Goal: Task Accomplishment & Management: Manage account settings

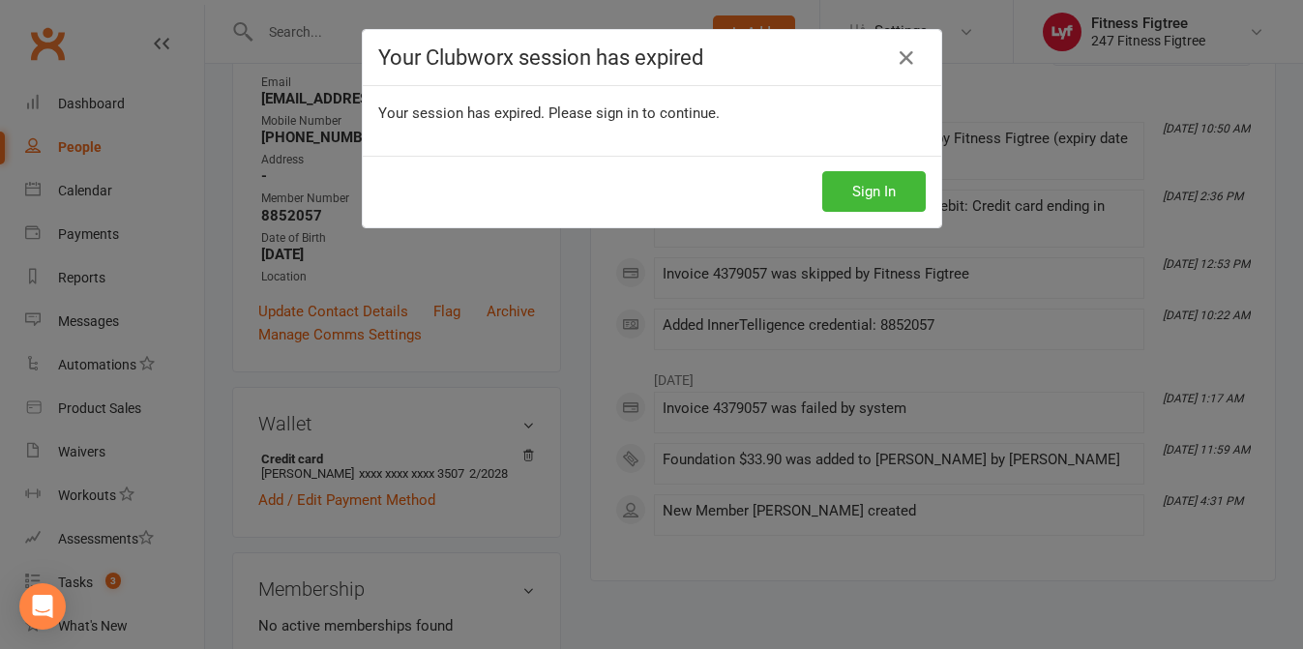
click at [879, 219] on div "Sign In" at bounding box center [652, 192] width 578 height 72
click at [879, 192] on button "Sign In" at bounding box center [873, 191] width 103 height 41
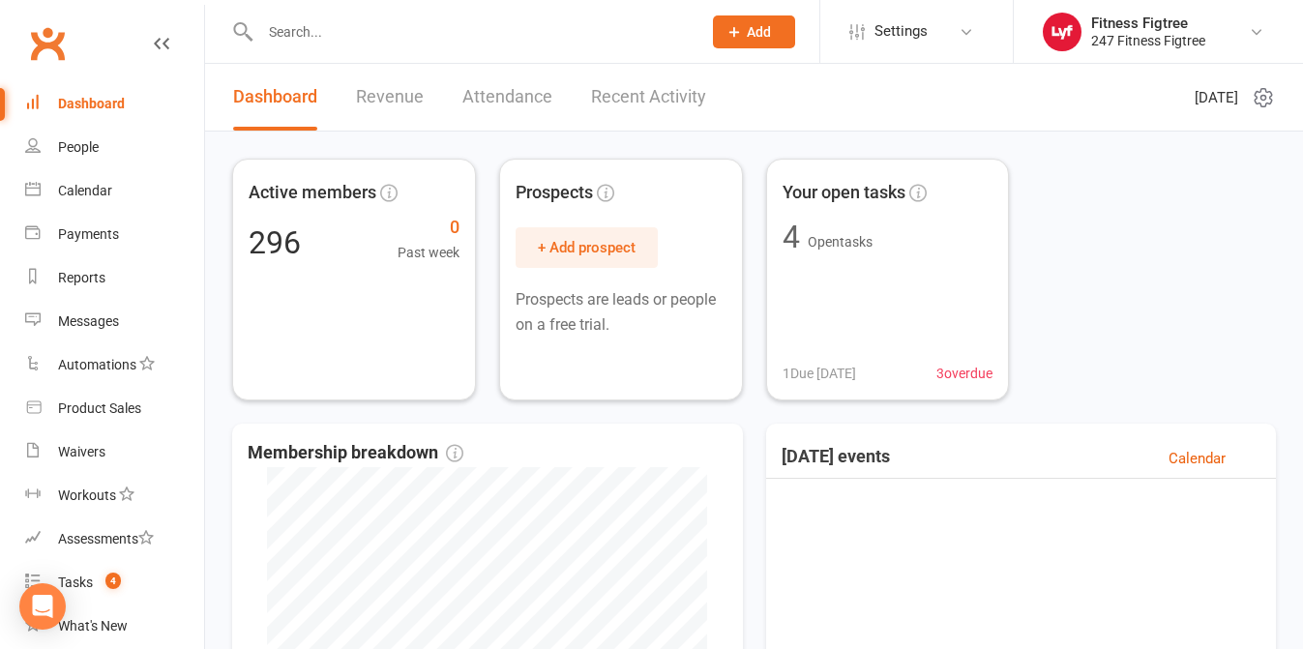
click at [81, 107] on div "Dashboard" at bounding box center [91, 103] width 67 height 15
click at [85, 161] on link "People" at bounding box center [114, 148] width 179 height 44
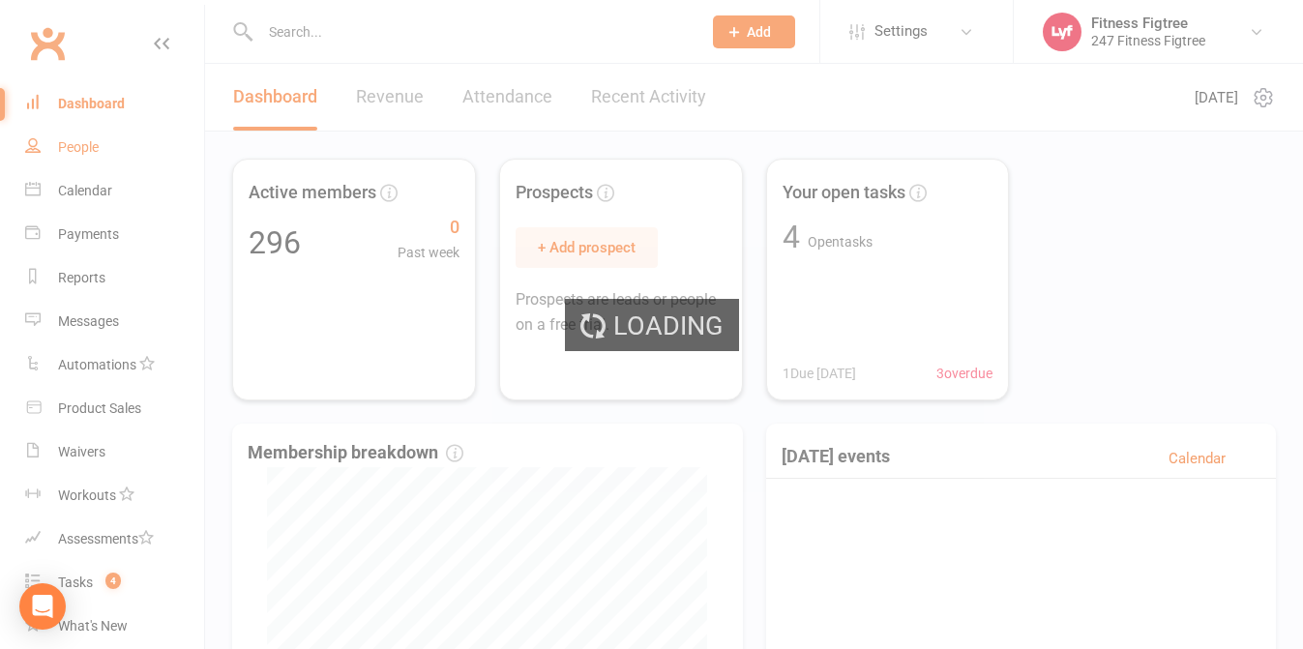
select select "100"
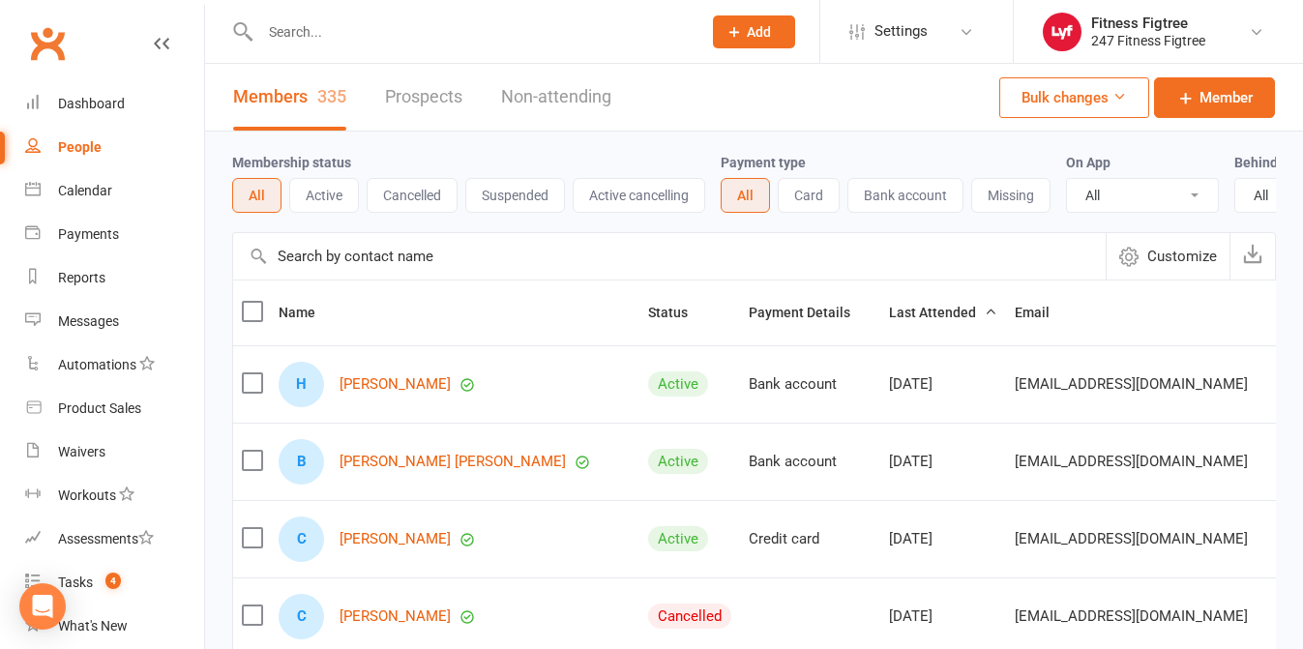
click at [381, 30] on input "text" at bounding box center [470, 31] width 433 height 27
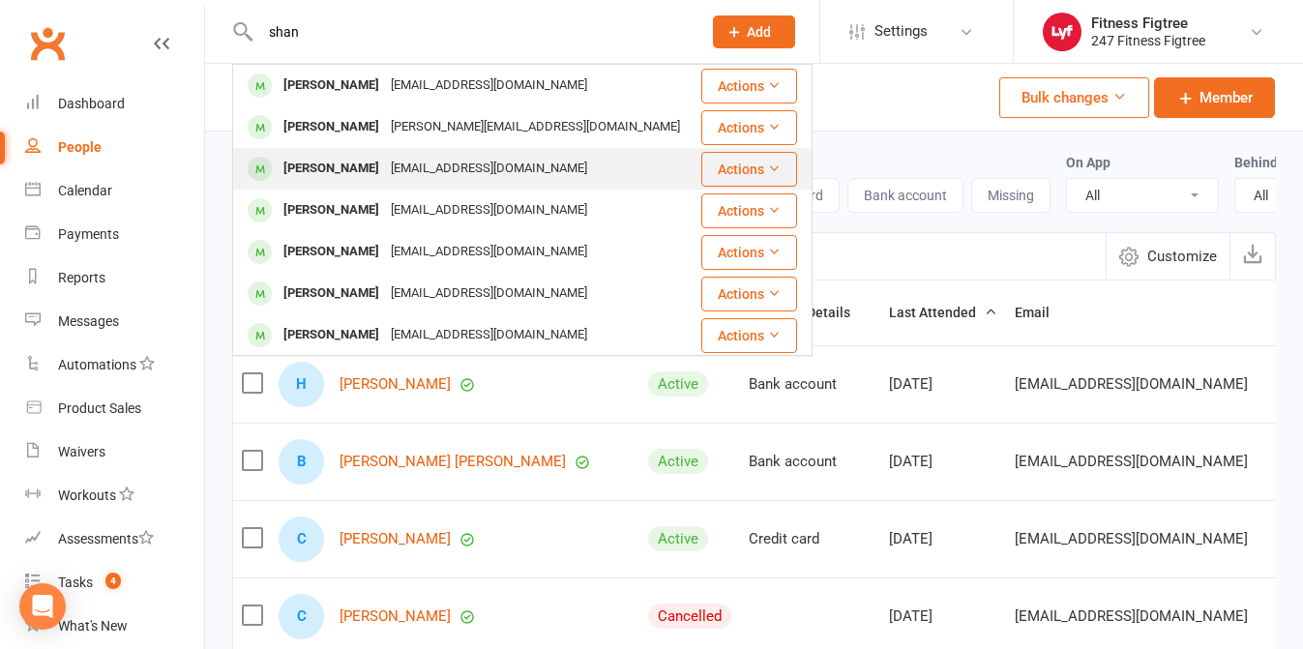
type input "shan"
click at [352, 174] on div "Shane Tedstone" at bounding box center [331, 169] width 107 height 28
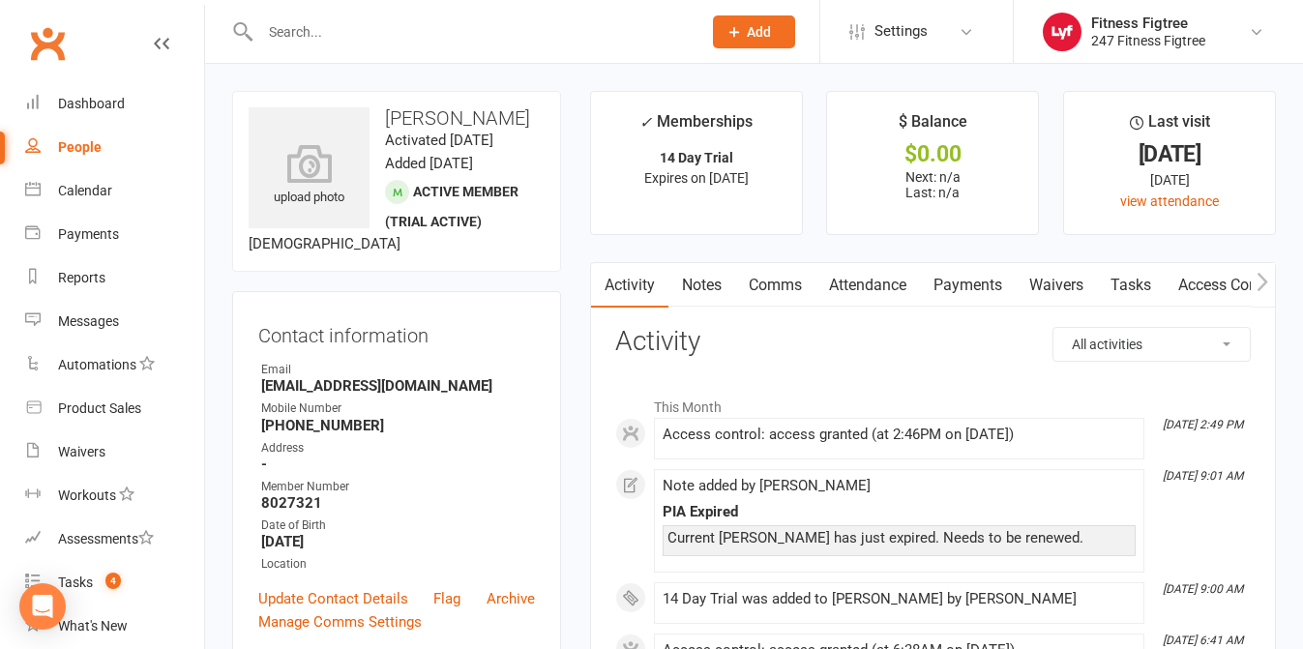
click at [869, 544] on div "Current PIA has just expired. Needs to be renewed." at bounding box center [898, 538] width 463 height 16
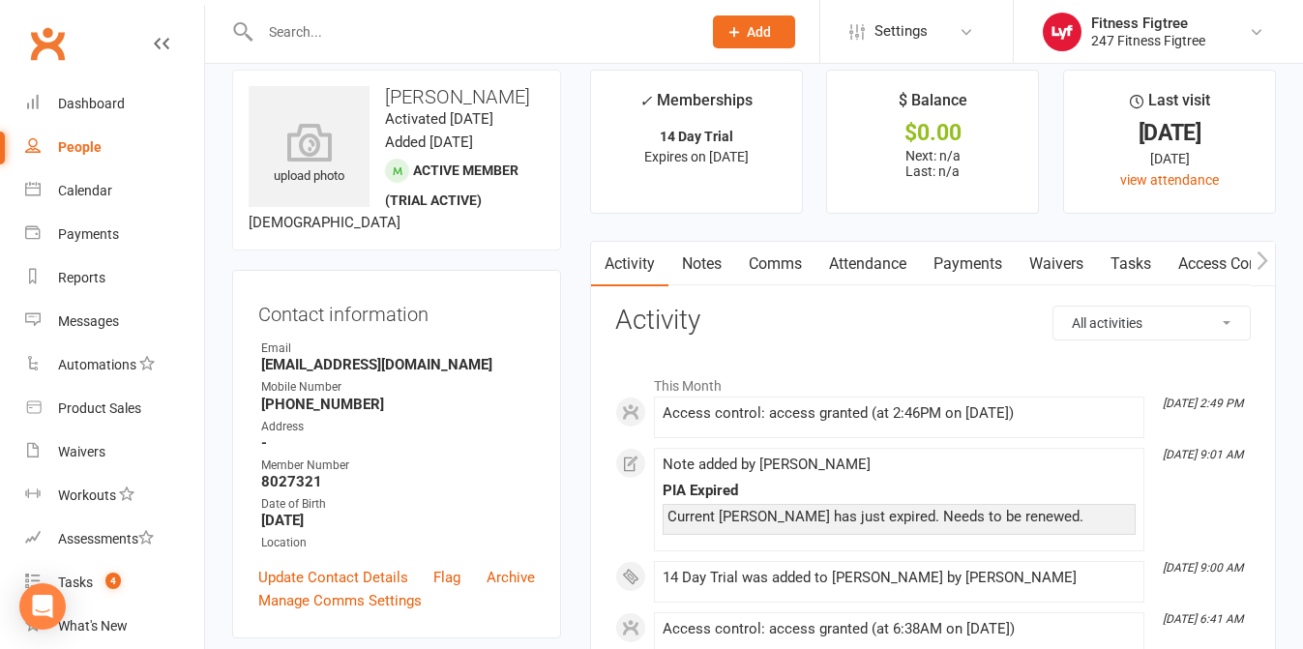
scroll to position [19, 0]
click at [718, 256] on link "Notes" at bounding box center [701, 266] width 67 height 44
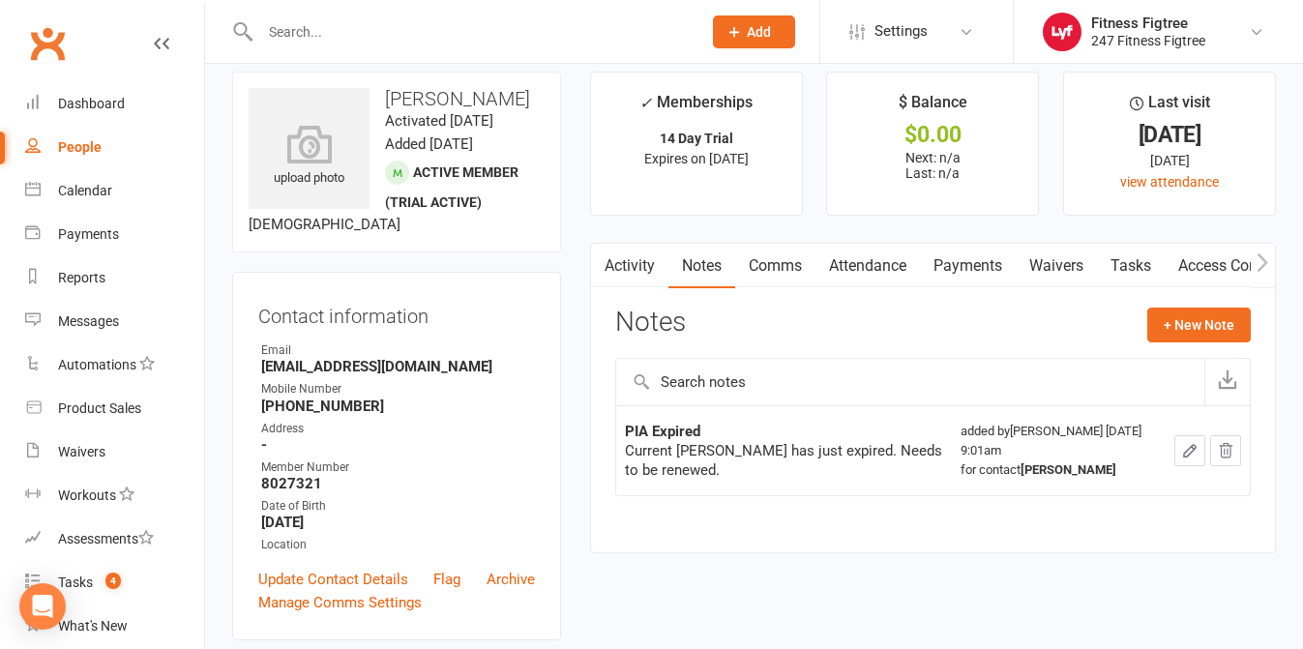
click at [321, 20] on input "text" at bounding box center [470, 31] width 433 height 27
paste input "Tatjana Radmanovic"
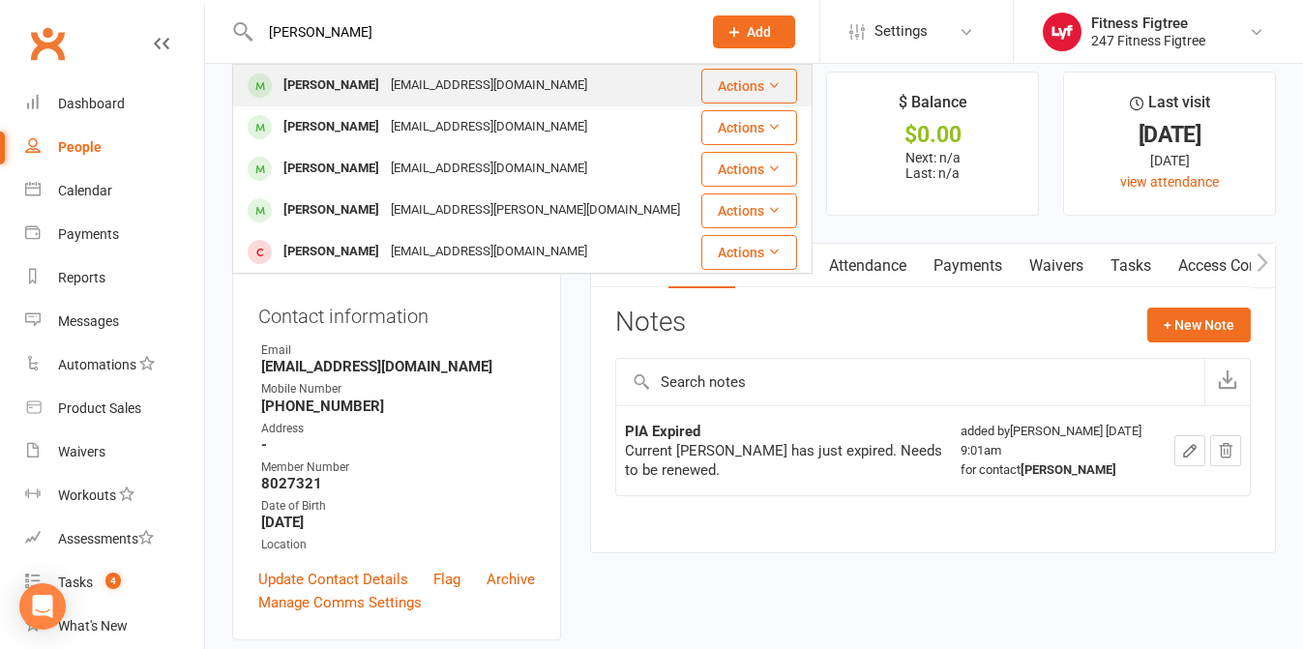
type input "Tatjana Radmanovic"
click at [325, 96] on div "Tatjana Radmanovic" at bounding box center [331, 86] width 107 height 28
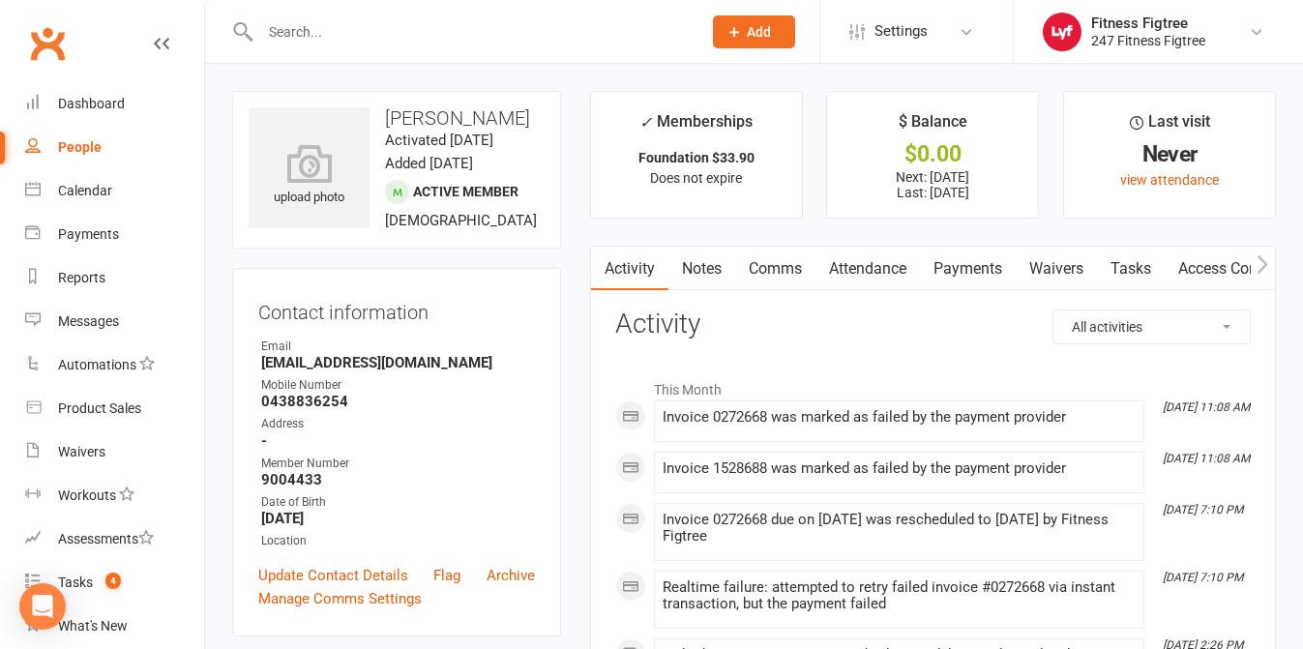
click at [1004, 278] on link "Payments" at bounding box center [968, 269] width 96 height 44
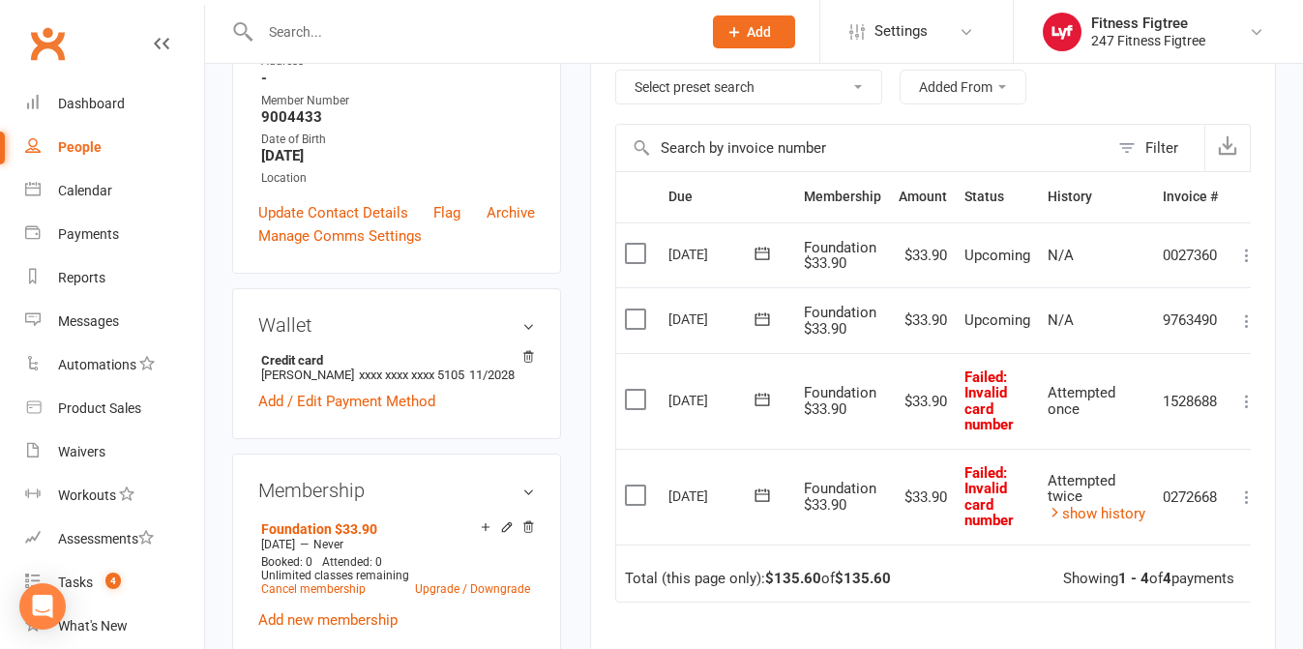
scroll to position [360, 0]
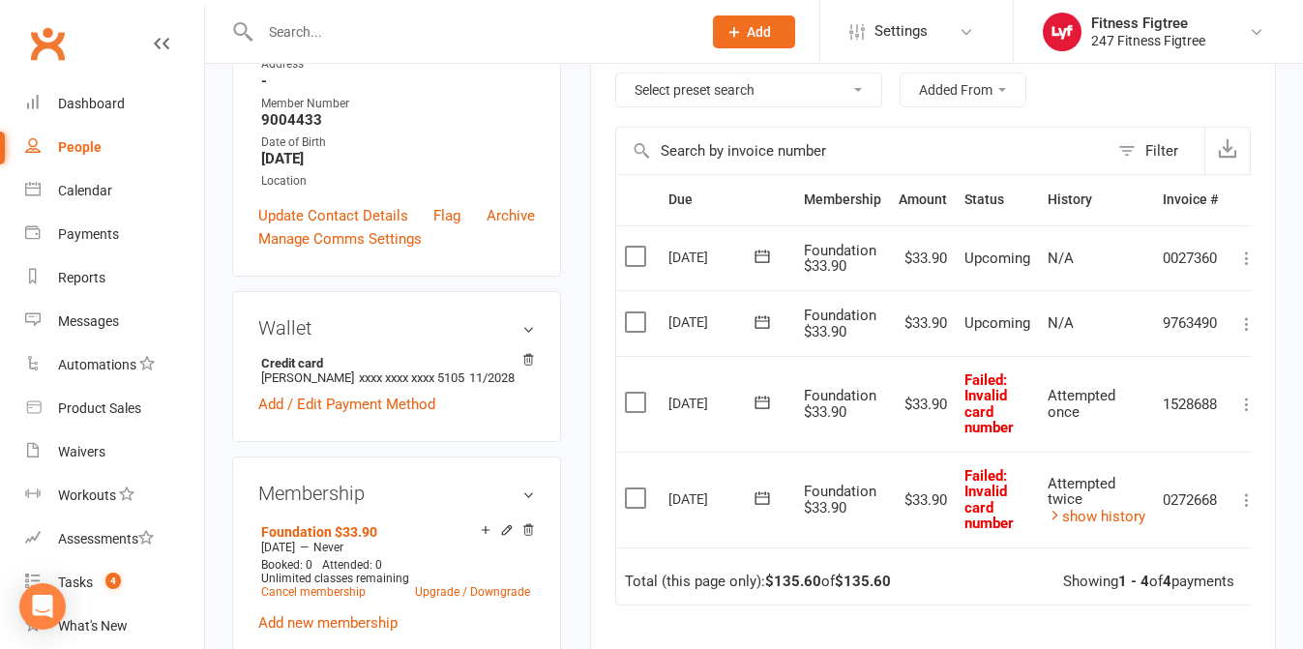
click at [1247, 488] on button at bounding box center [1246, 499] width 23 height 23
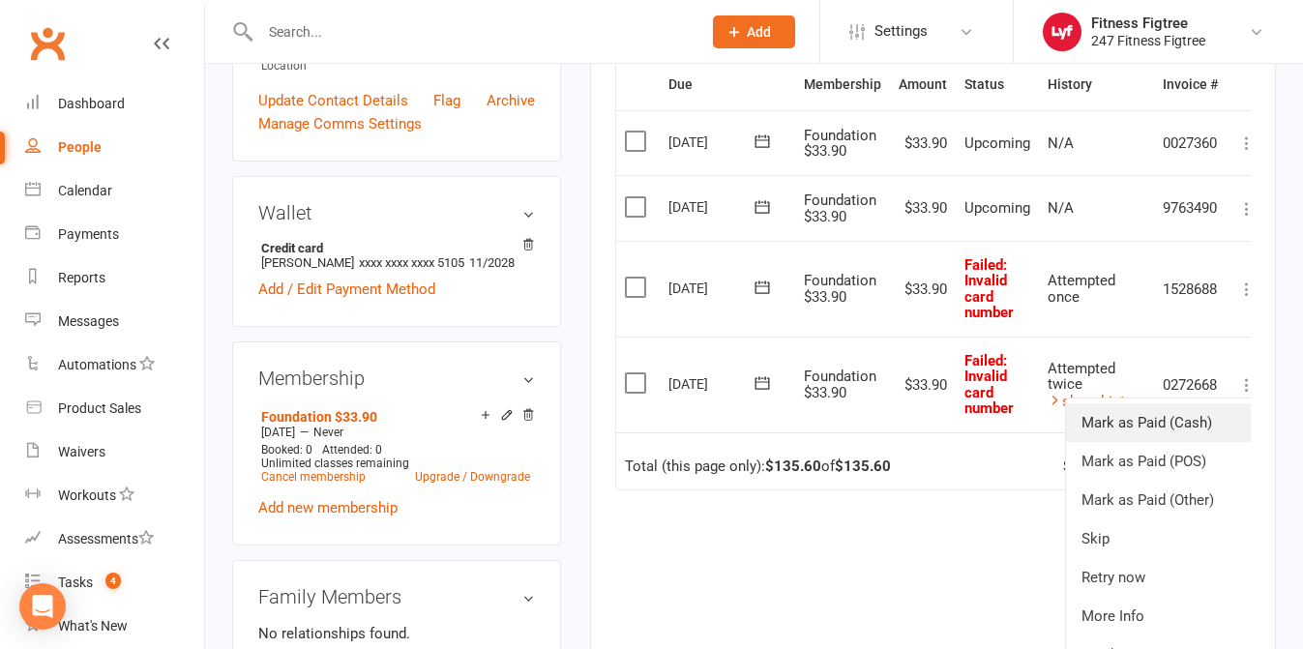
scroll to position [474, 0]
click at [1105, 534] on link "Skip" at bounding box center [1162, 539] width 192 height 39
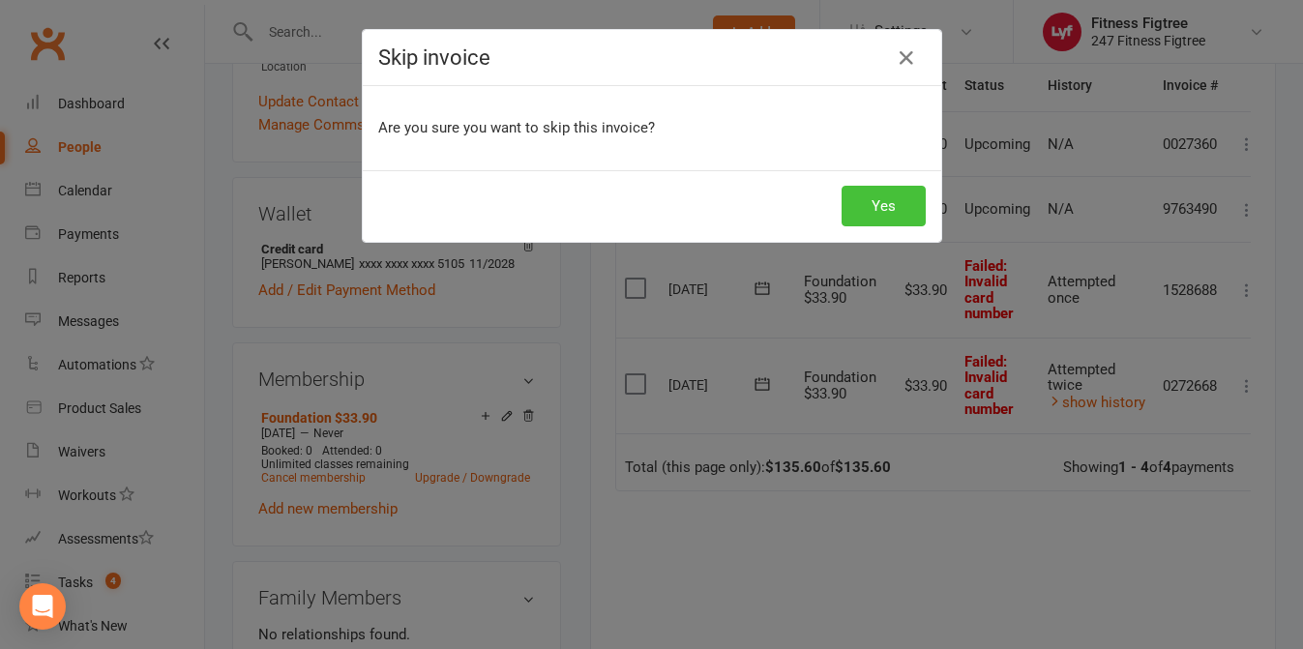
click at [885, 205] on button "Yes" at bounding box center [884, 206] width 84 height 41
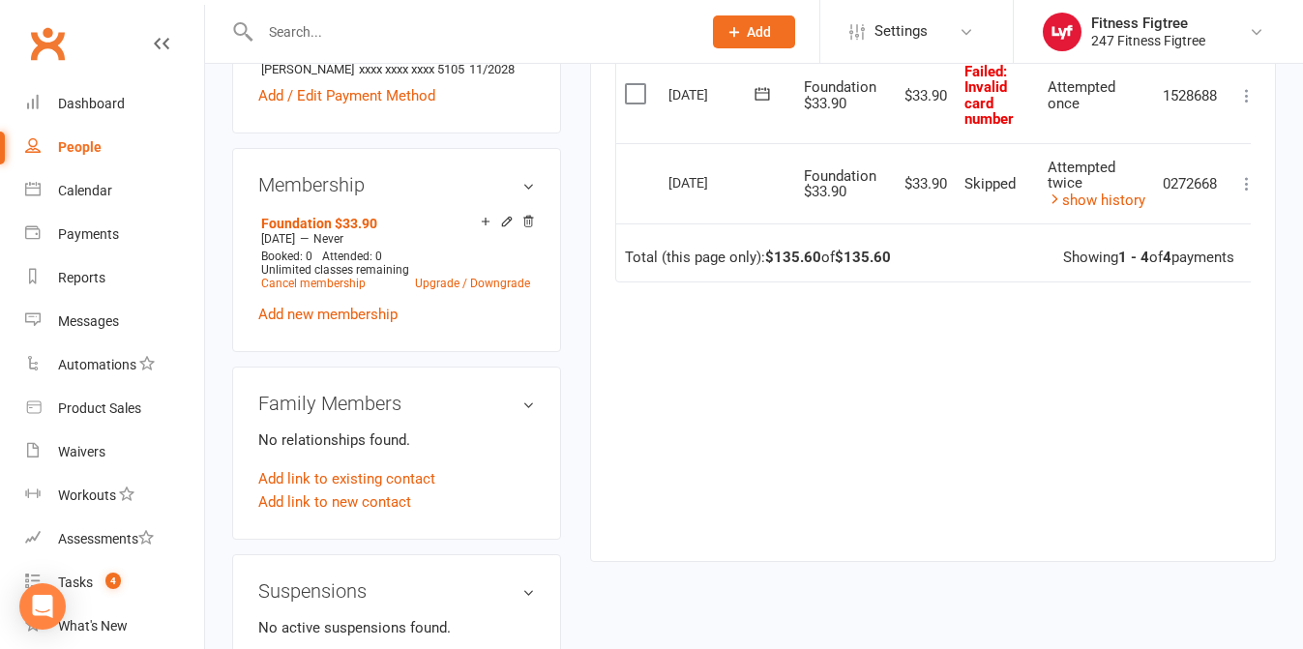
scroll to position [661, 0]
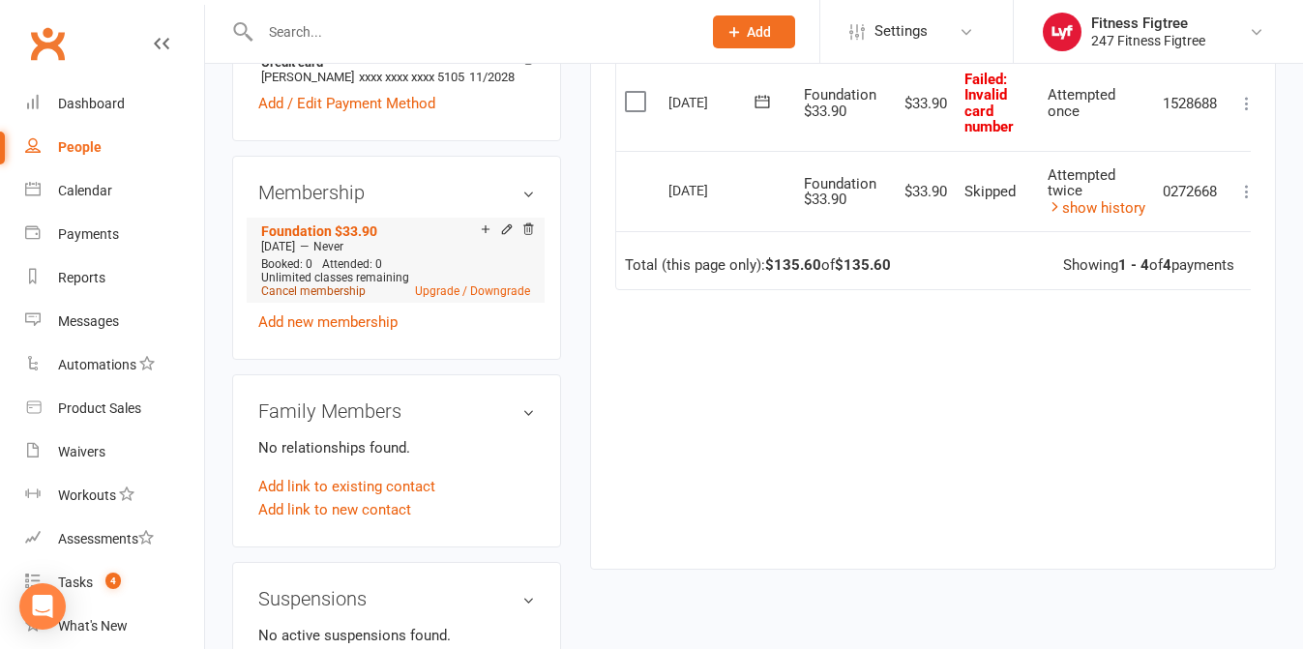
click at [325, 298] on link "Cancel membership" at bounding box center [313, 291] width 104 height 14
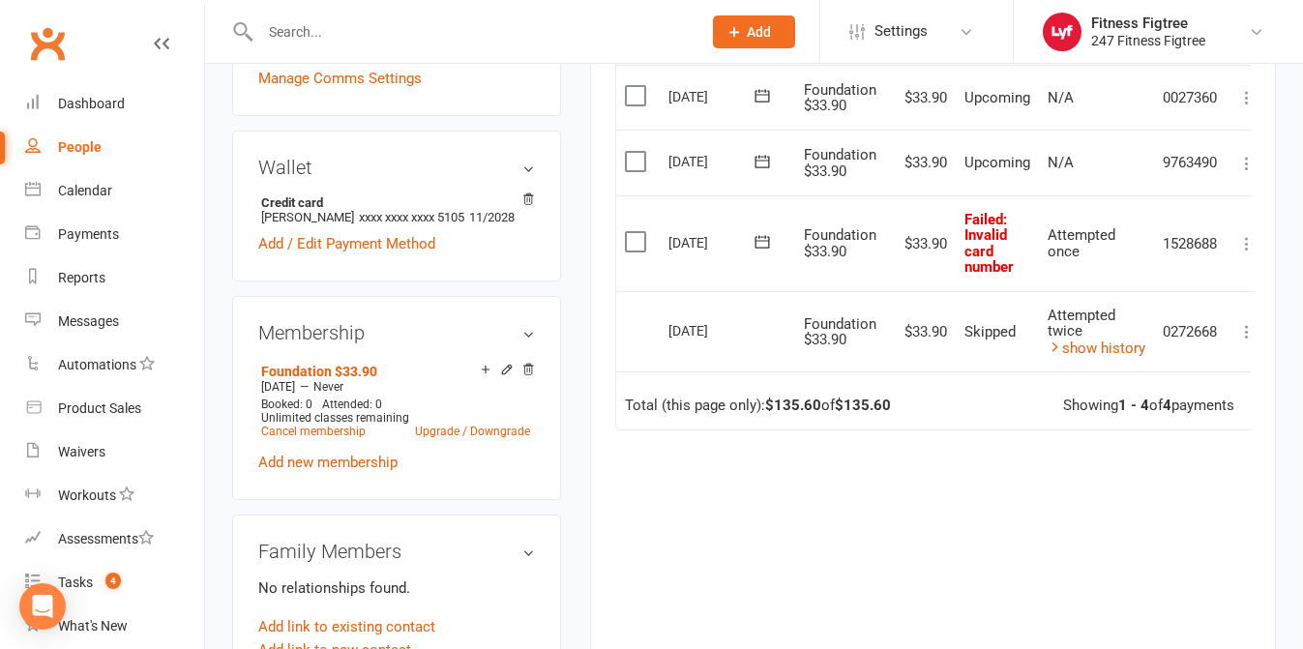
scroll to position [524, 0]
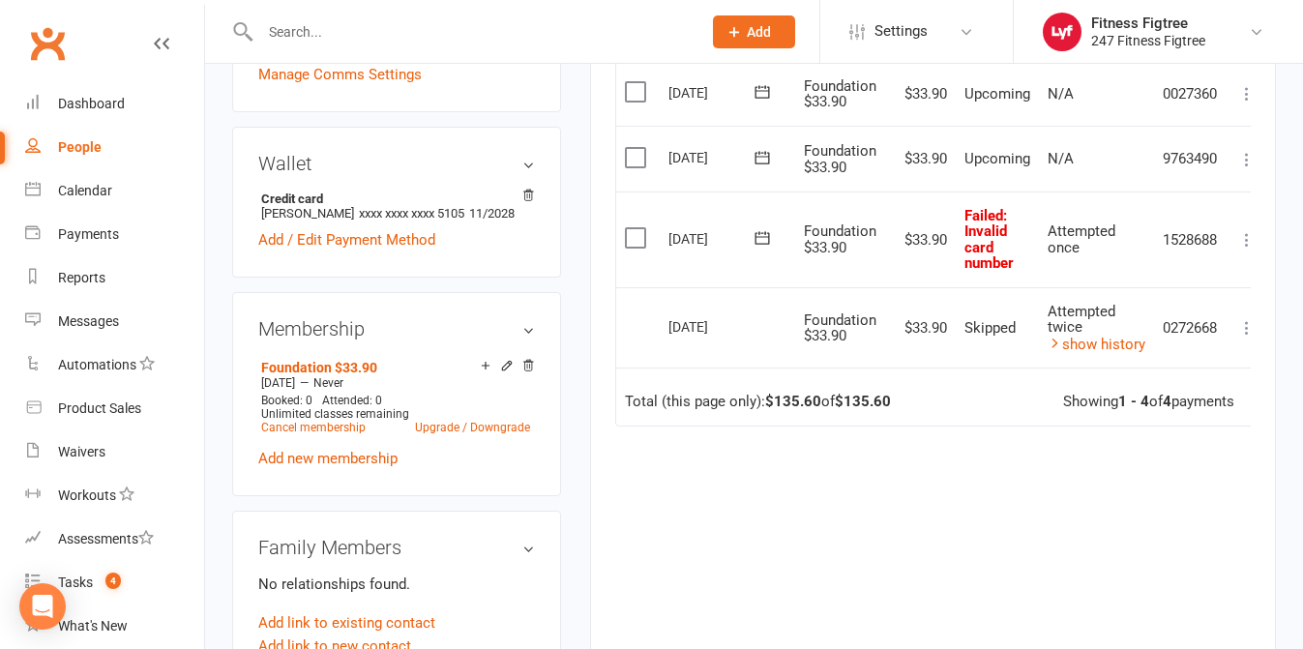
click at [387, 464] on div "Foundation $33.90 May 20 2024 — Never Booked: 0 Attended: 0 Unlimited classes r…" at bounding box center [396, 412] width 277 height 116
click at [383, 467] on link "Add new membership" at bounding box center [327, 458] width 139 height 17
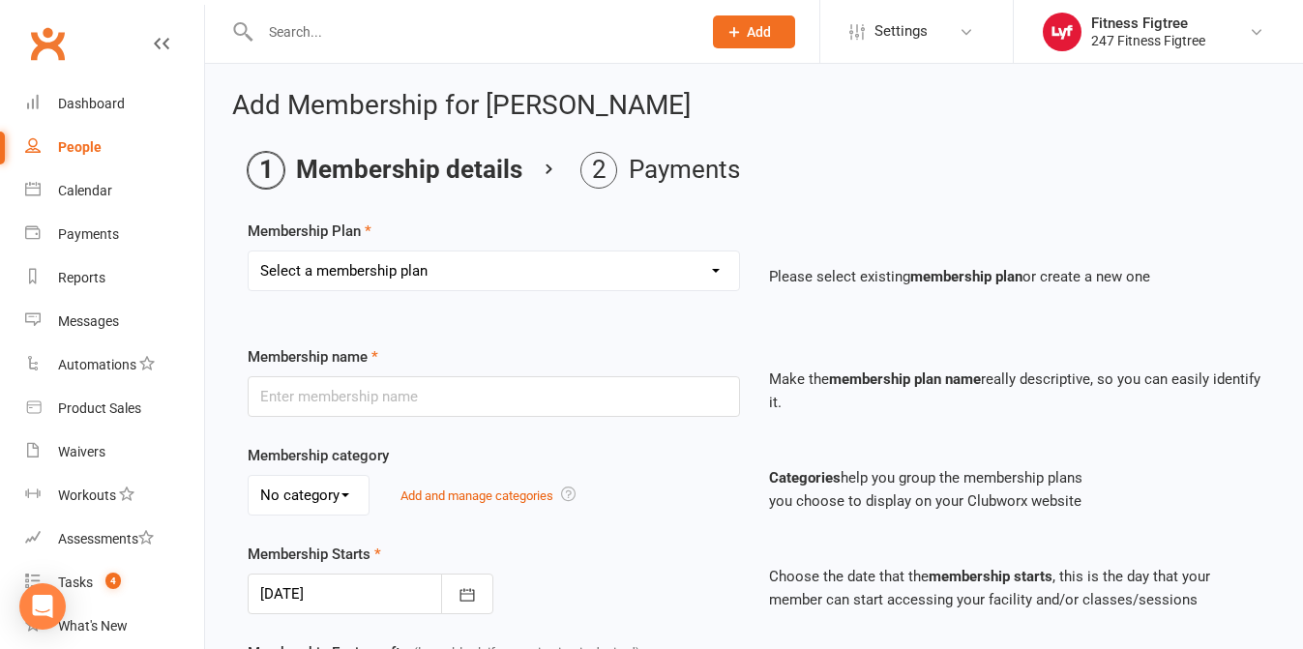
click at [609, 277] on select "Select a membership plan Create new Membership Plan Youth $33.90 Youth $29.90 F…" at bounding box center [494, 270] width 490 height 39
select select "13"
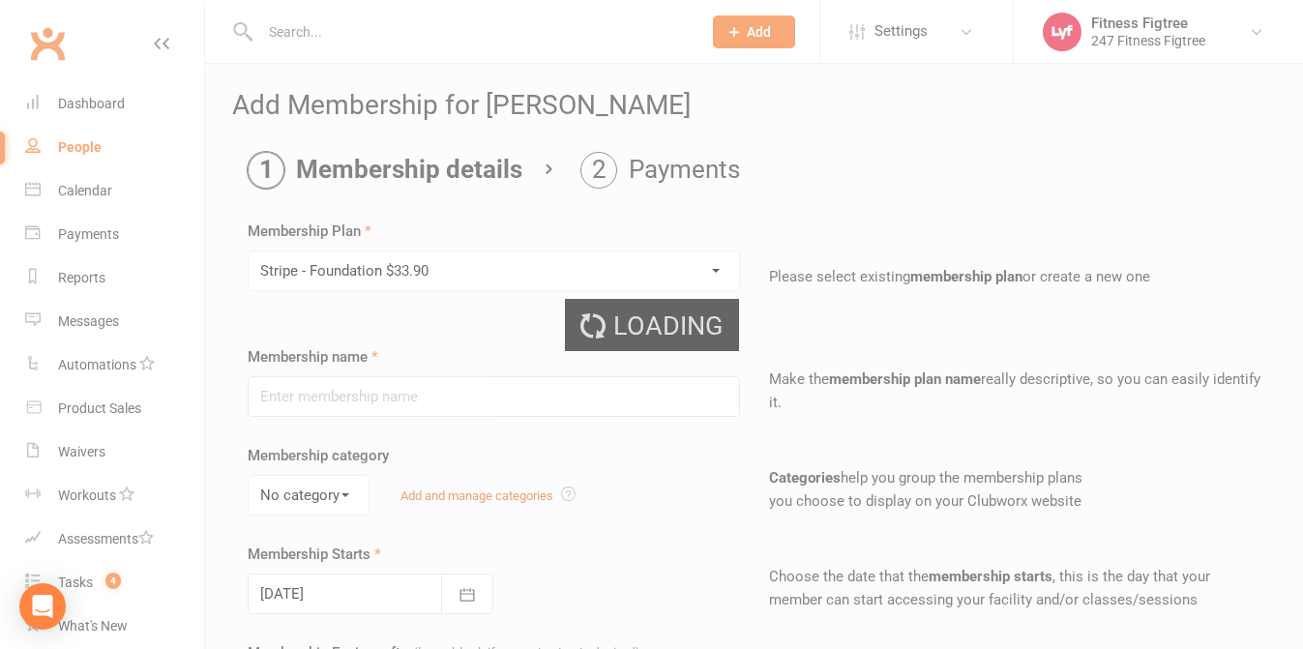
type input "Stripe - Foundation $33.90"
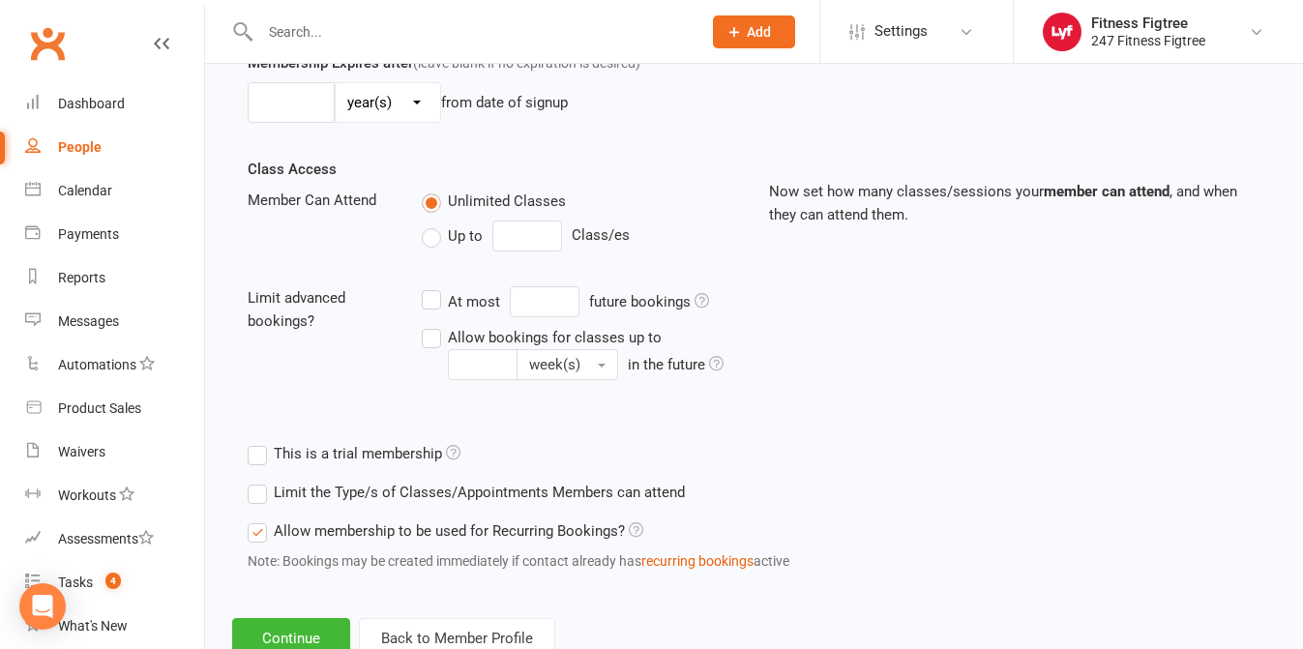
scroll to position [655, 0]
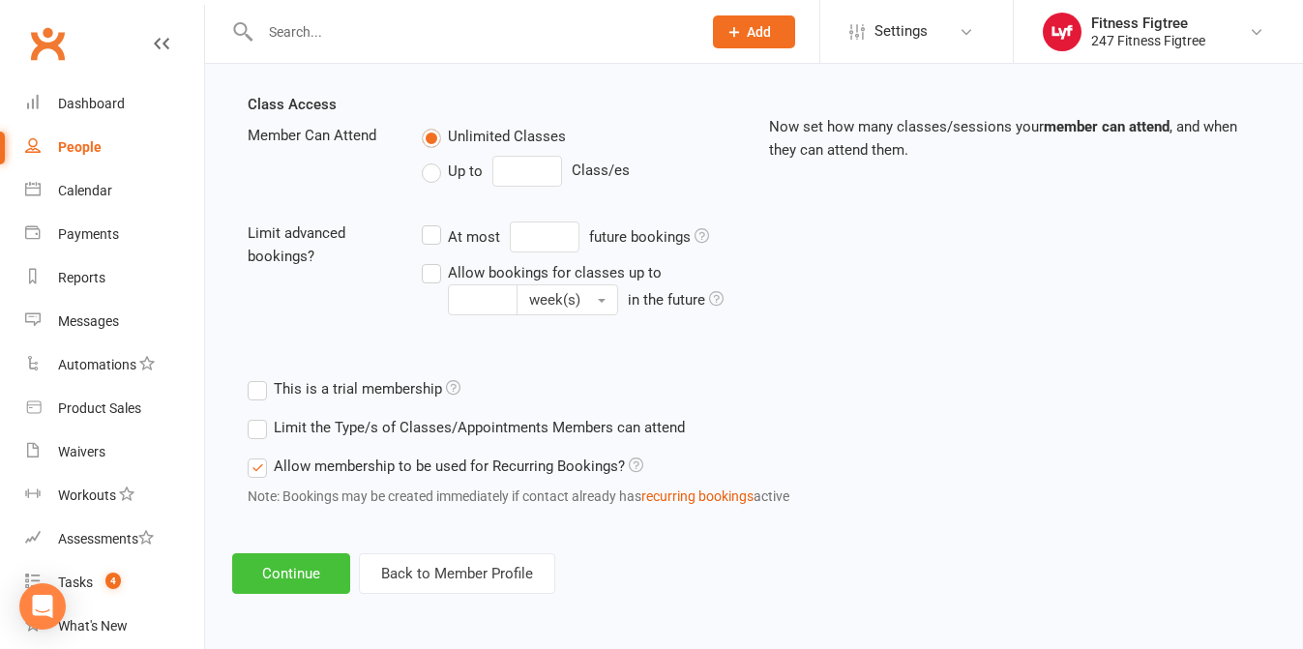
click at [275, 569] on button "Continue" at bounding box center [291, 573] width 118 height 41
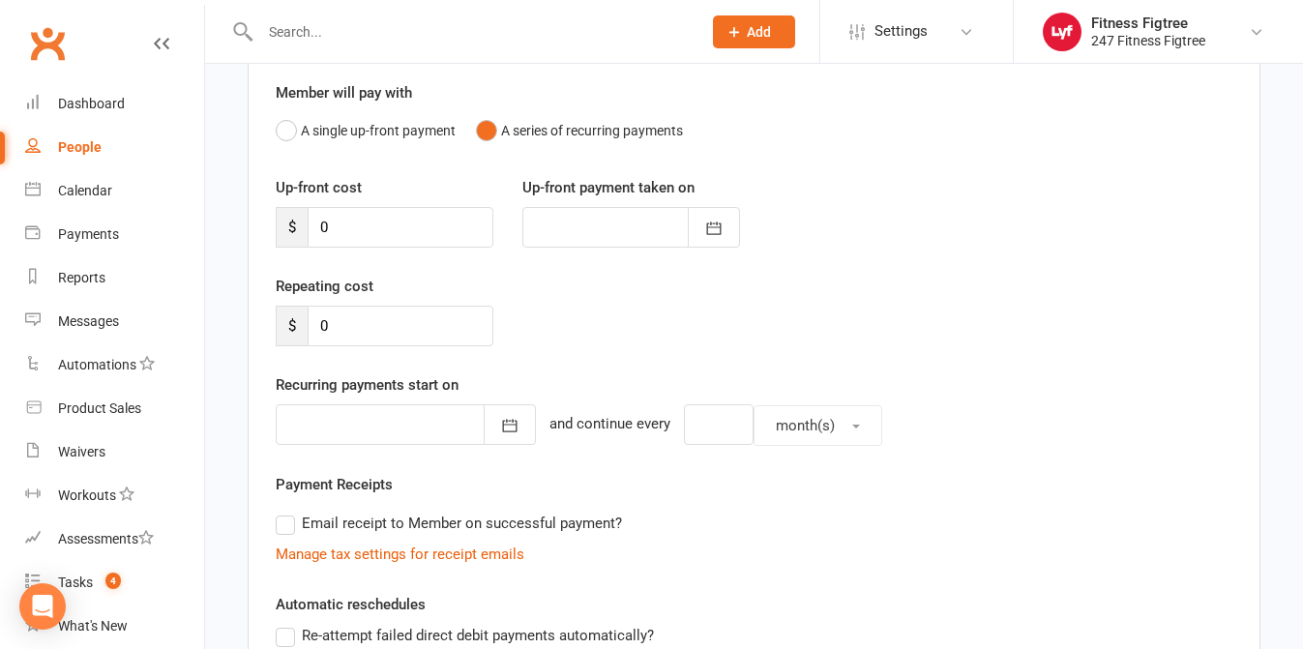
scroll to position [525, 0]
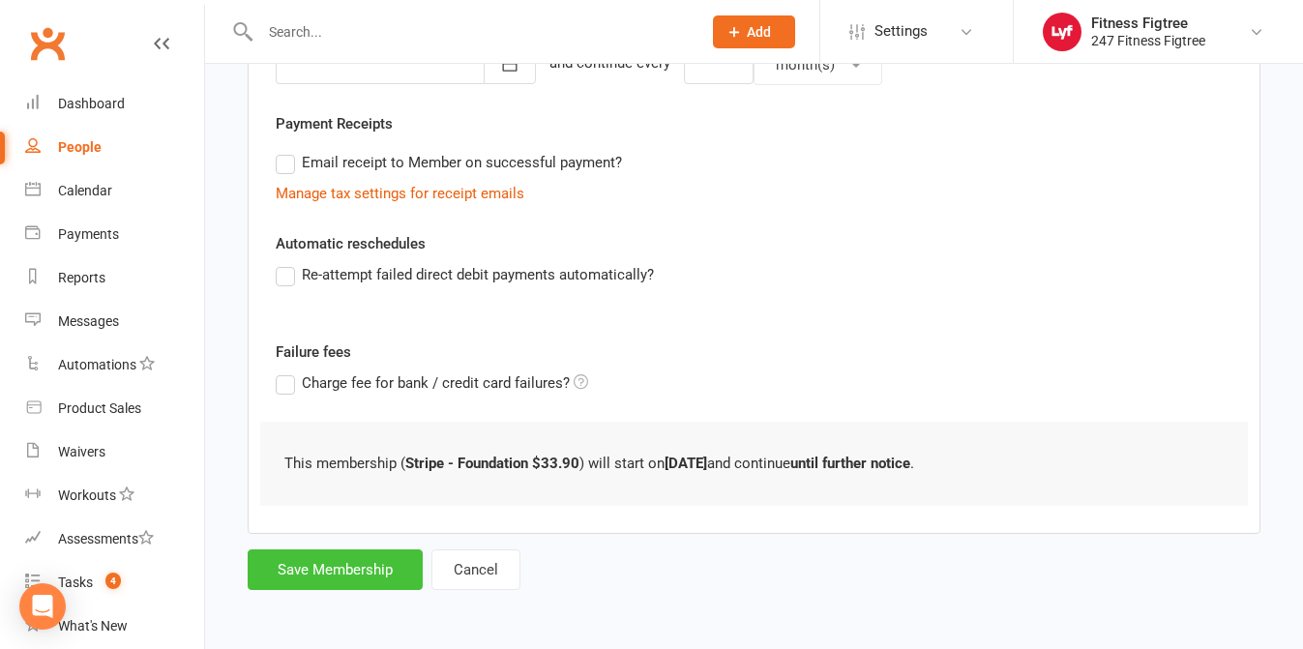
click at [337, 560] on button "Save Membership" at bounding box center [335, 569] width 175 height 41
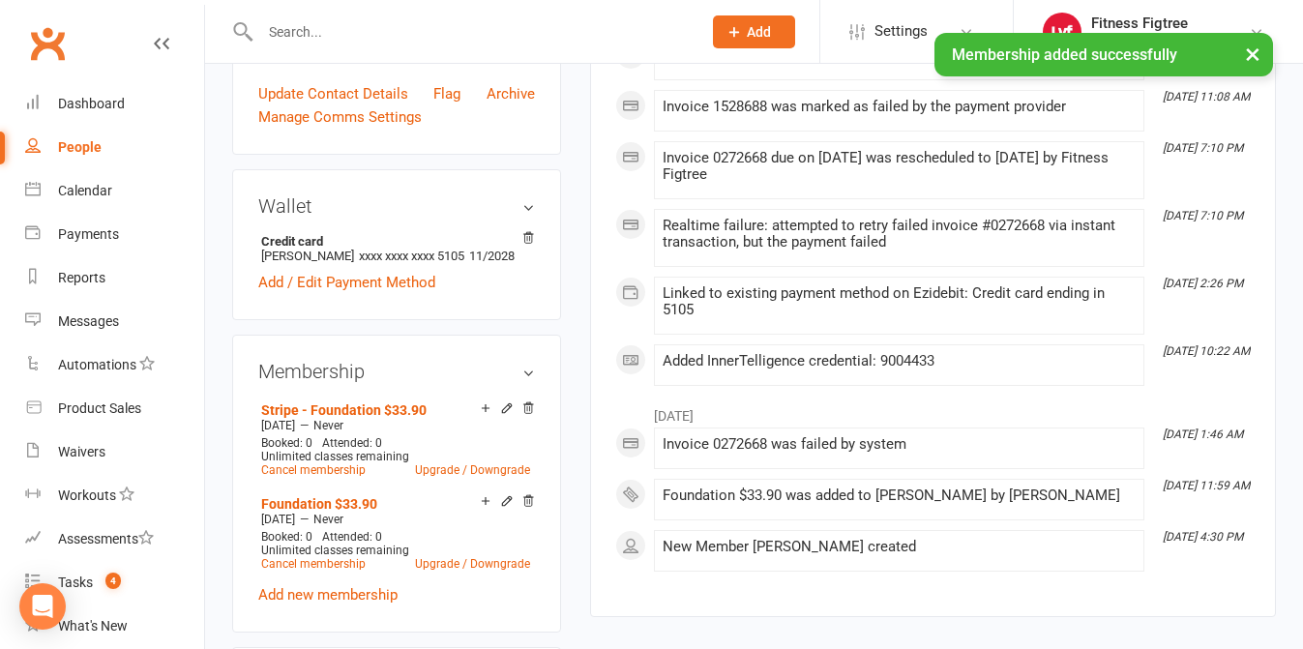
scroll to position [529, 0]
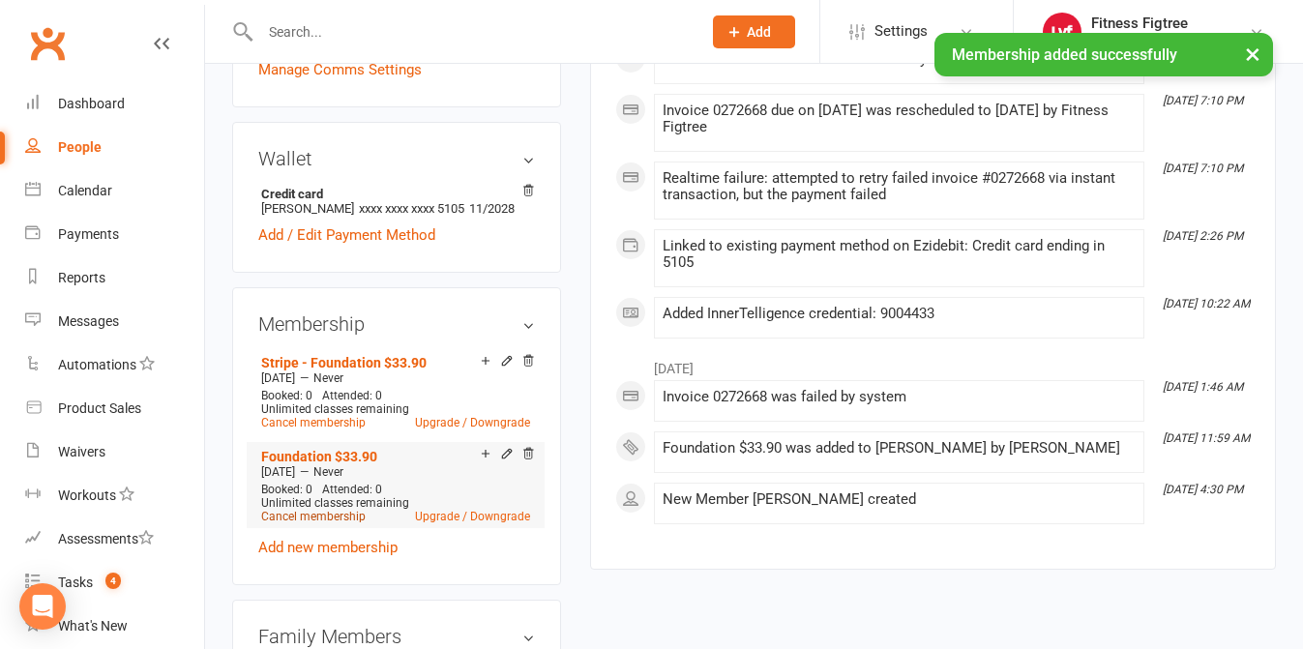
click at [330, 523] on link "Cancel membership" at bounding box center [313, 517] width 104 height 14
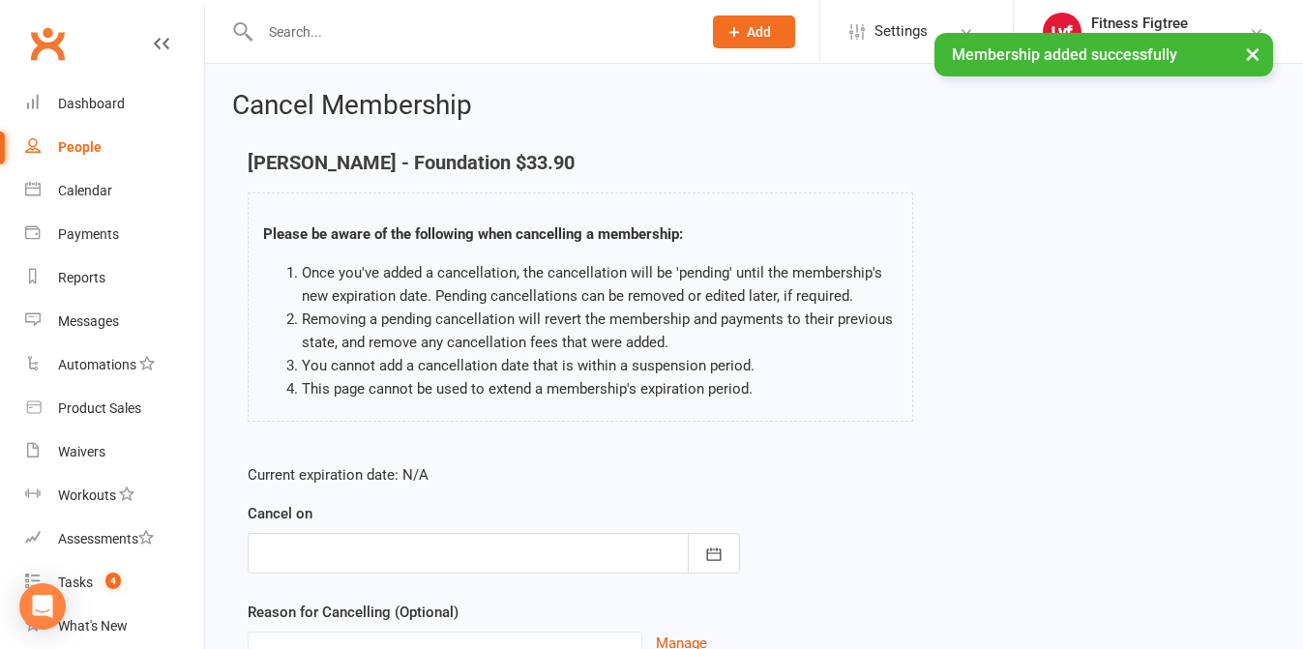
click at [395, 546] on div at bounding box center [494, 553] width 492 height 41
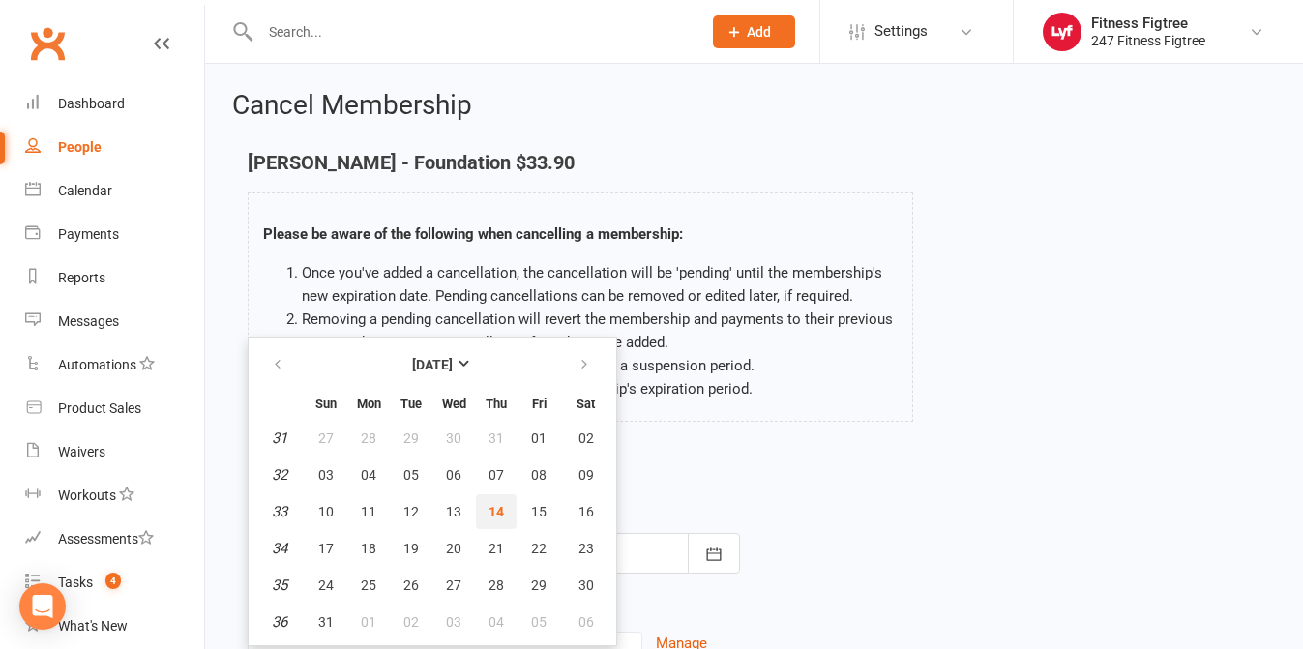
click at [488, 515] on span "14" at bounding box center [495, 511] width 15 height 15
type input "14 Aug 2025"
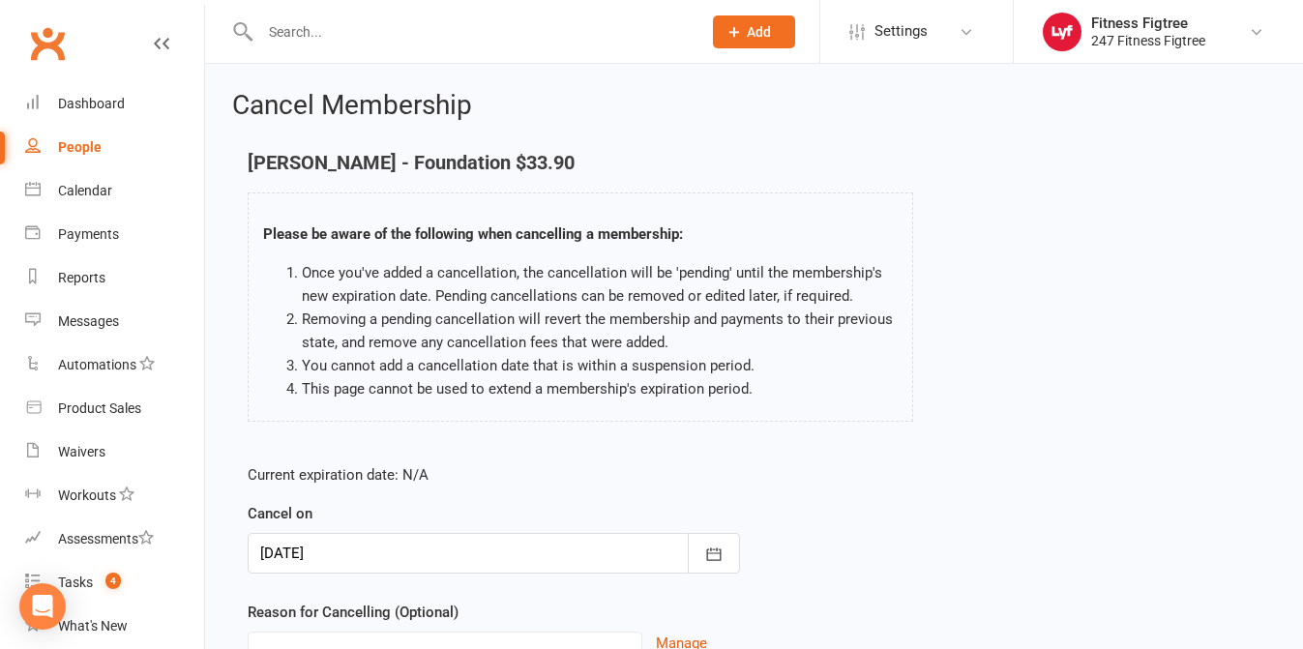
scroll to position [187, 0]
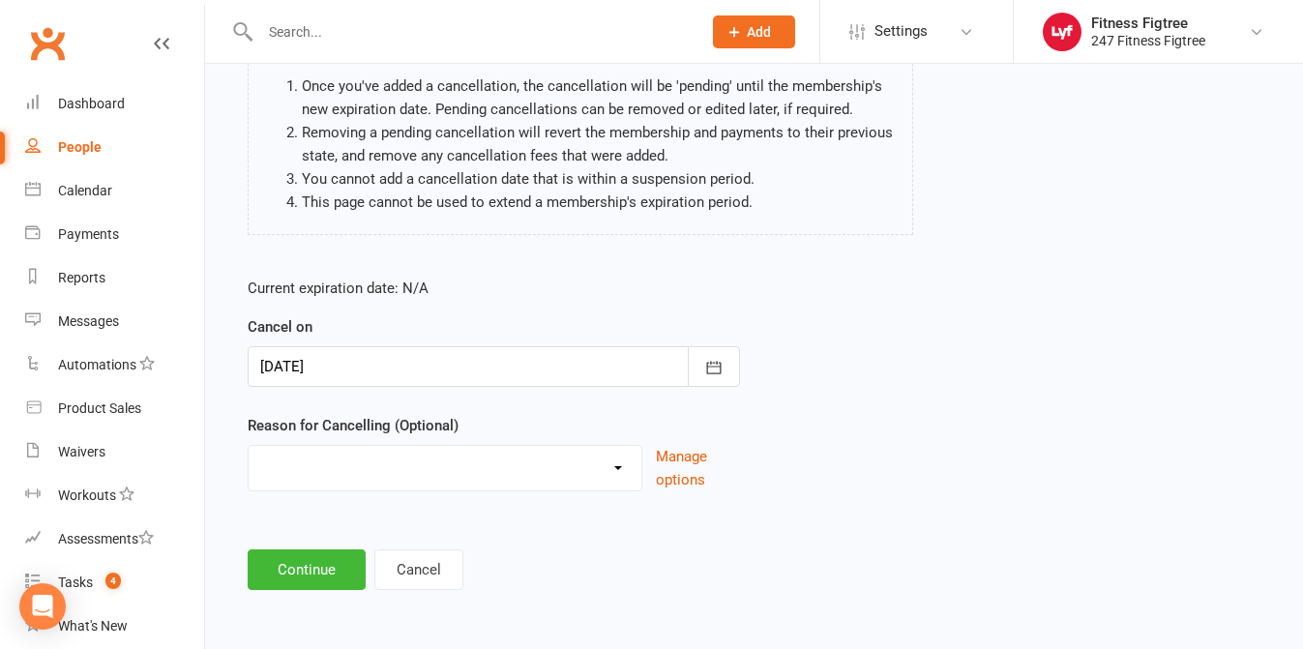
click at [485, 467] on select "Holiday Injury Moving Stripe Migration The Great Migration Other reason" at bounding box center [445, 465] width 393 height 39
select select "3"
click at [315, 563] on button "Continue" at bounding box center [307, 569] width 118 height 41
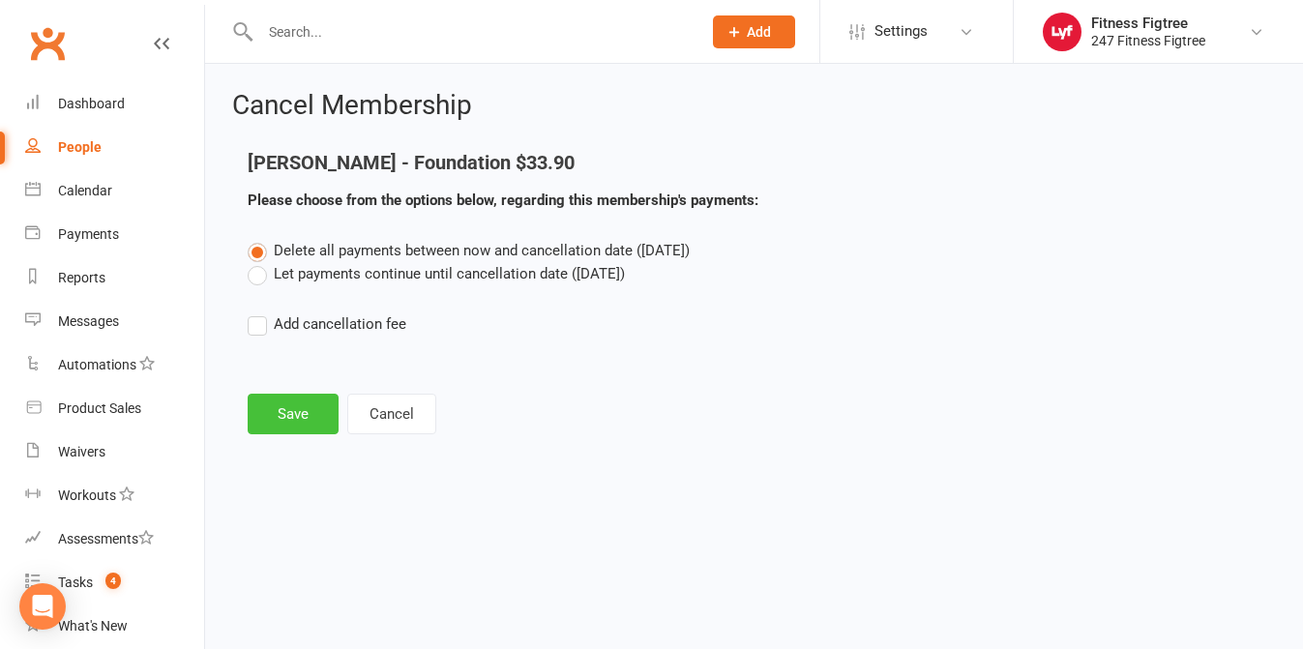
click at [288, 405] on button "Save" at bounding box center [293, 414] width 91 height 41
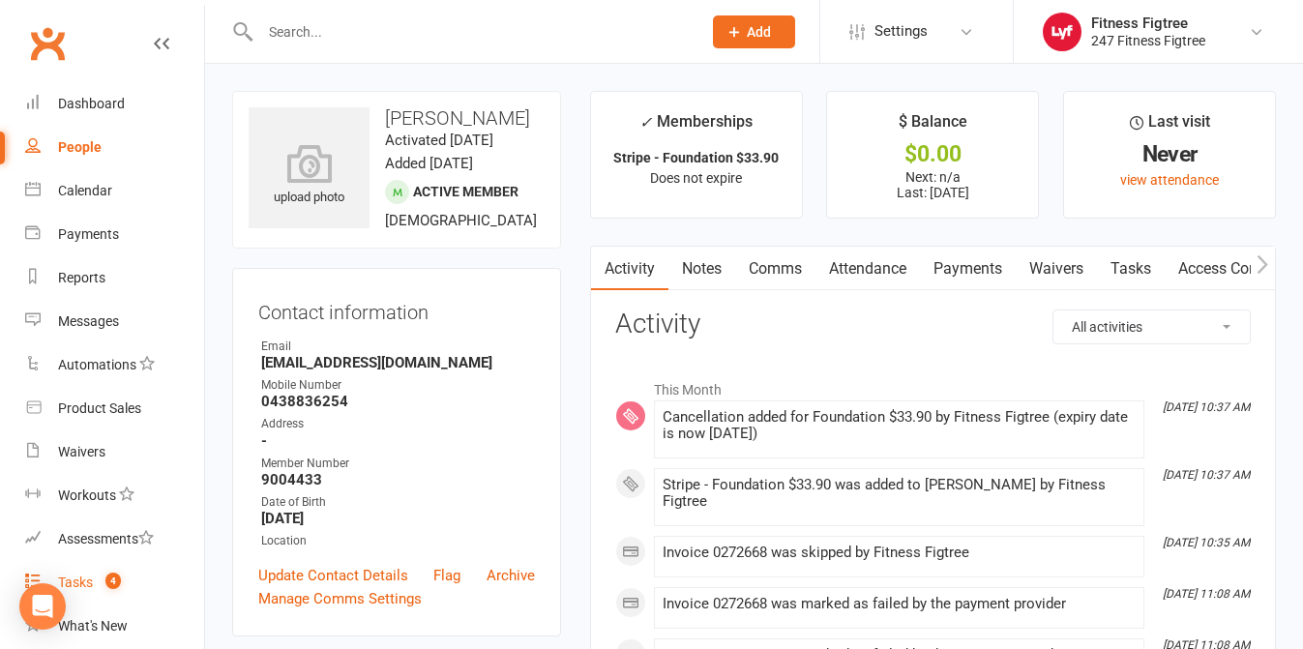
click at [88, 575] on div "Tasks" at bounding box center [75, 582] width 35 height 15
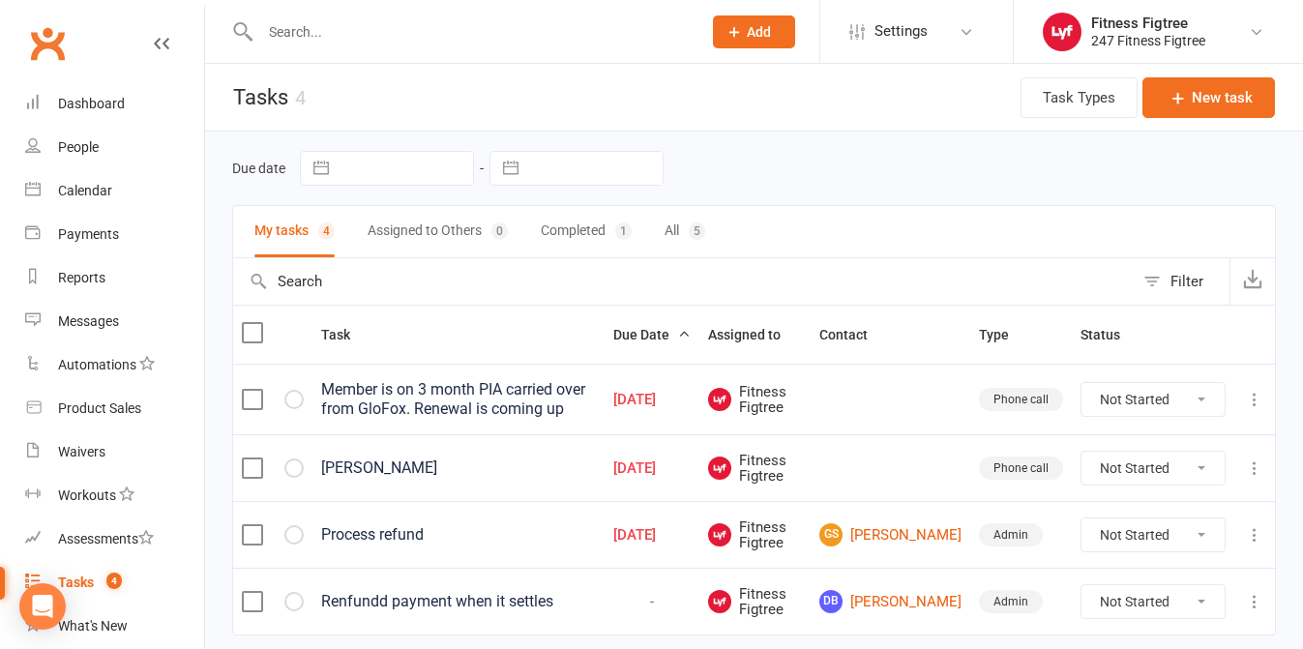
click at [420, 410] on div "Member is on 3 month PIA carried over from GloFox. Renewal is coming up" at bounding box center [458, 399] width 275 height 39
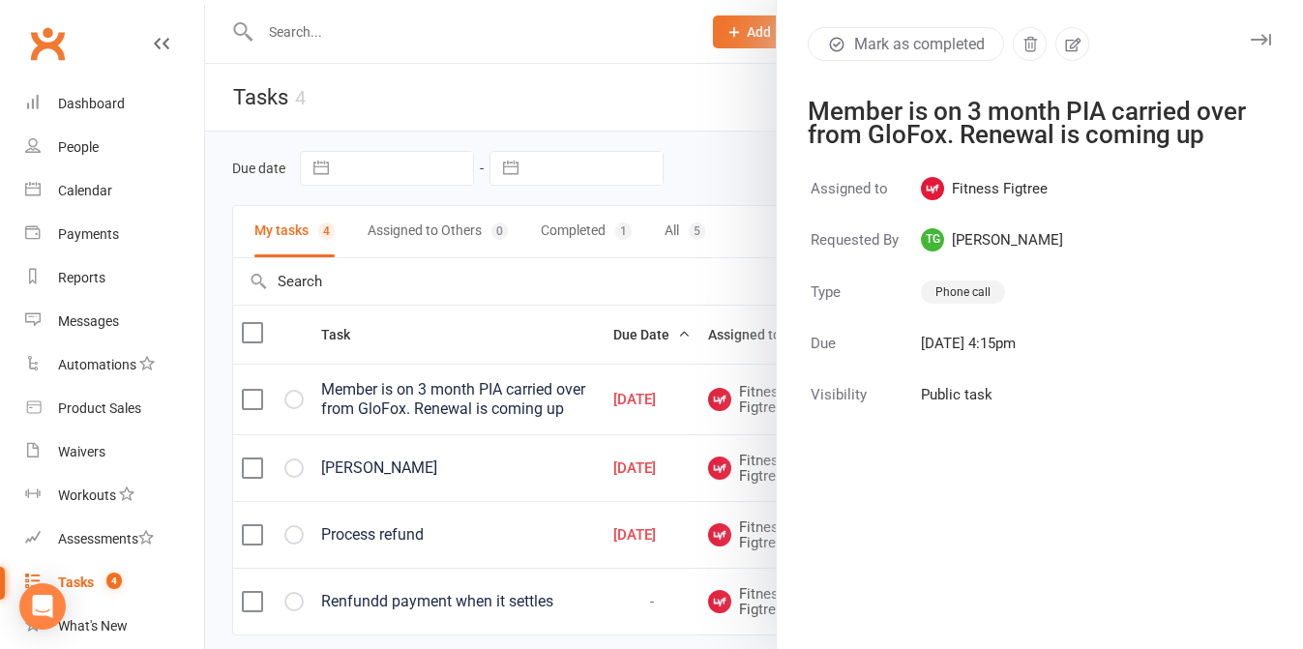
click at [476, 302] on div at bounding box center [754, 324] width 1098 height 649
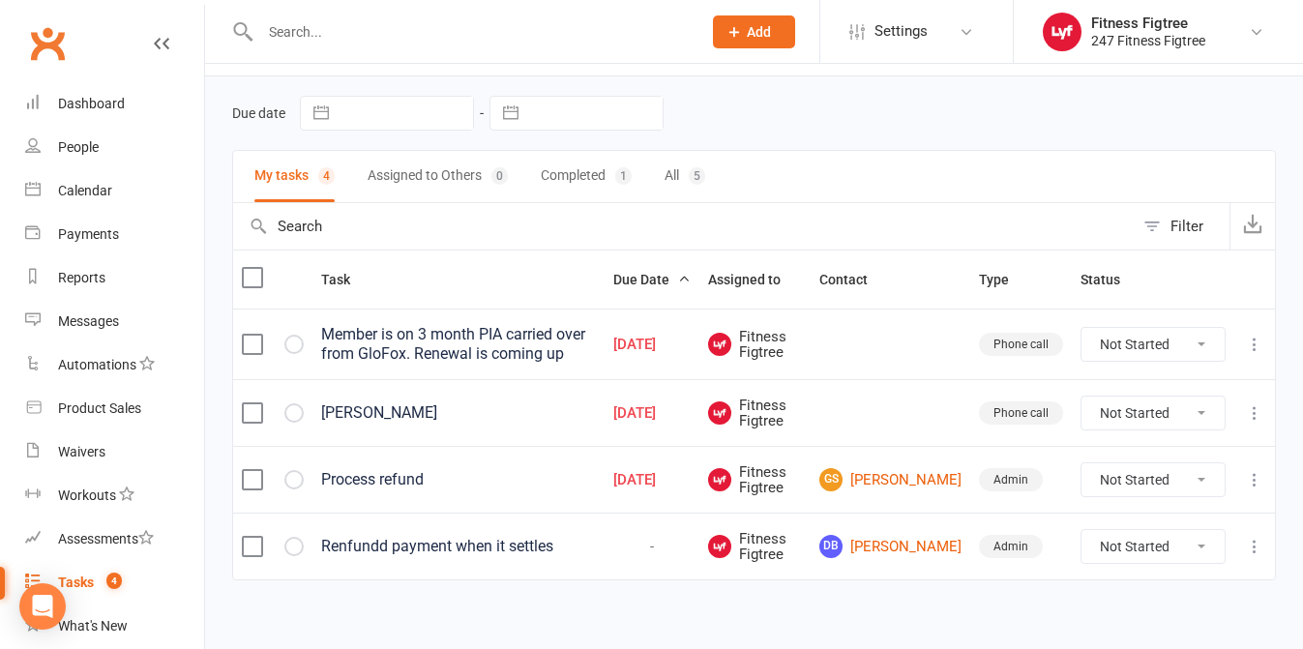
scroll to position [69, 0]
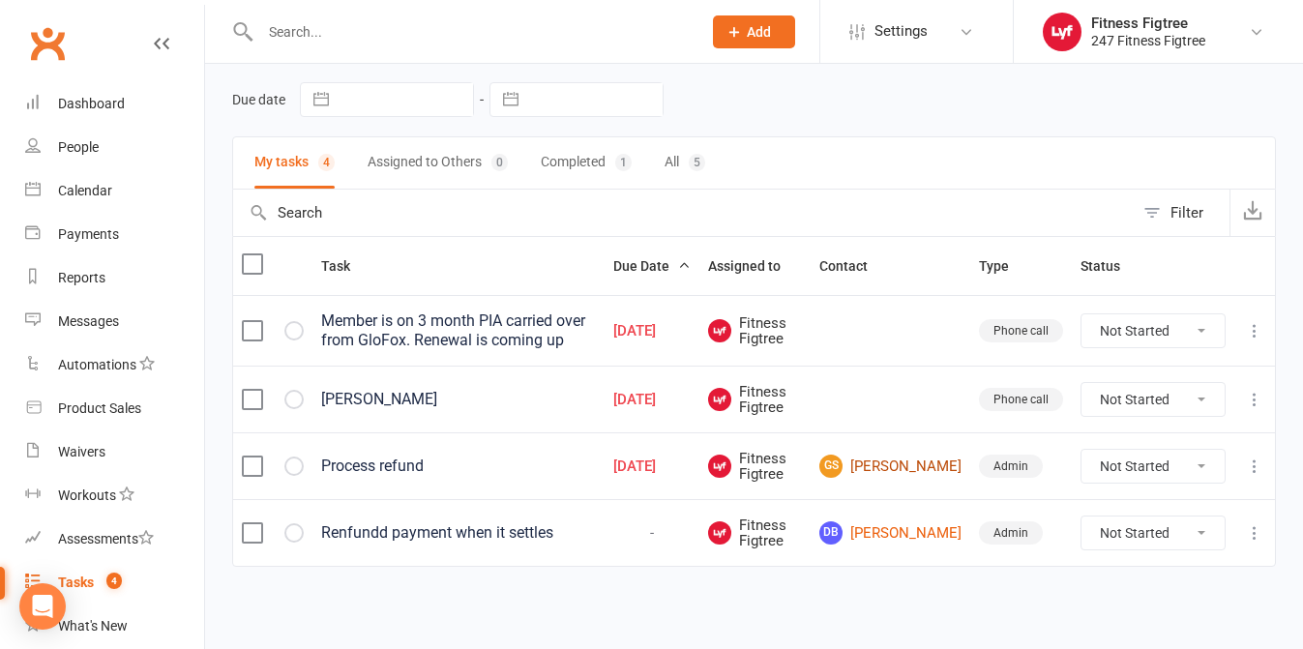
click at [927, 468] on link "GS Graham Smith" at bounding box center [890, 466] width 142 height 23
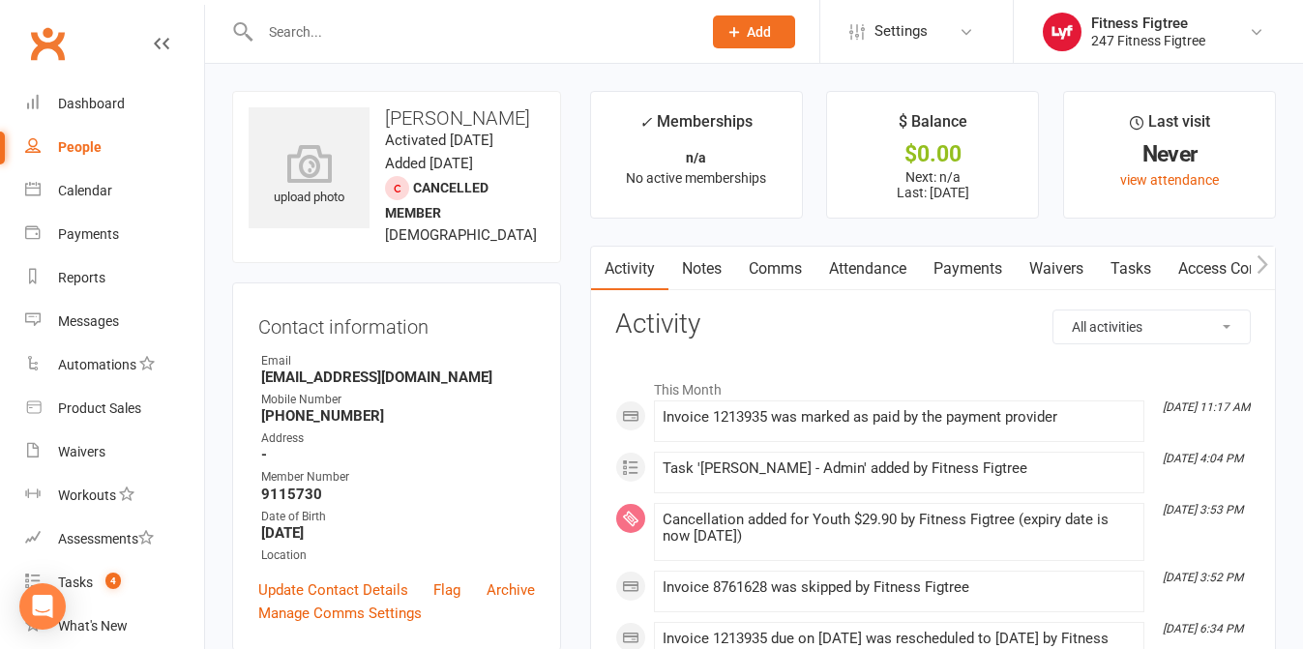
click at [982, 270] on link "Payments" at bounding box center [968, 269] width 96 height 44
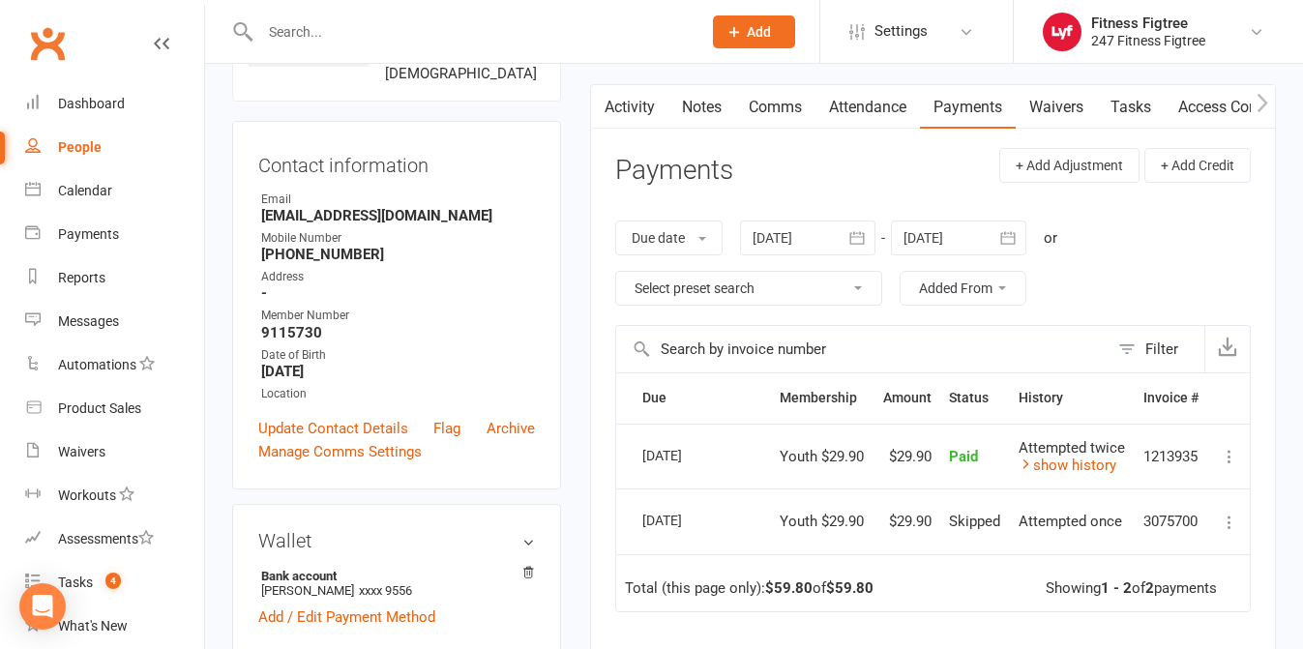
scroll to position [192, 0]
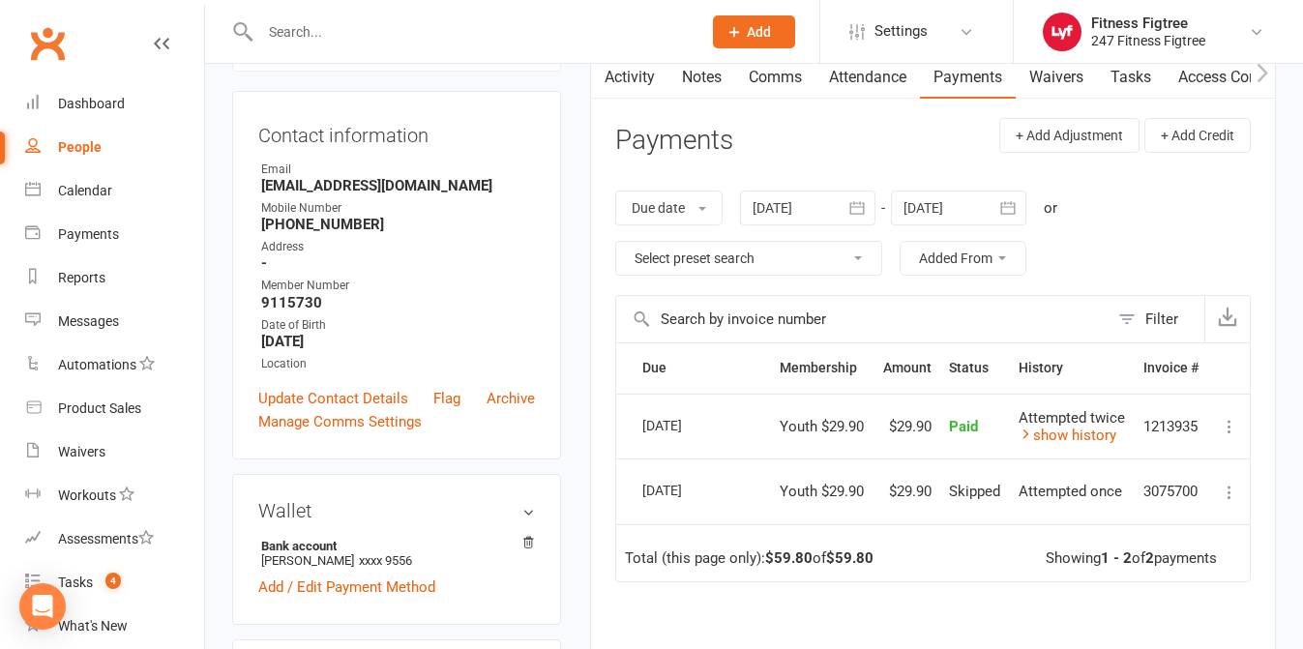
click at [1223, 430] on icon at bounding box center [1229, 426] width 19 height 19
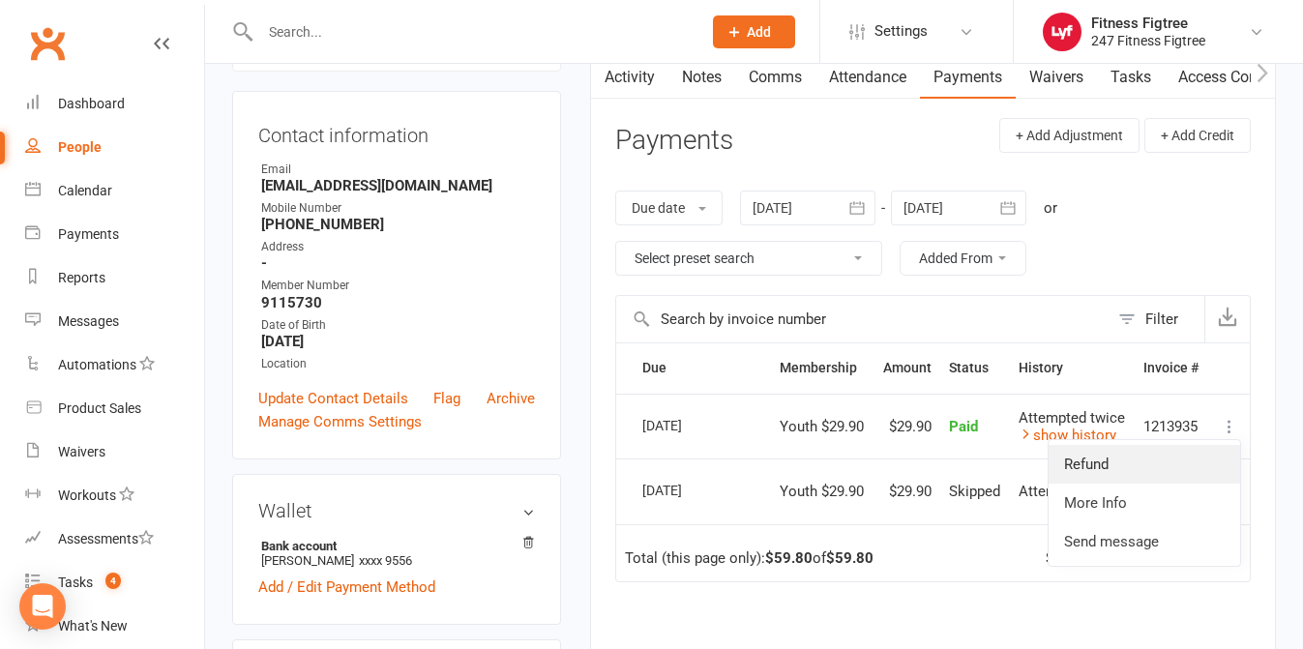
click at [1141, 472] on link "Refund" at bounding box center [1145, 464] width 192 height 39
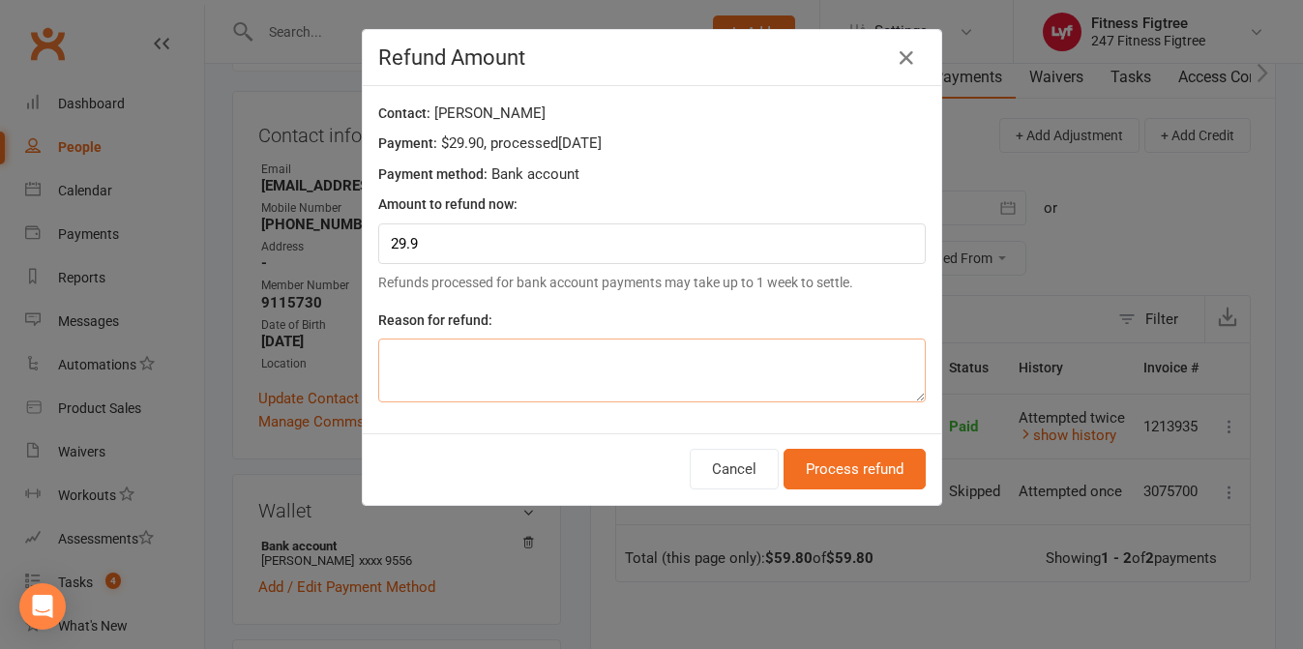
click at [633, 370] on textarea at bounding box center [651, 371] width 547 height 64
type textarea "Migration"
click at [865, 479] on button "Process refund" at bounding box center [854, 469] width 142 height 41
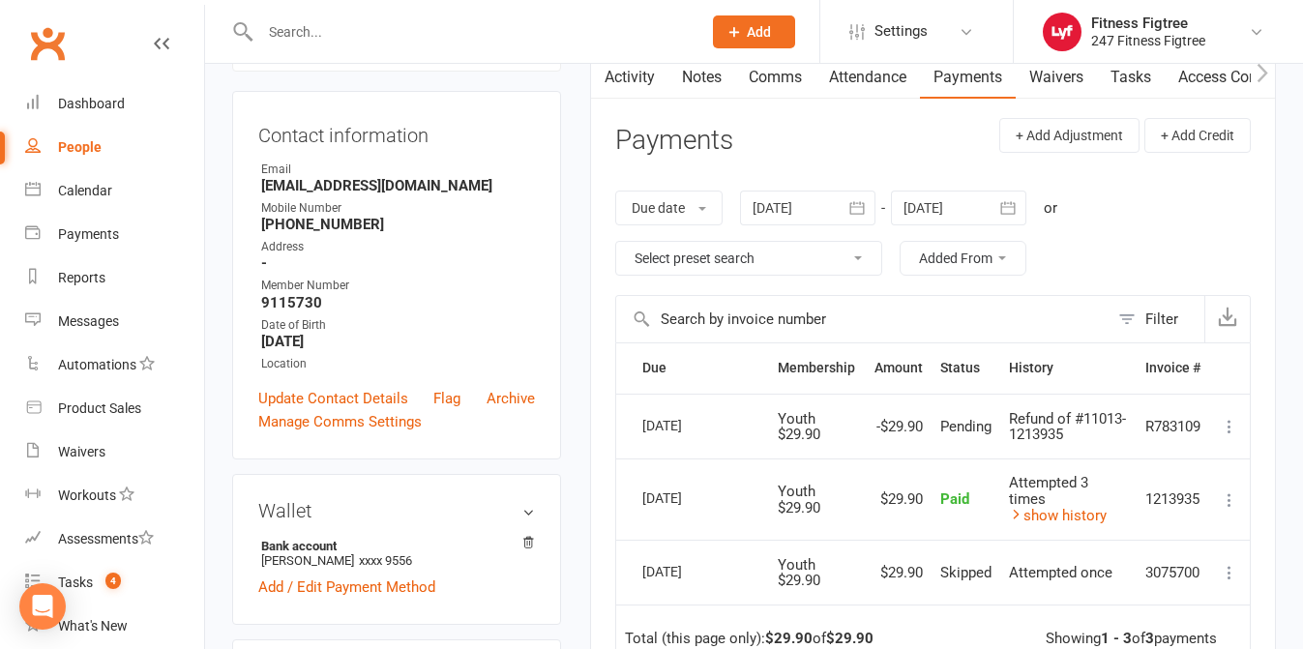
click at [503, 49] on div at bounding box center [460, 31] width 456 height 63
click at [475, 26] on input "text" at bounding box center [470, 31] width 433 height 27
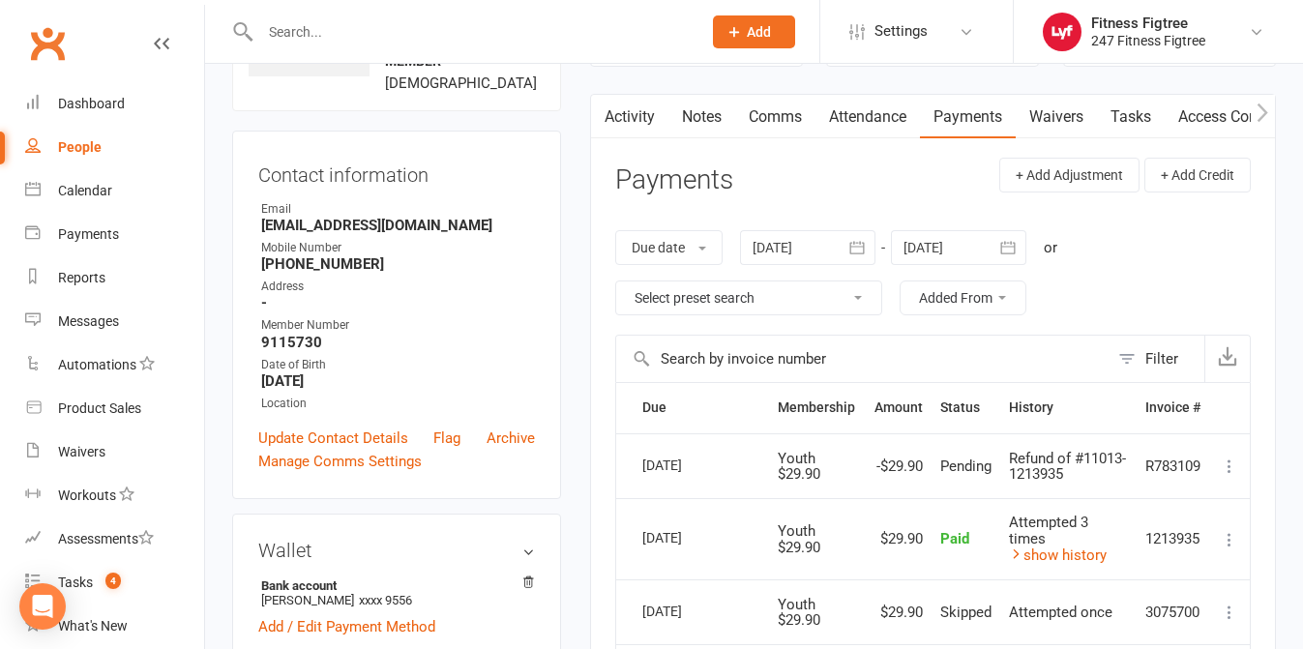
scroll to position [0, 0]
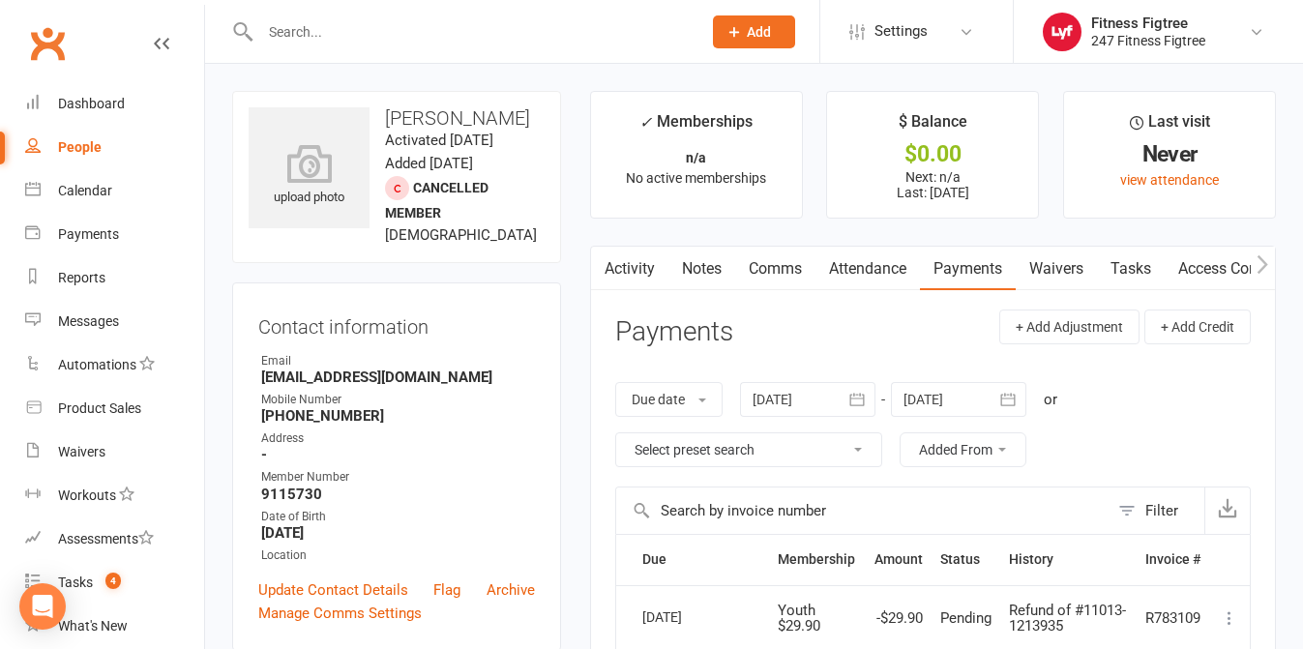
click at [788, 260] on link "Comms" at bounding box center [775, 269] width 80 height 44
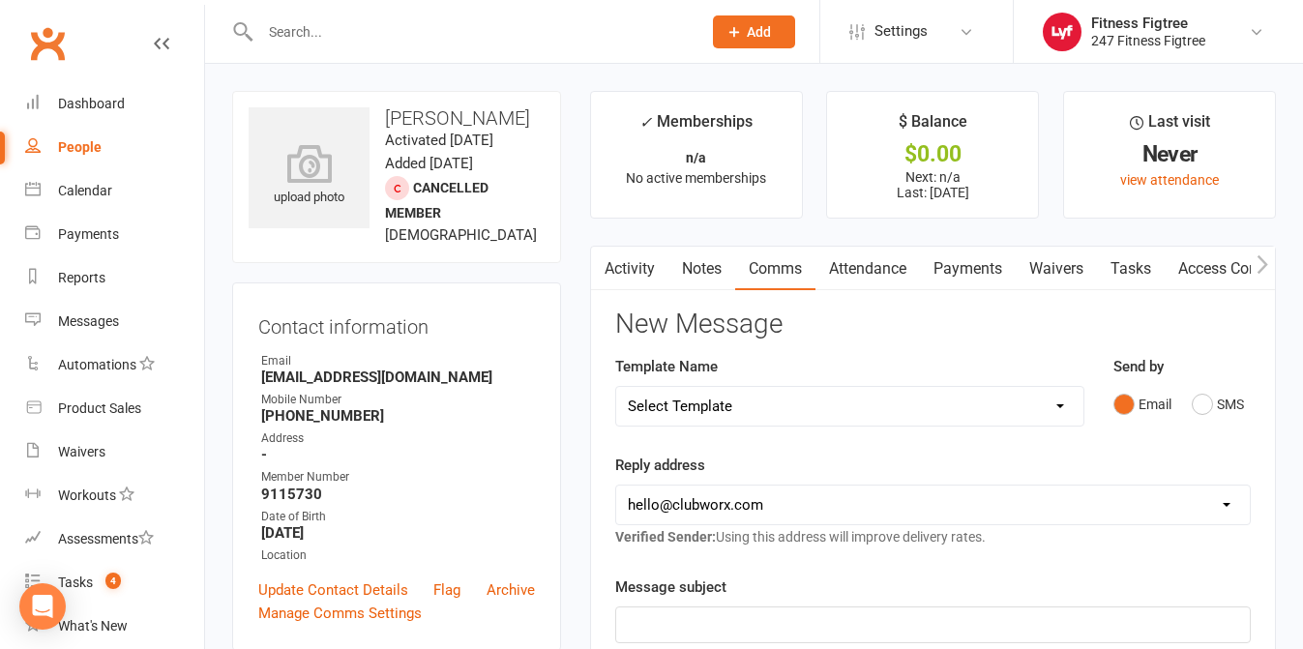
click at [643, 268] on link "Activity" at bounding box center [629, 269] width 77 height 44
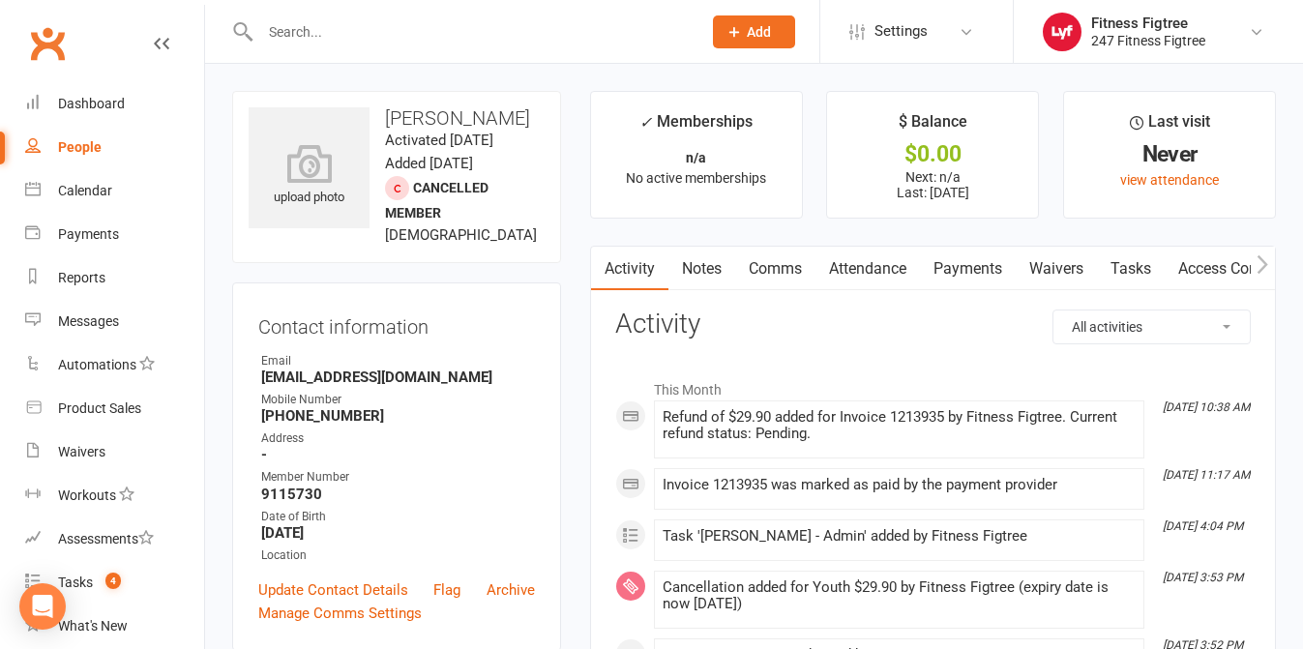
click at [744, 262] on link "Comms" at bounding box center [775, 269] width 80 height 44
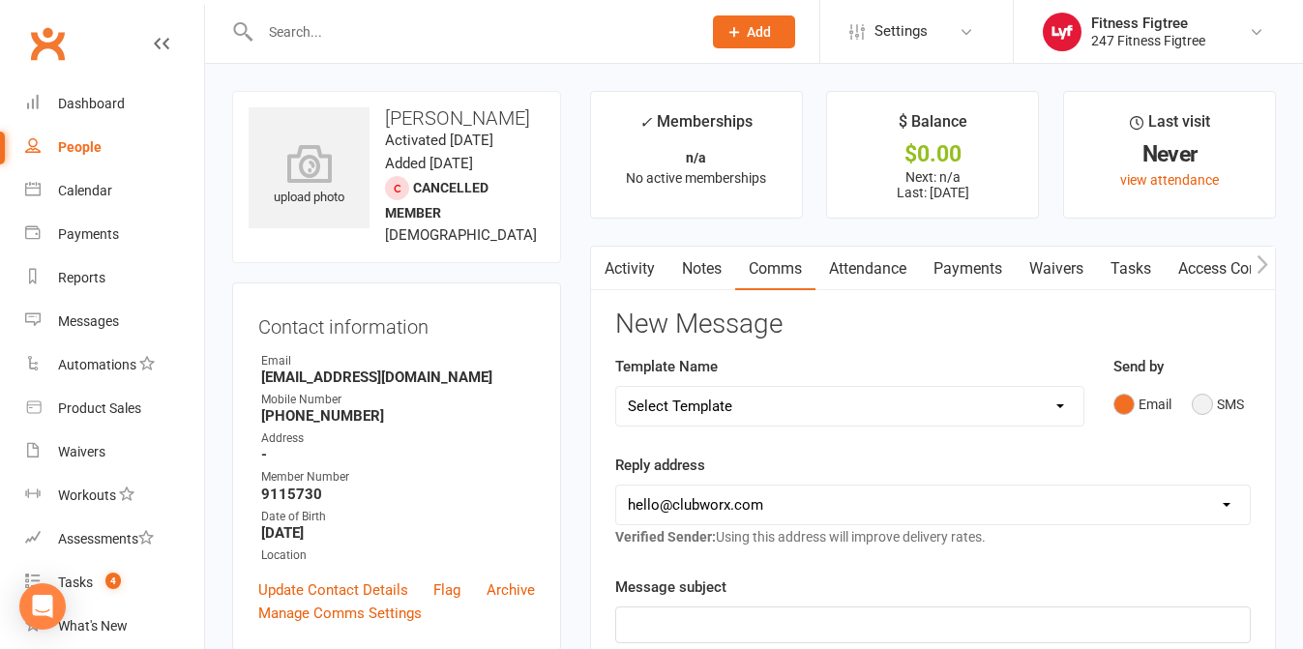
click at [1199, 405] on button "SMS" at bounding box center [1218, 404] width 52 height 37
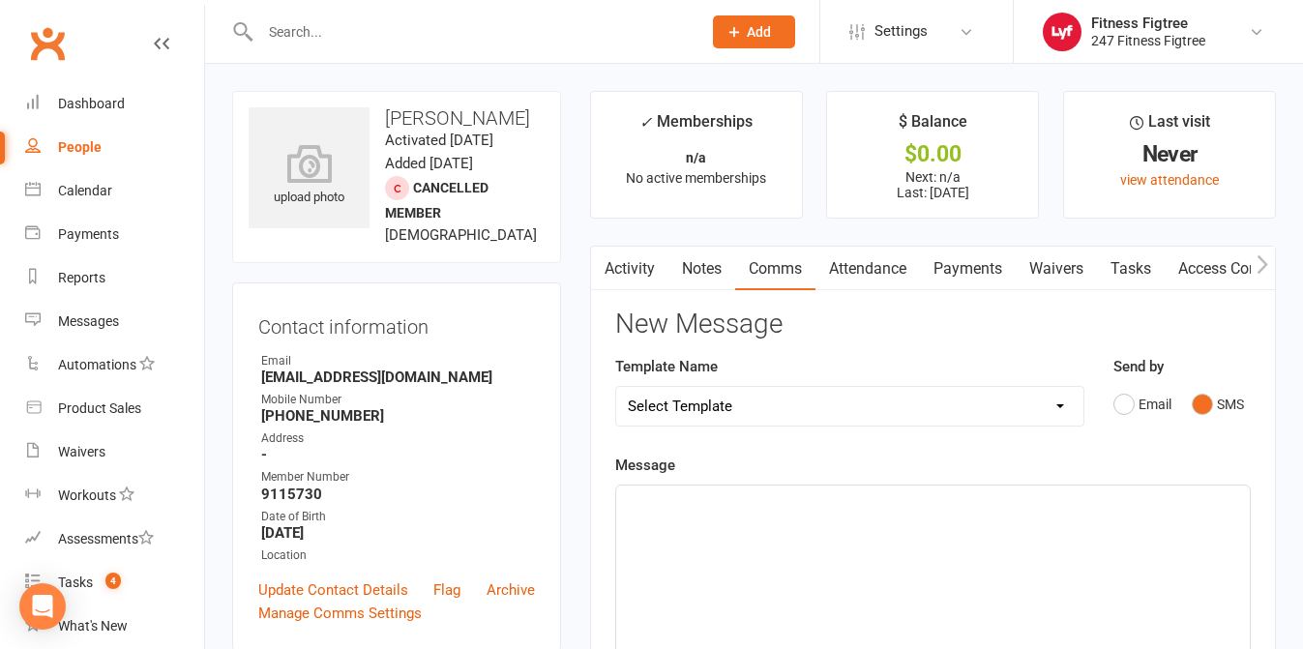
click at [804, 547] on div "﻿" at bounding box center [933, 631] width 634 height 290
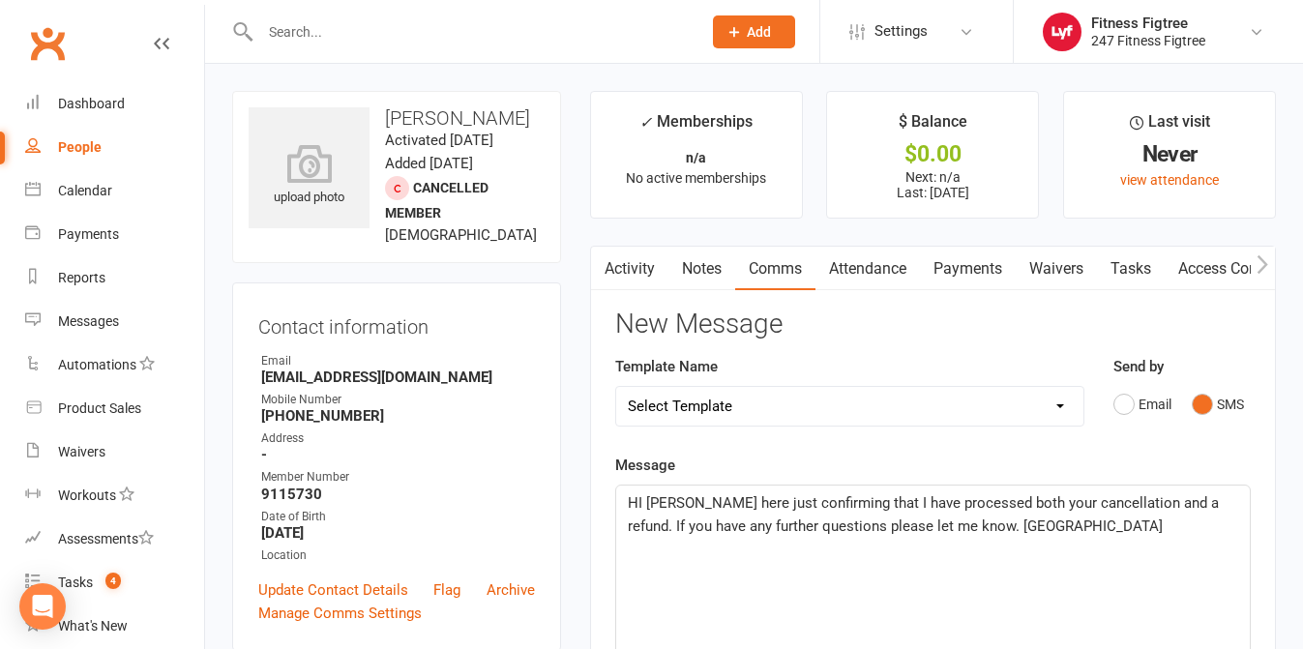
click at [775, 500] on span "HI Graham, Tahlia here just confirming that I have processed both your cancella…" at bounding box center [925, 514] width 595 height 41
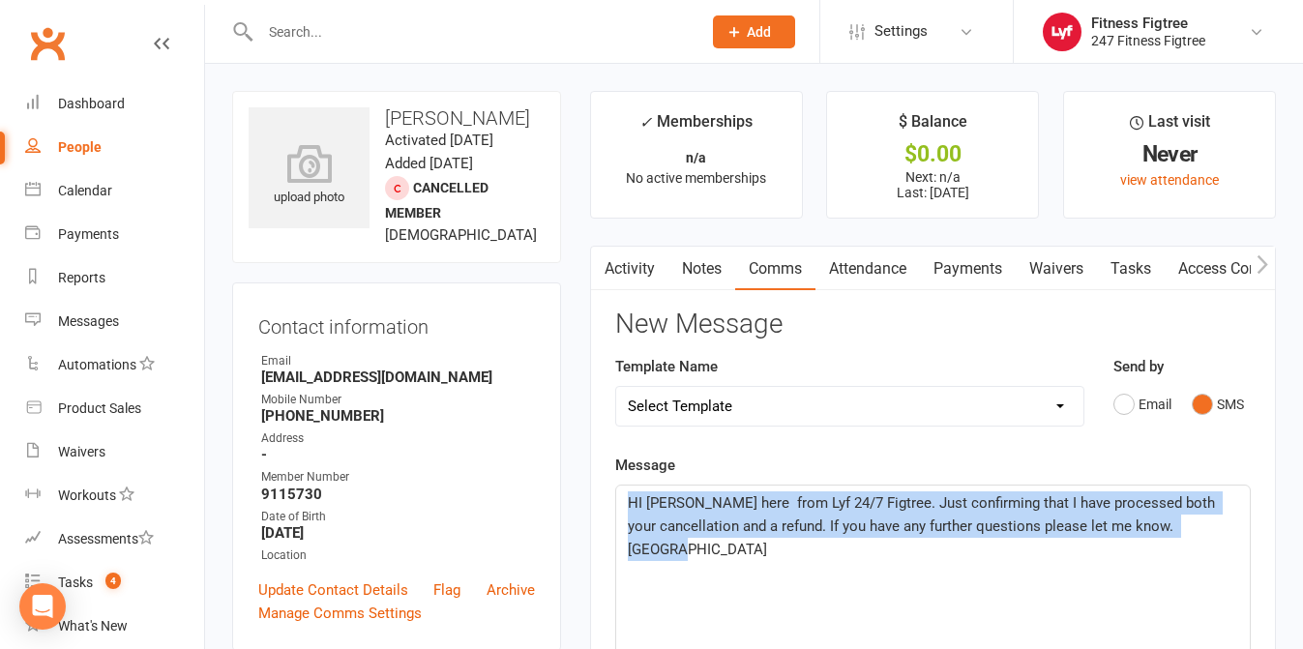
drag, startPoint x: 1187, startPoint y: 540, endPoint x: 625, endPoint y: 501, distance: 563.3
click at [625, 501] on div "HI Graham, Tahlia here from Lyf 24/7 Figtree. Just confirming that I have proce…" at bounding box center [933, 631] width 634 height 290
click at [638, 501] on span "HI Graham, Tahlia here from Lyf 24/7 Figtree. Just confirming that I have proce…" at bounding box center [923, 526] width 591 height 64
drag, startPoint x: 1213, startPoint y: 539, endPoint x: 524, endPoint y: 494, distance: 690.1
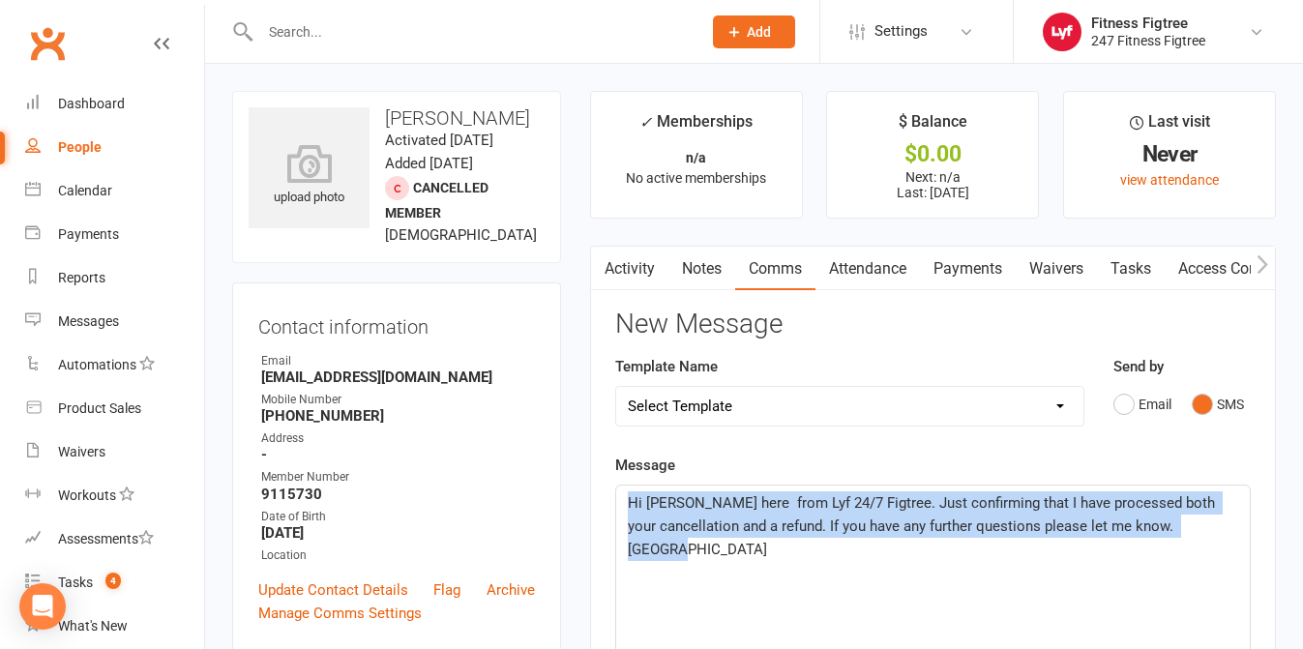
copy span "Hi Graham, Tahlia here from Lyf 24/7 Figtree. Just confirming that I have proce…"
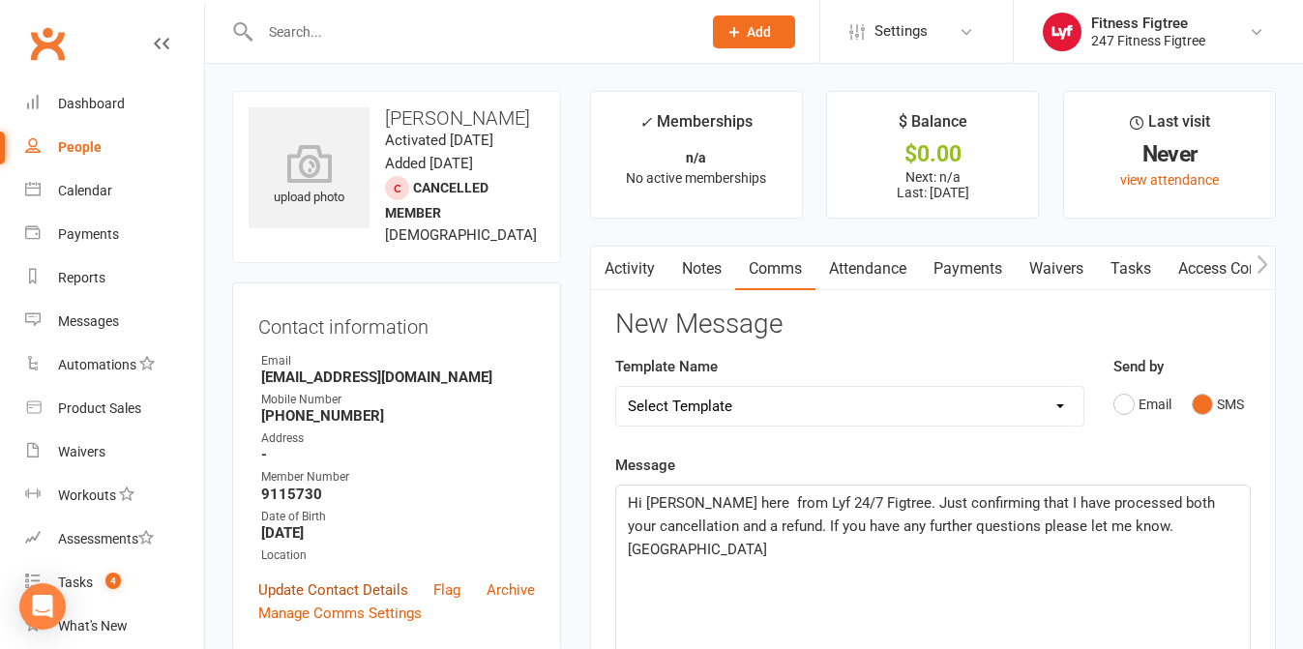
click at [291, 593] on link "Update Contact Details" at bounding box center [333, 589] width 150 height 23
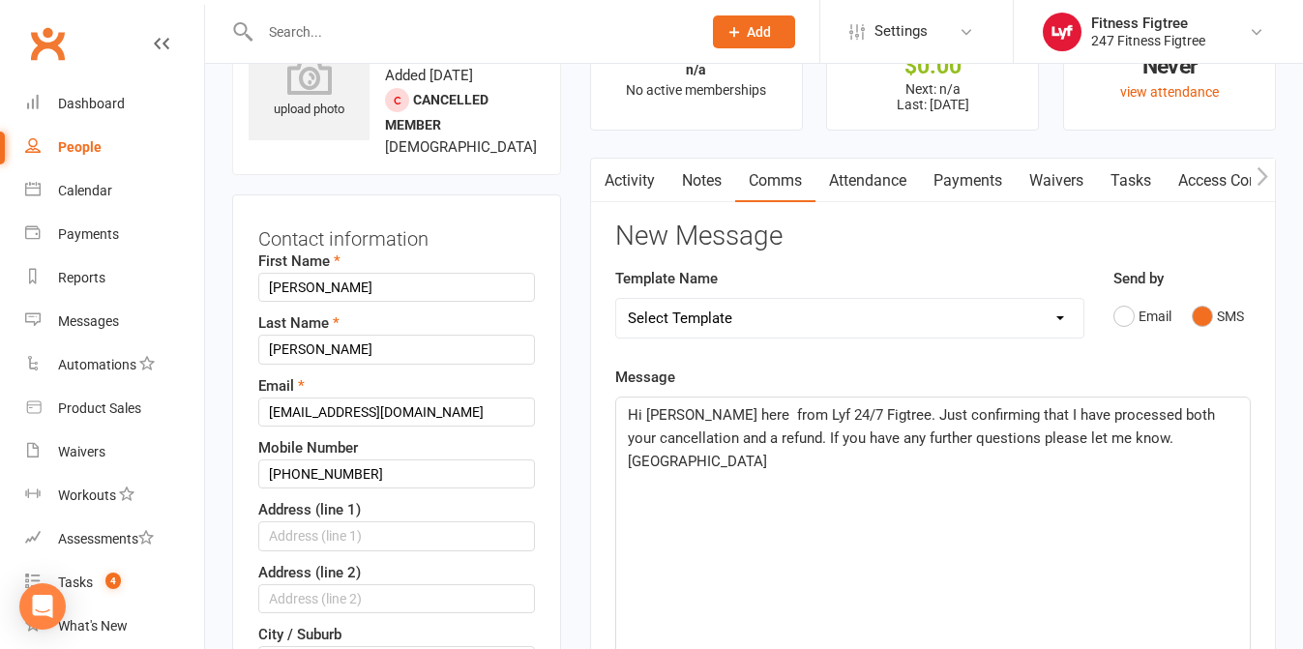
scroll to position [91, 0]
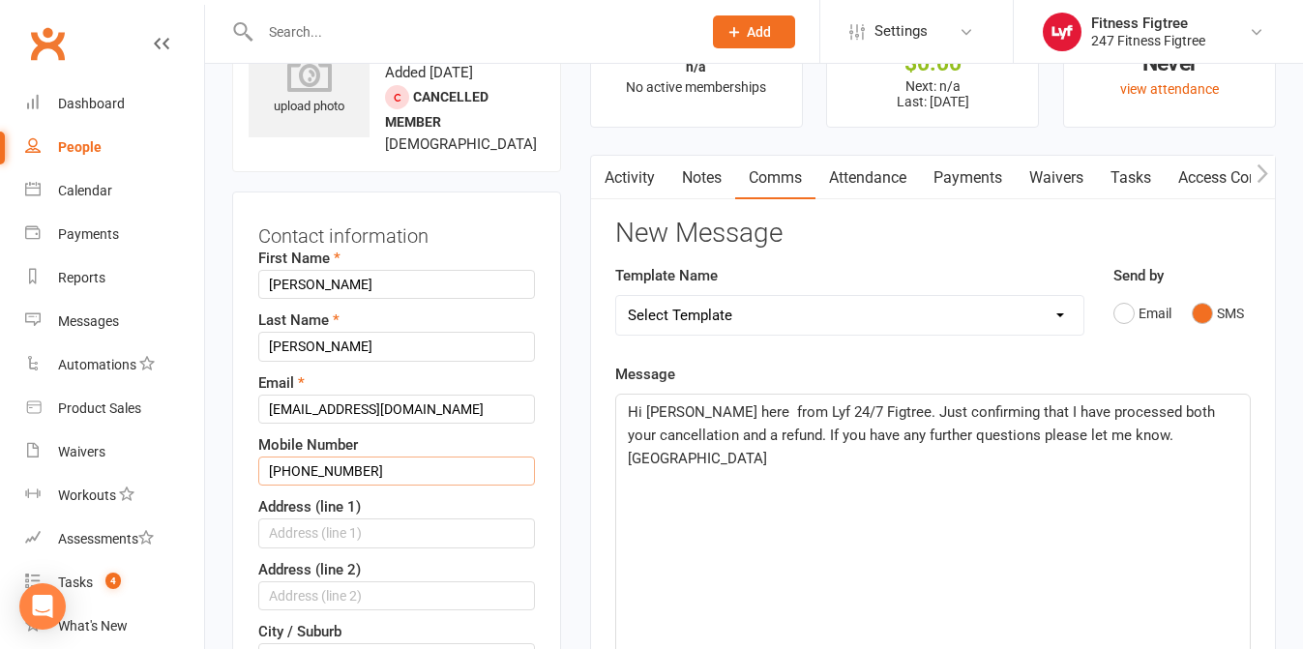
drag, startPoint x: 291, startPoint y: 471, endPoint x: 261, endPoint y: 471, distance: 30.0
click at [261, 471] on input "+61410829030" at bounding box center [396, 471] width 277 height 29
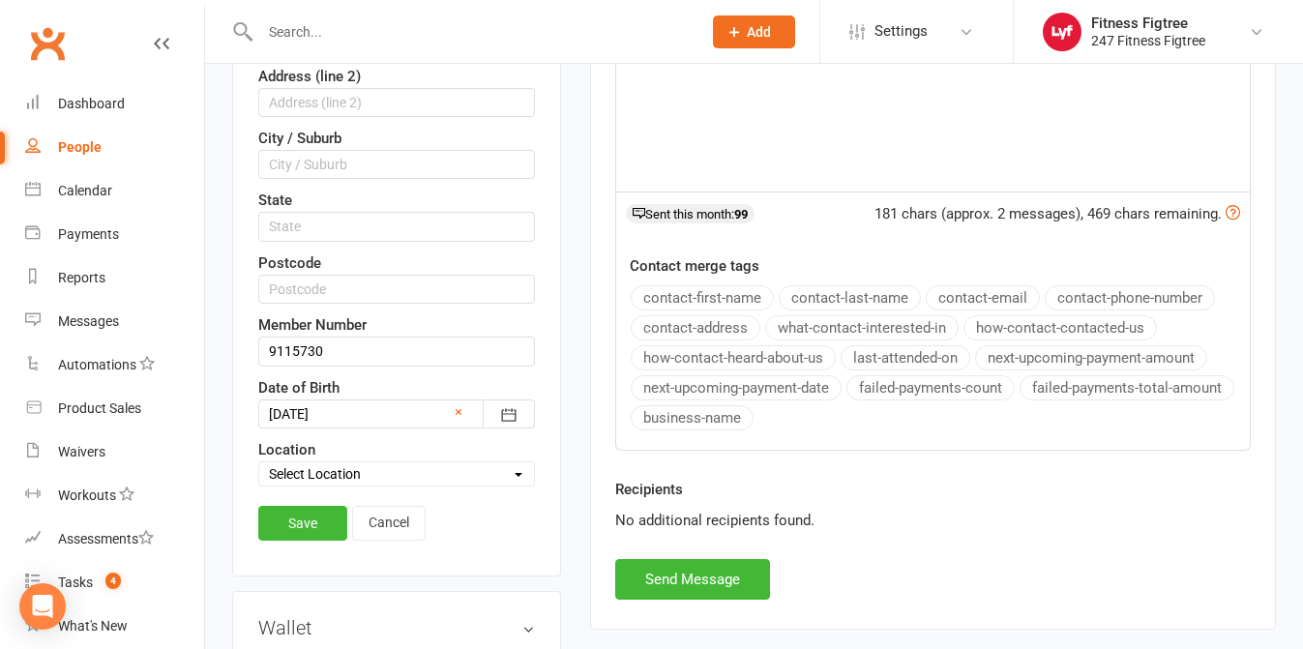
scroll to position [672, 0]
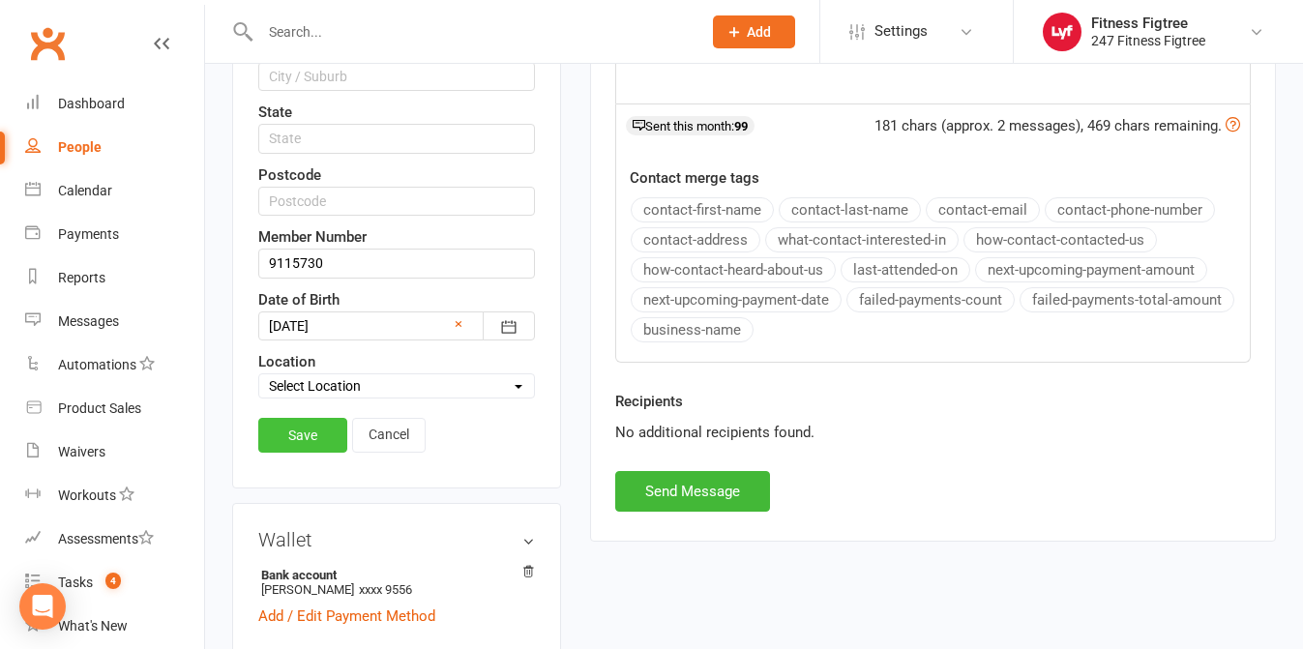
type input "0410829030"
click at [310, 437] on link "Save" at bounding box center [302, 435] width 89 height 35
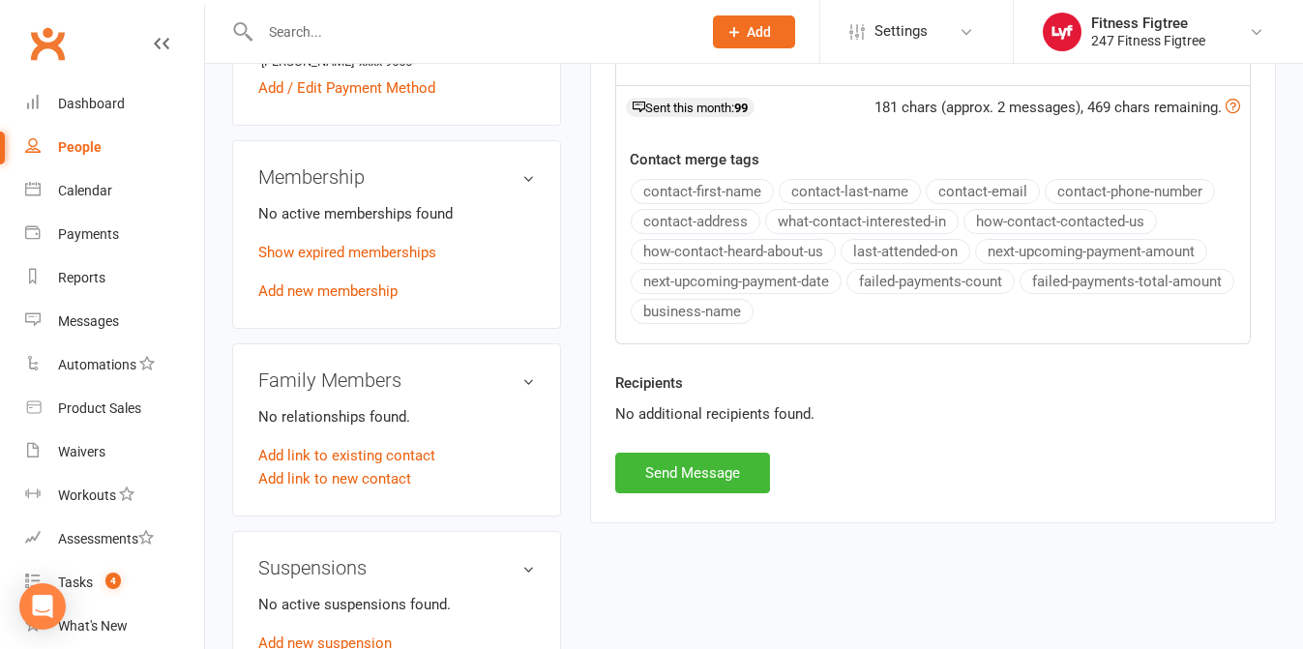
scroll to position [714, 0]
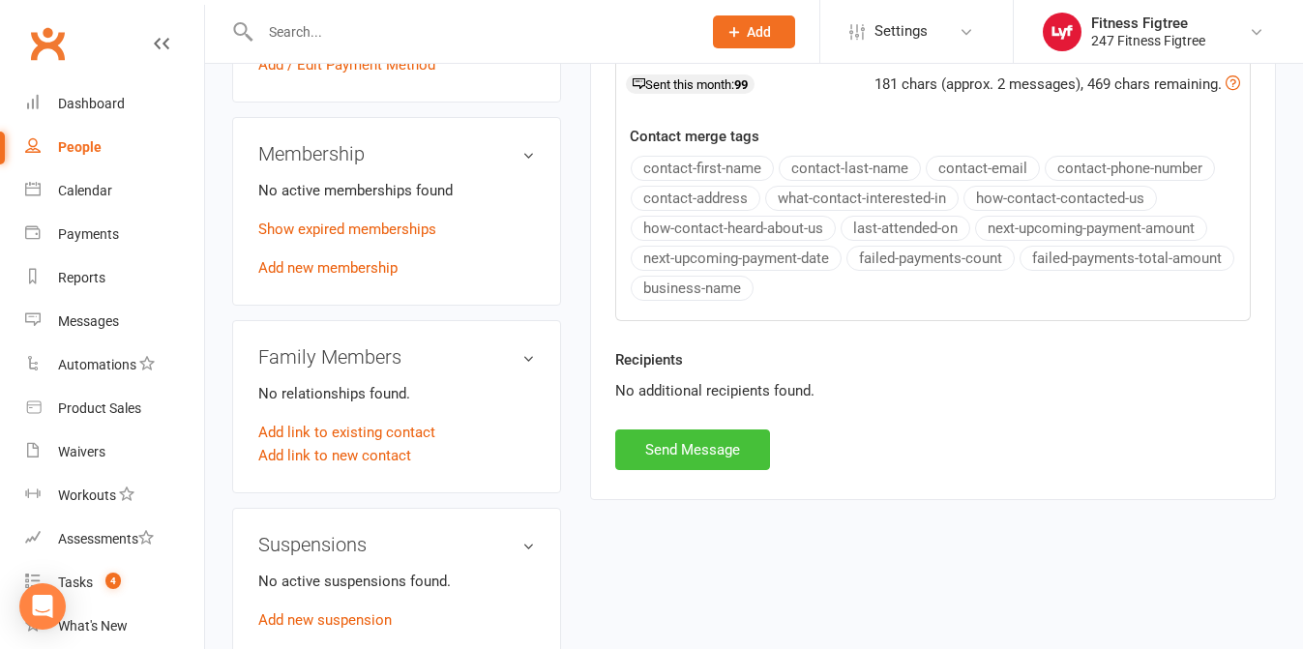
click at [716, 457] on button "Send Message" at bounding box center [692, 449] width 155 height 41
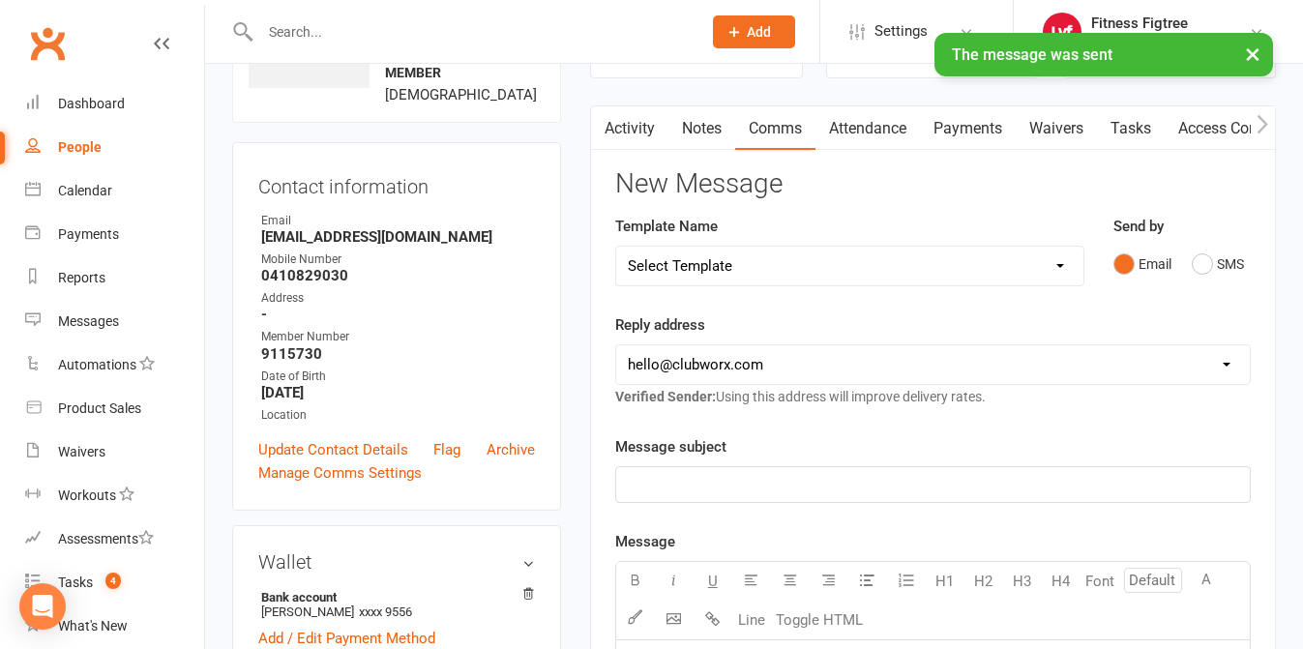
scroll to position [0, 0]
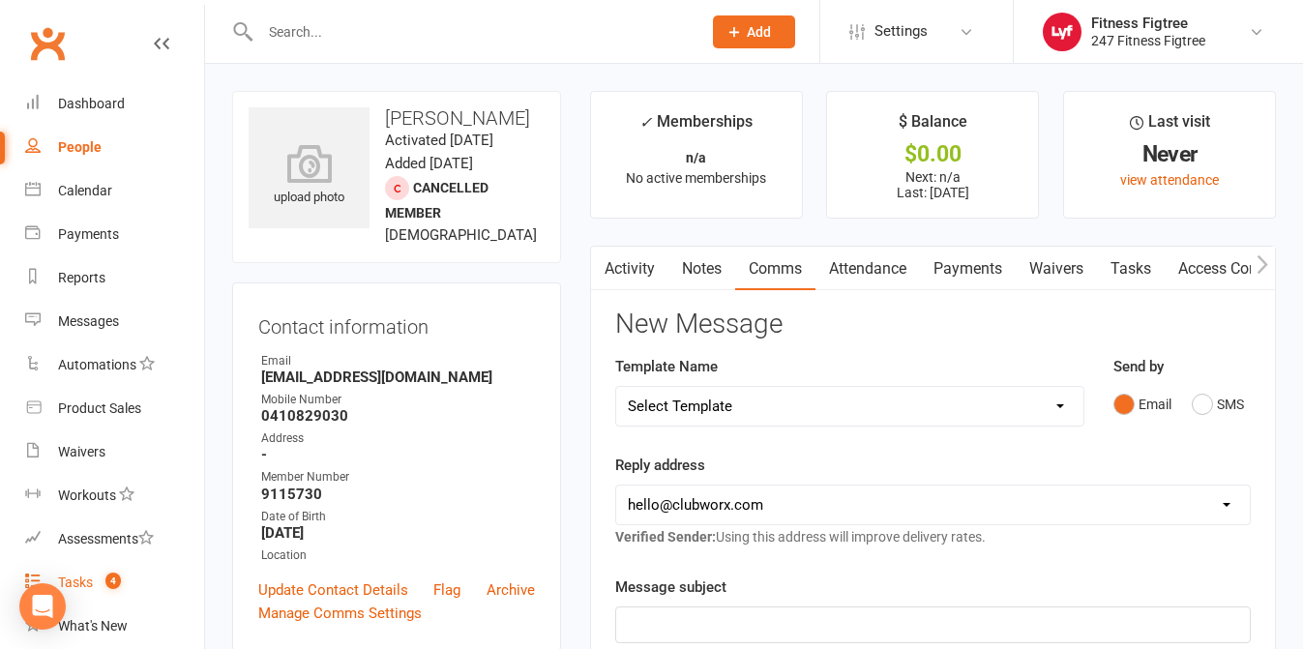
click at [65, 576] on div "Tasks" at bounding box center [75, 582] width 35 height 15
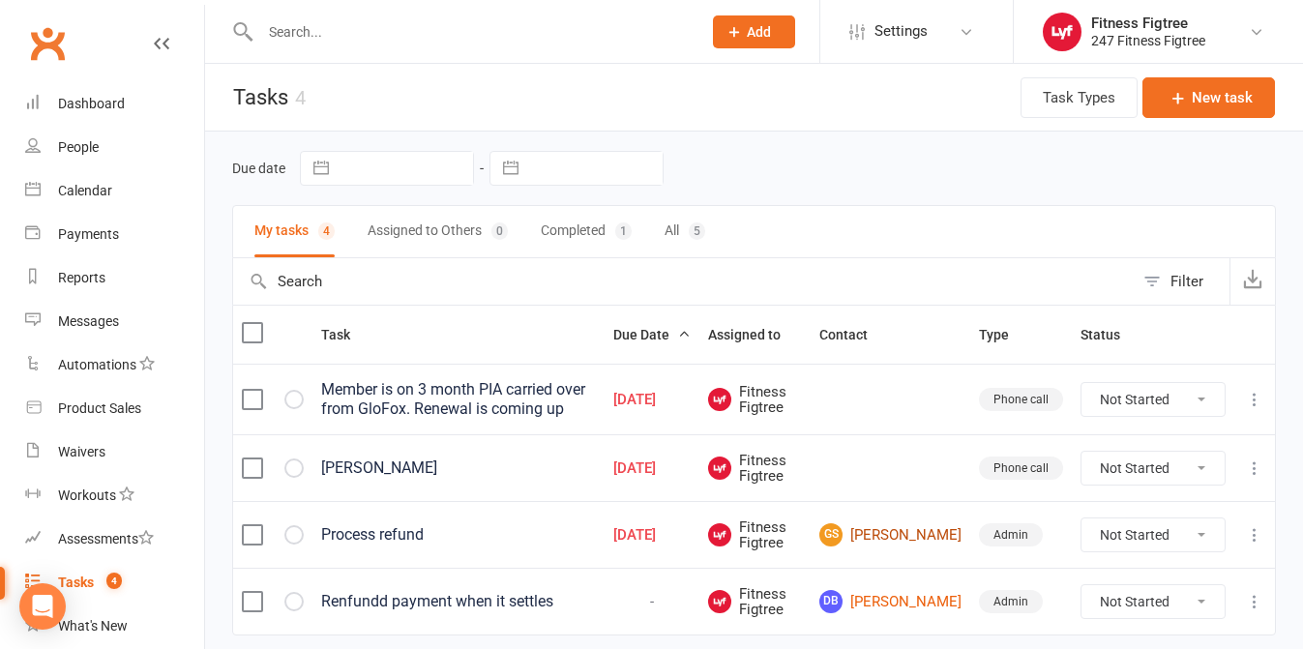
scroll to position [69, 0]
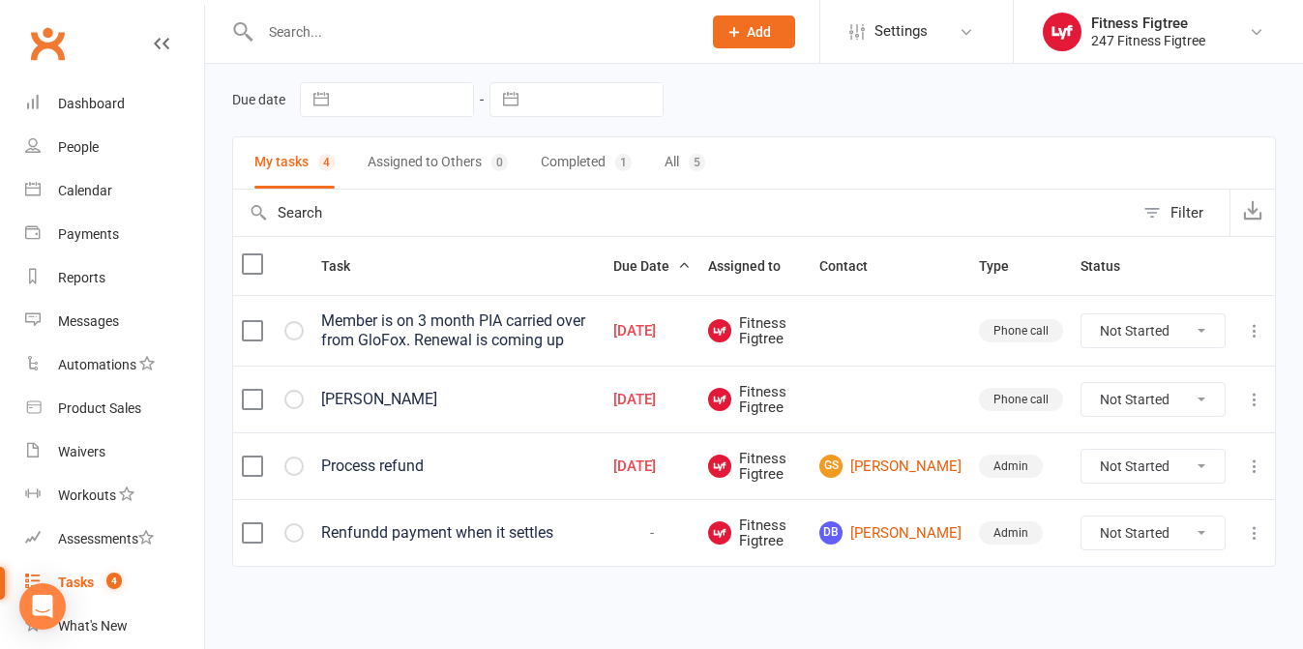
click at [1185, 471] on select "Not Started In Progress Waiting Complete" at bounding box center [1152, 466] width 143 height 33
select select "unstarted"
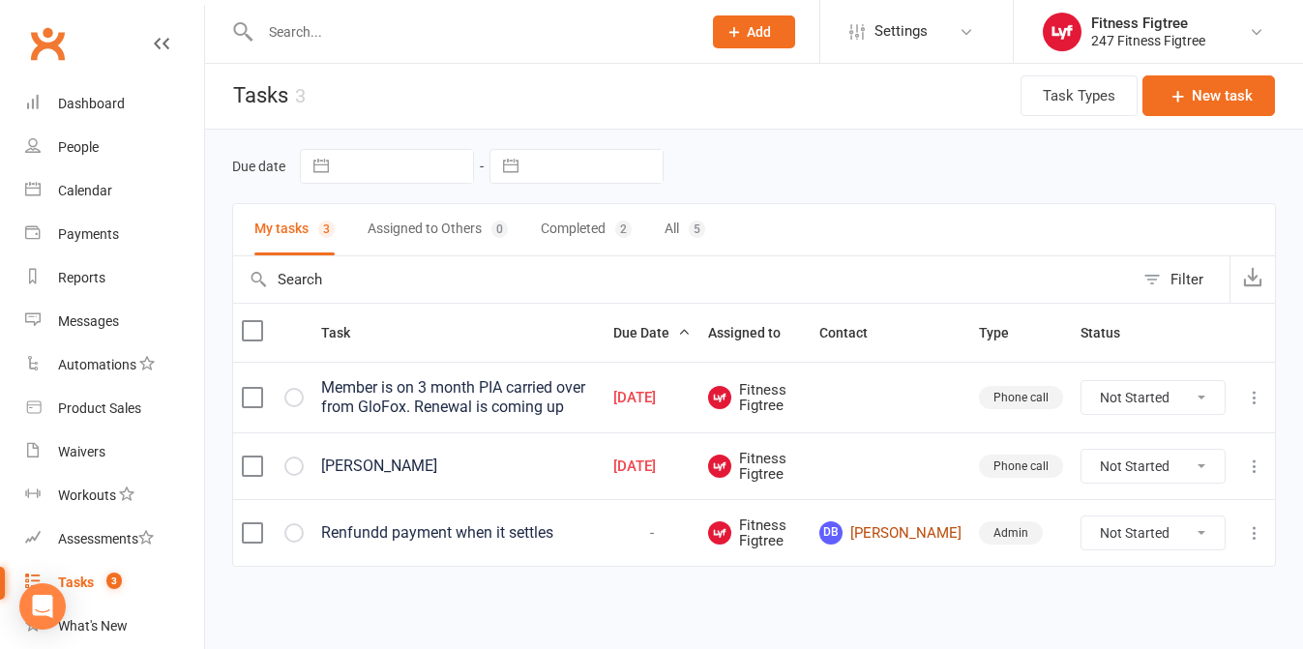
click at [927, 521] on link "DB Diana Bujaroski" at bounding box center [890, 532] width 142 height 23
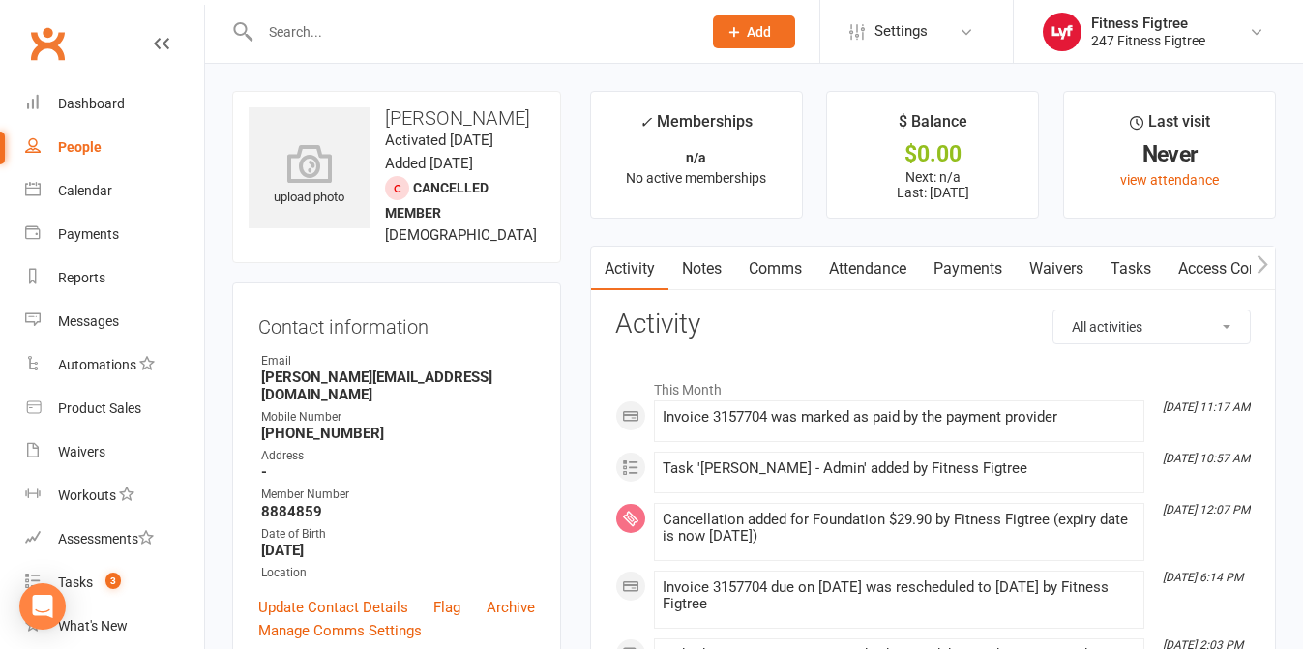
click at [979, 265] on link "Payments" at bounding box center [968, 269] width 96 height 44
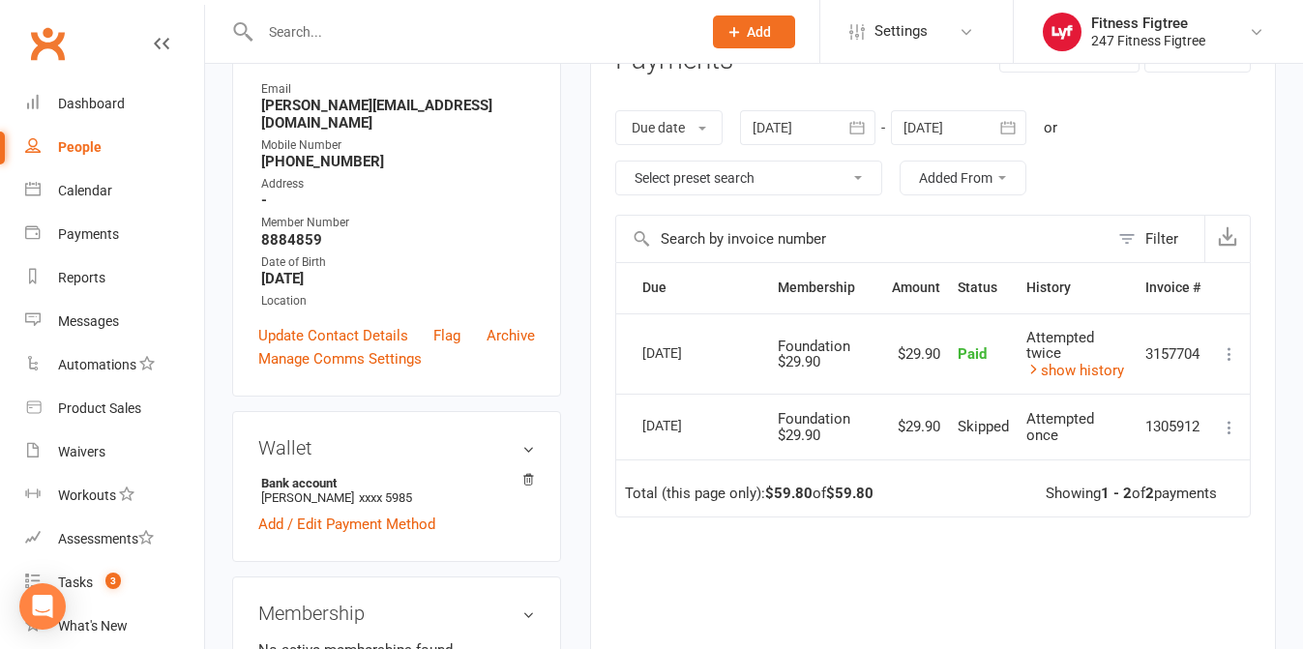
scroll to position [342, 0]
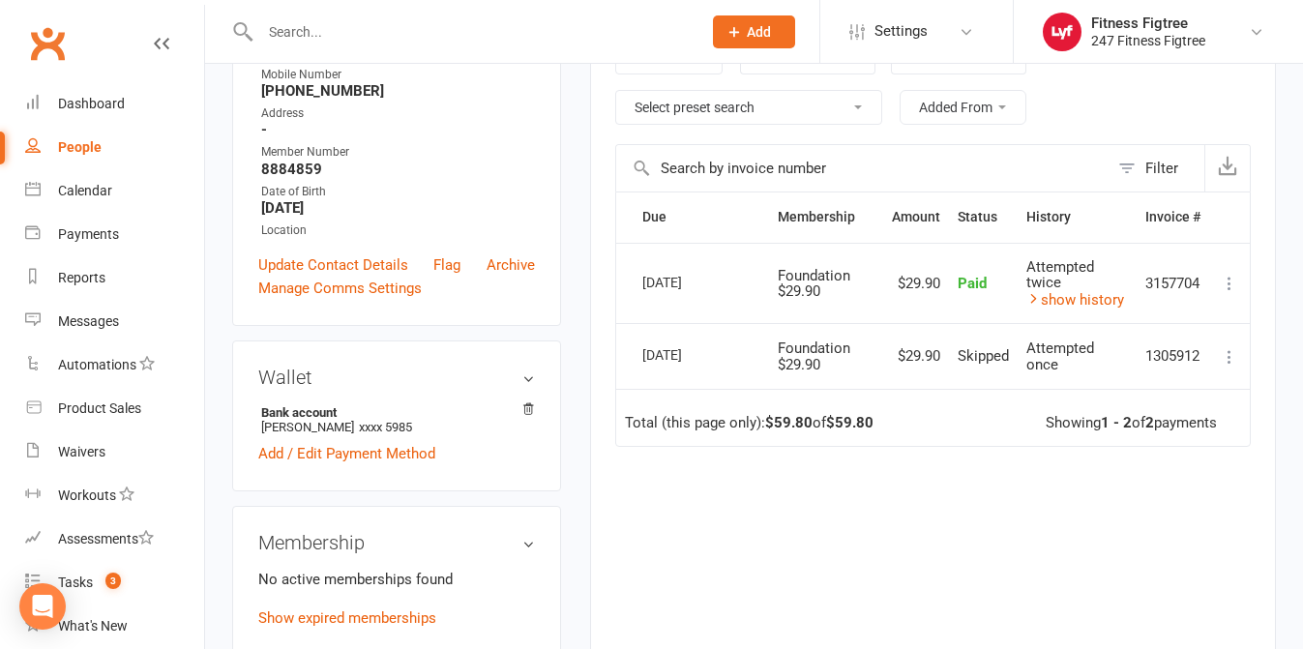
click at [1243, 280] on td "Refund More Info Send message" at bounding box center [1229, 283] width 41 height 81
click at [1230, 279] on icon at bounding box center [1229, 283] width 19 height 19
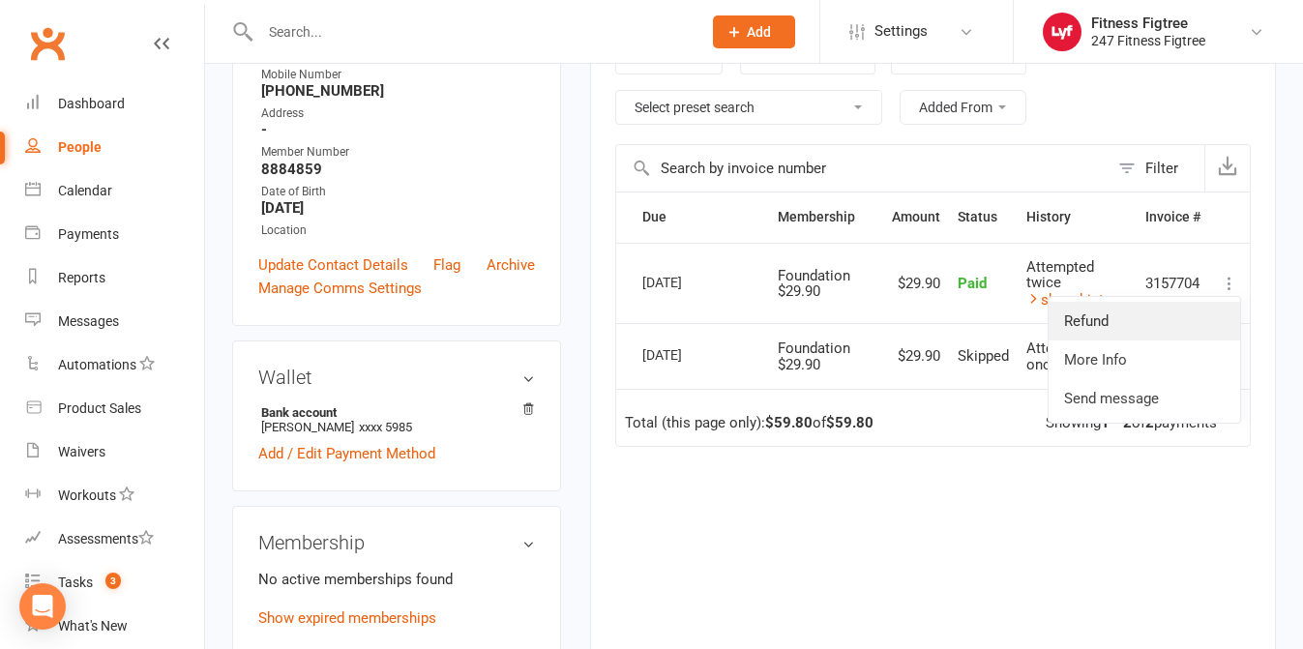
click at [1184, 318] on link "Refund" at bounding box center [1145, 321] width 192 height 39
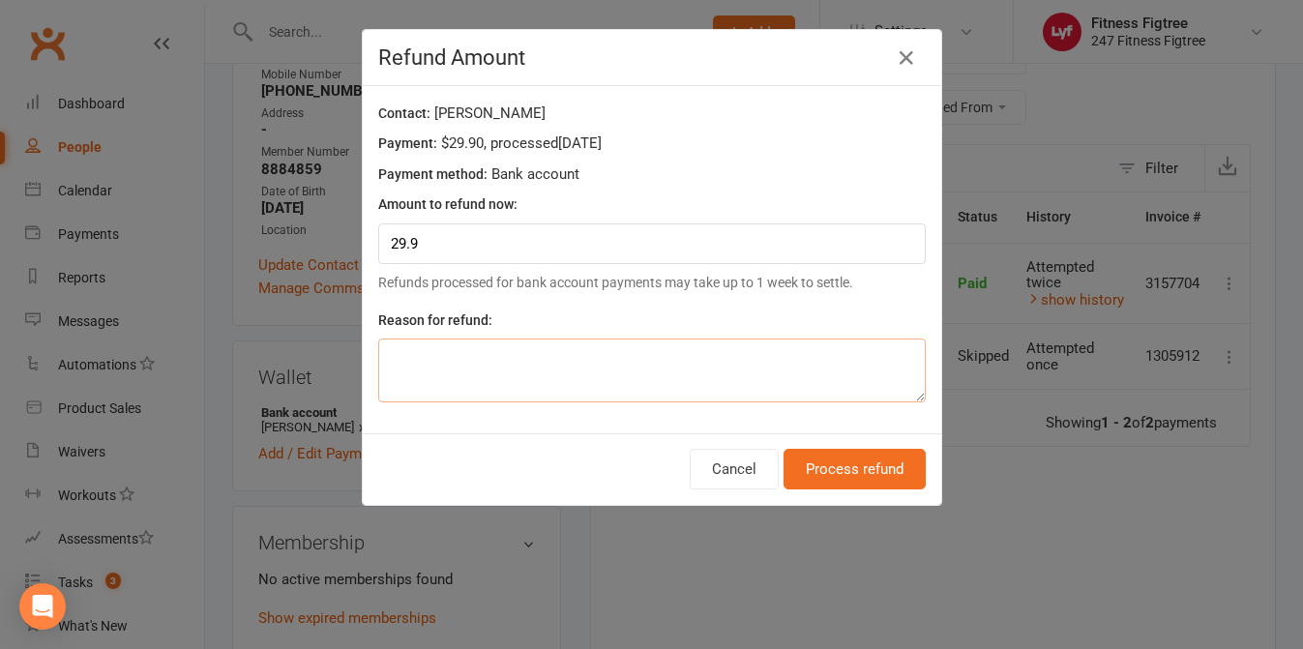
click at [786, 366] on textarea at bounding box center [651, 371] width 547 height 64
type textarea "MIGRATION"
click at [893, 480] on button "Process refund" at bounding box center [854, 469] width 142 height 41
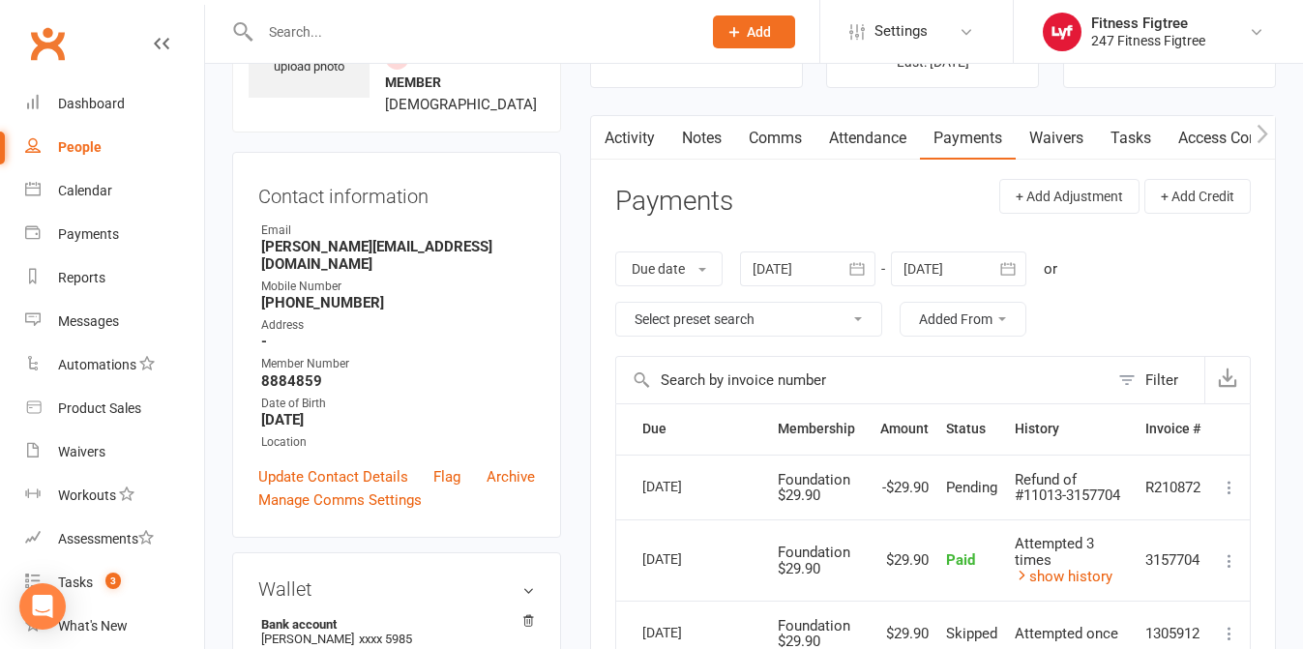
scroll to position [132, 0]
click at [758, 132] on link "Comms" at bounding box center [775, 137] width 80 height 44
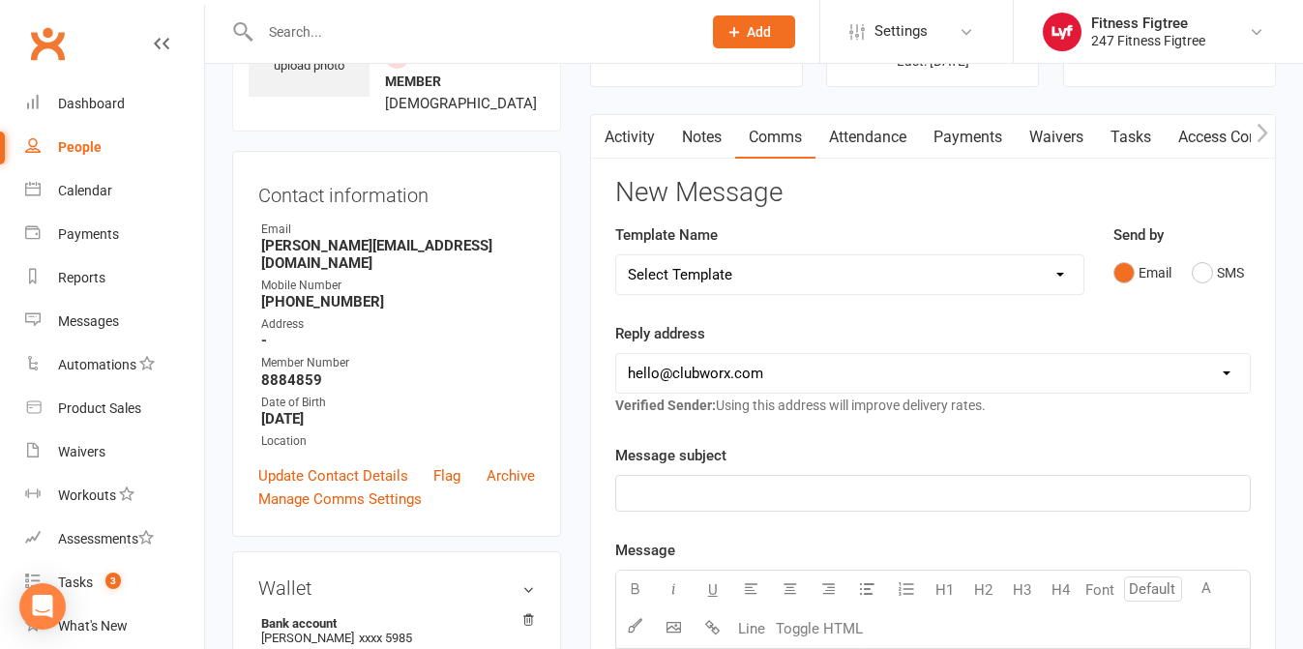
click at [636, 142] on link "Activity" at bounding box center [629, 137] width 77 height 44
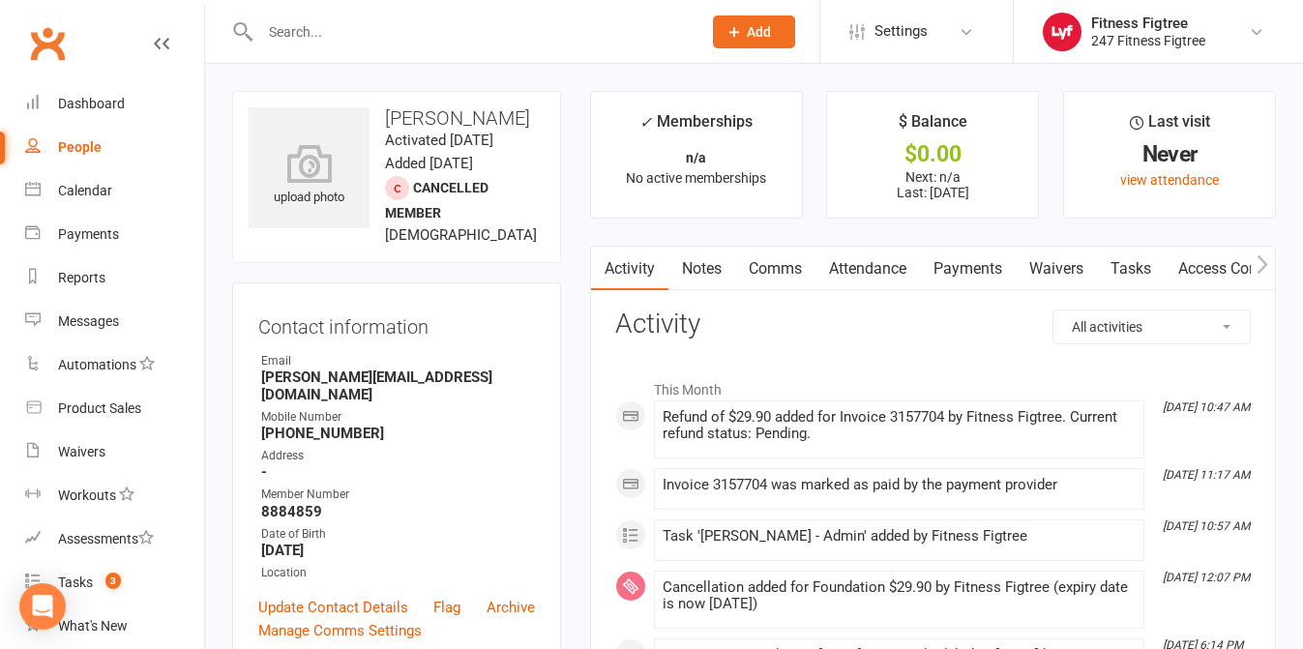
click at [708, 266] on link "Notes" at bounding box center [701, 269] width 67 height 44
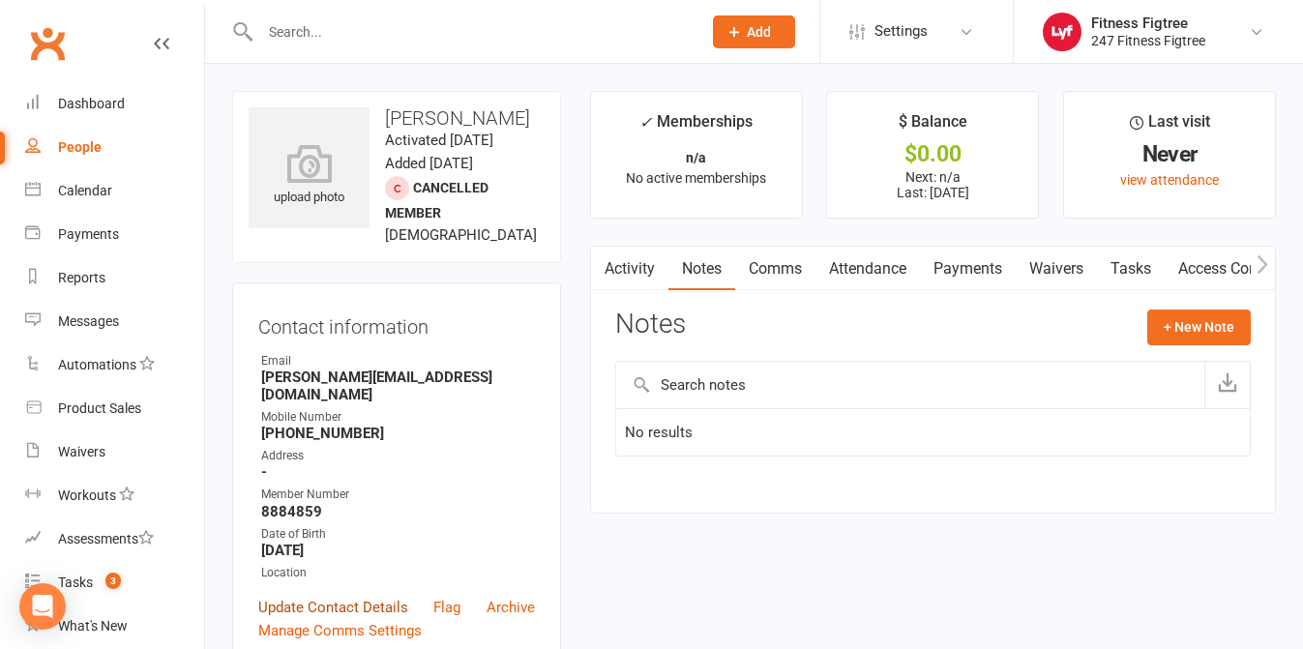
click at [354, 596] on link "Update Contact Details" at bounding box center [333, 607] width 150 height 23
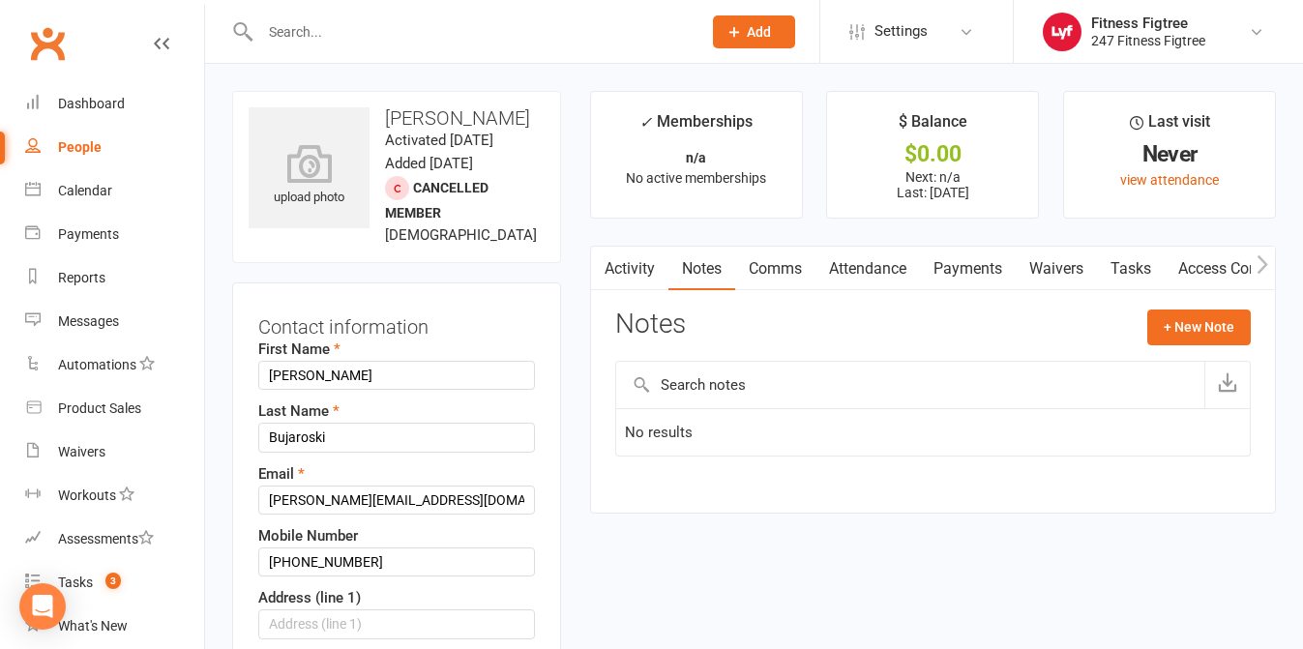
scroll to position [91, 0]
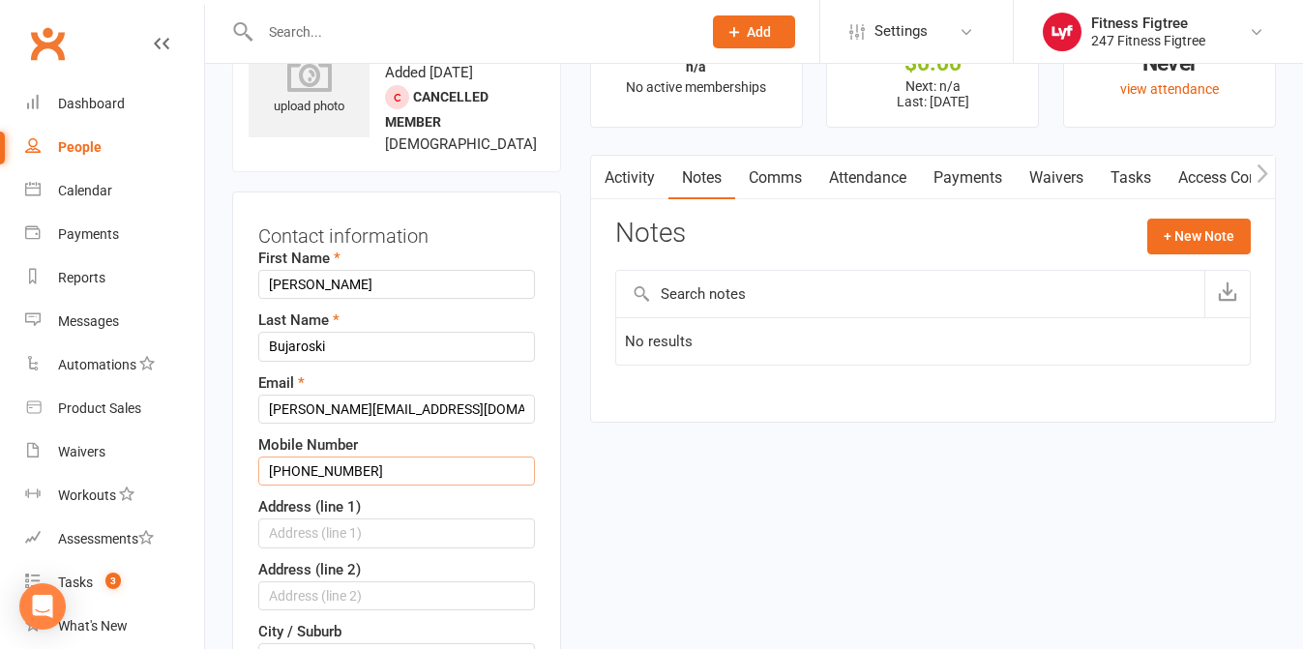
click at [296, 471] on input "+61405743645" at bounding box center [396, 471] width 277 height 29
drag, startPoint x: 293, startPoint y: 468, endPoint x: 244, endPoint y: 463, distance: 49.6
click at [246, 464] on div "Contact information First Name Diana Last Name Bujaroski Email diana.bujaroski@…" at bounding box center [396, 631] width 329 height 879
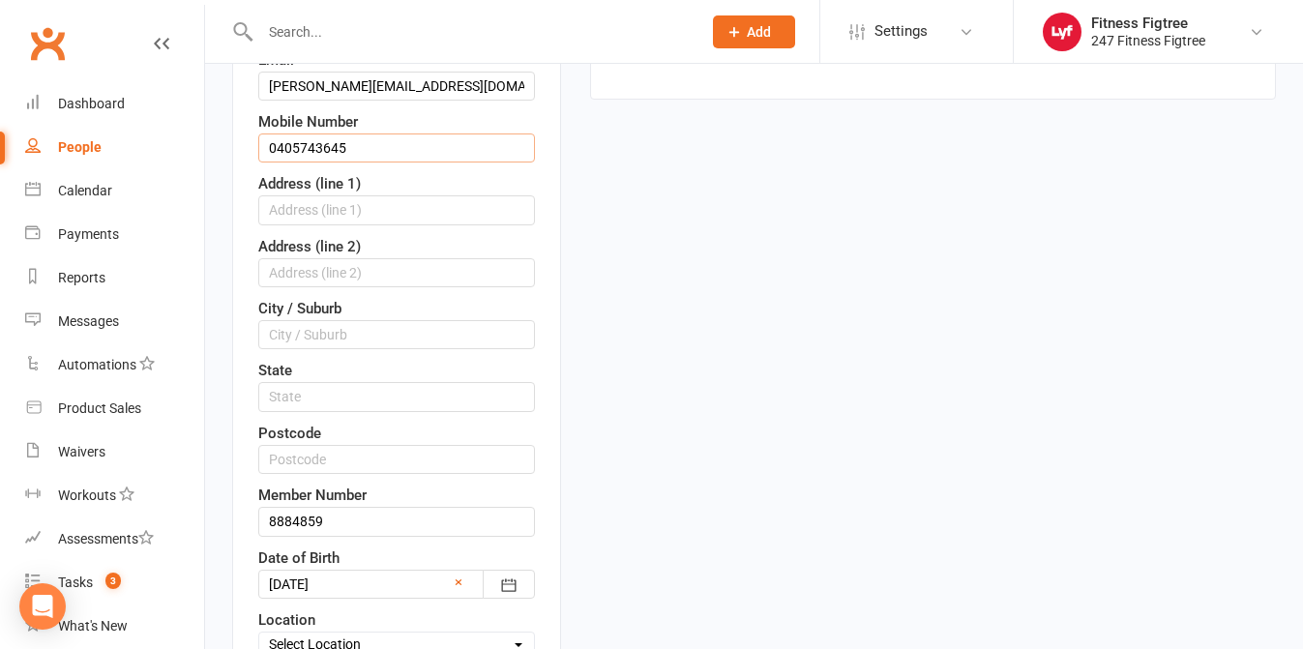
scroll to position [1007, 0]
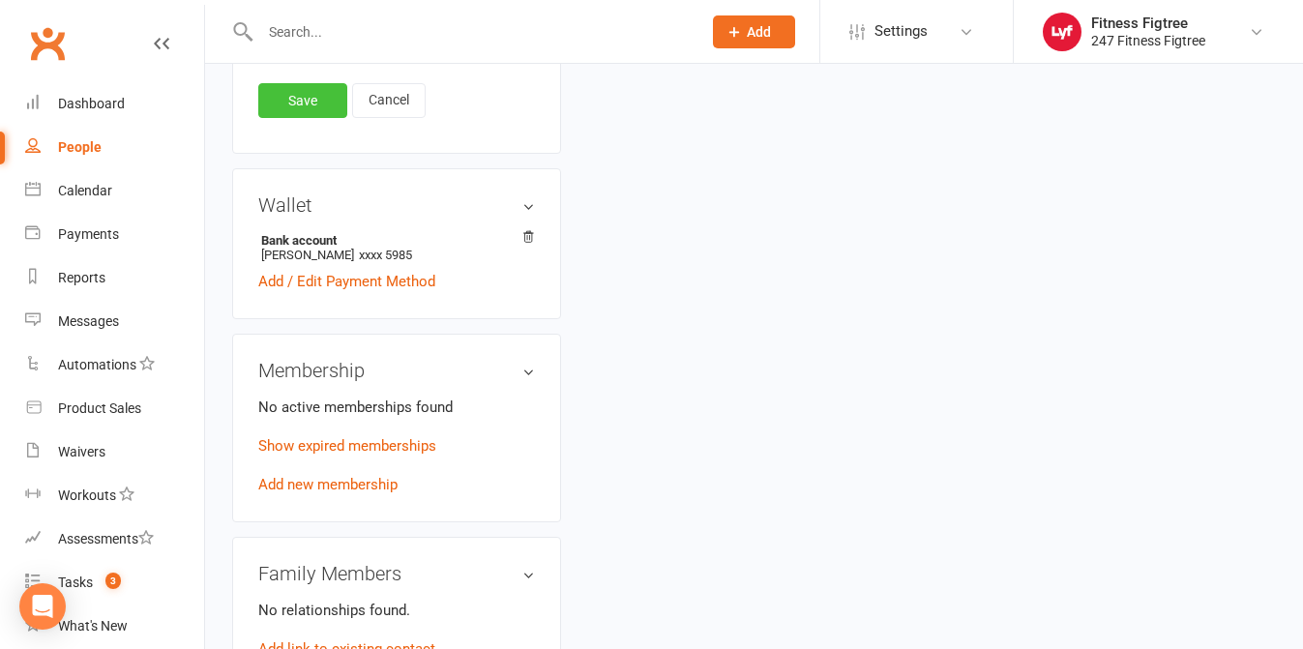
type input "0405743645"
click at [280, 105] on link "Save" at bounding box center [302, 100] width 89 height 35
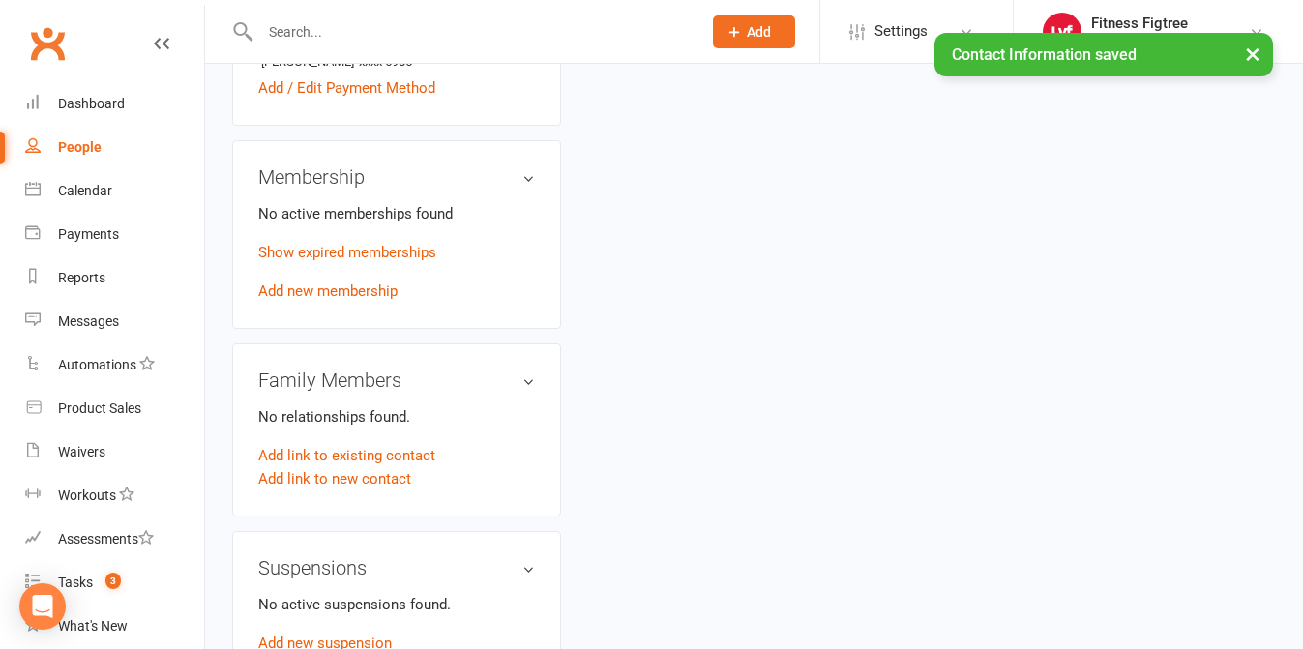
scroll to position [0, 0]
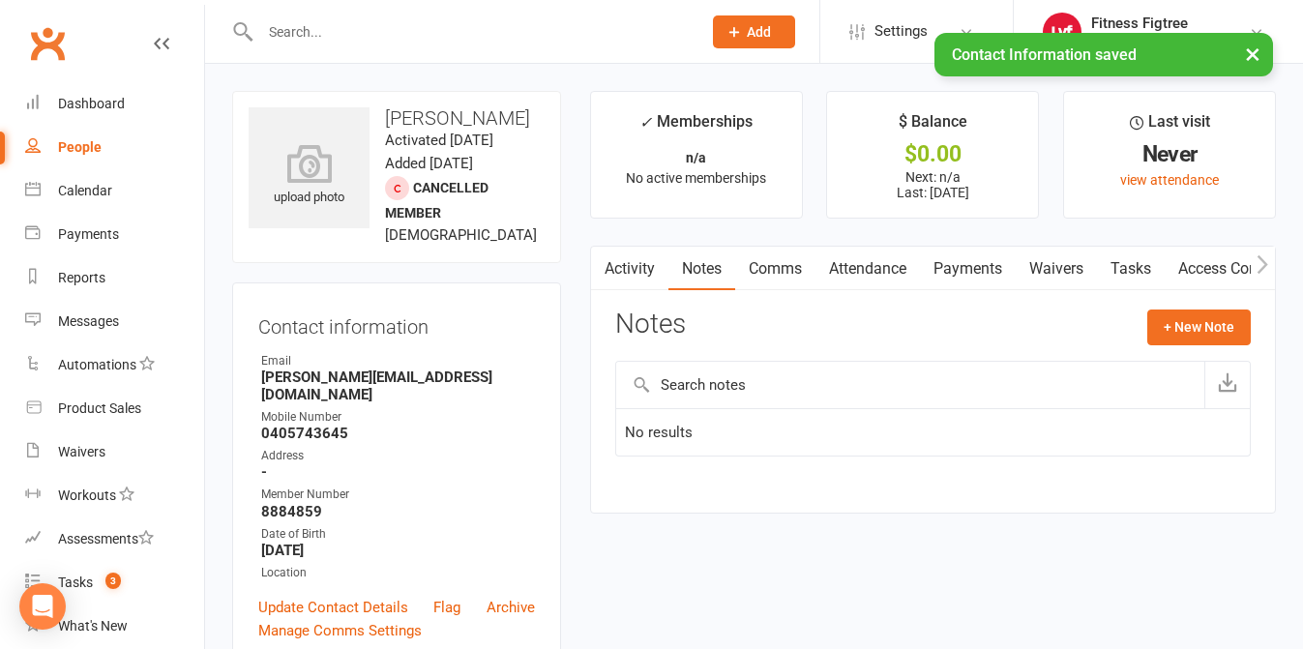
click at [977, 274] on link "Payments" at bounding box center [968, 269] width 96 height 44
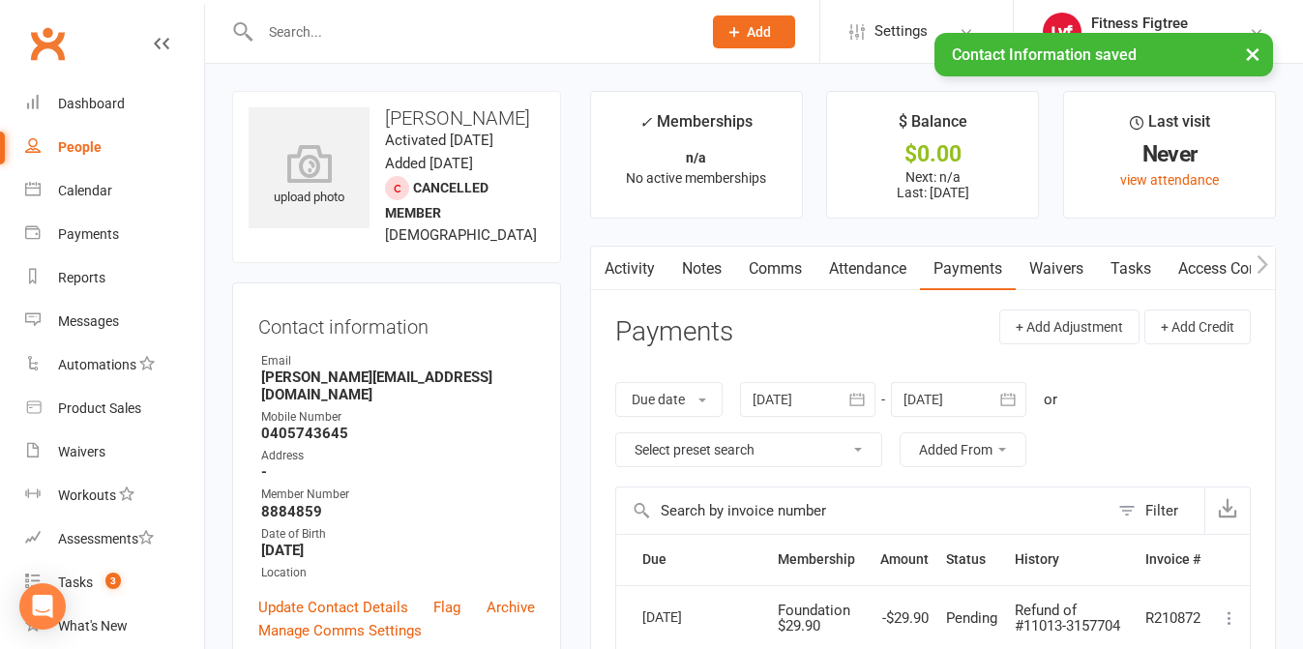
click at [784, 277] on link "Comms" at bounding box center [775, 269] width 80 height 44
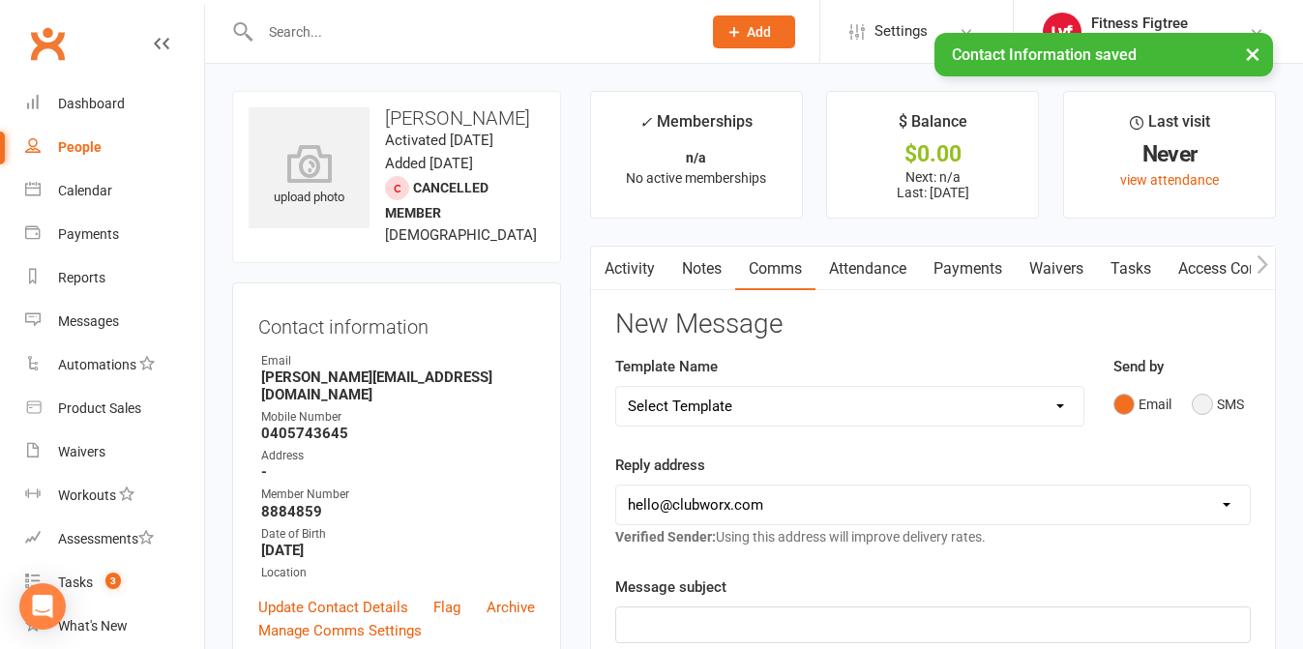
click at [1227, 394] on button "SMS" at bounding box center [1218, 404] width 52 height 37
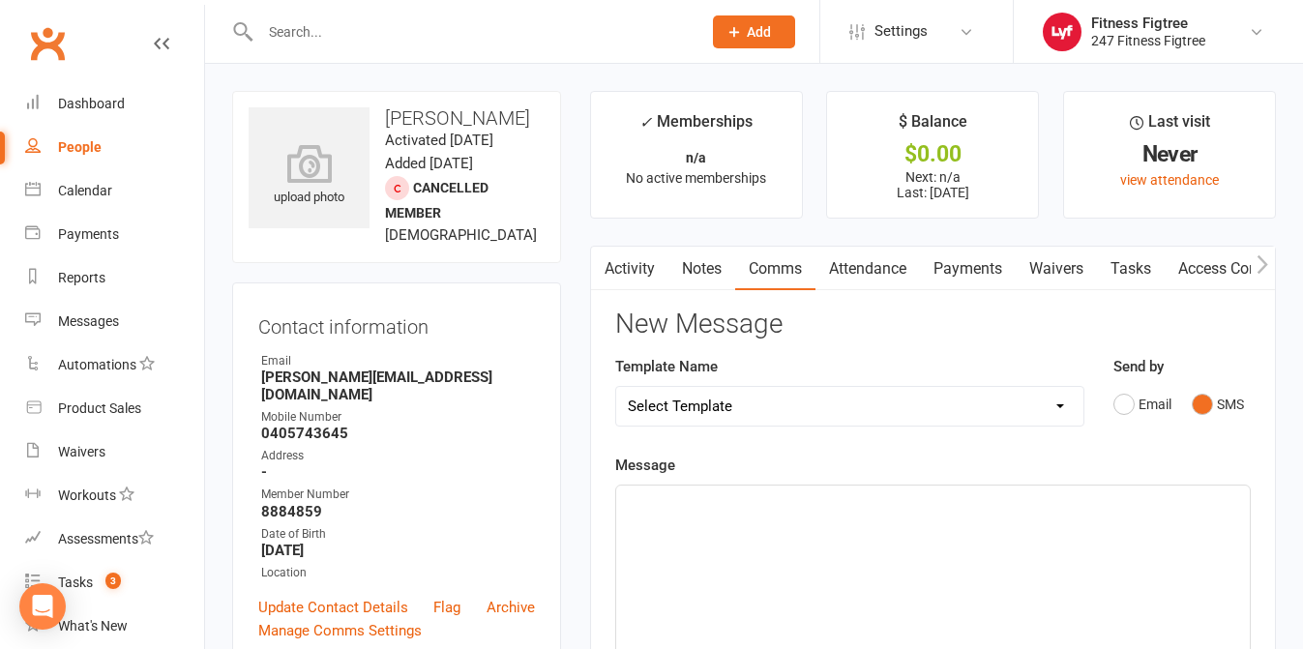
click at [762, 553] on div "﻿" at bounding box center [933, 631] width 634 height 290
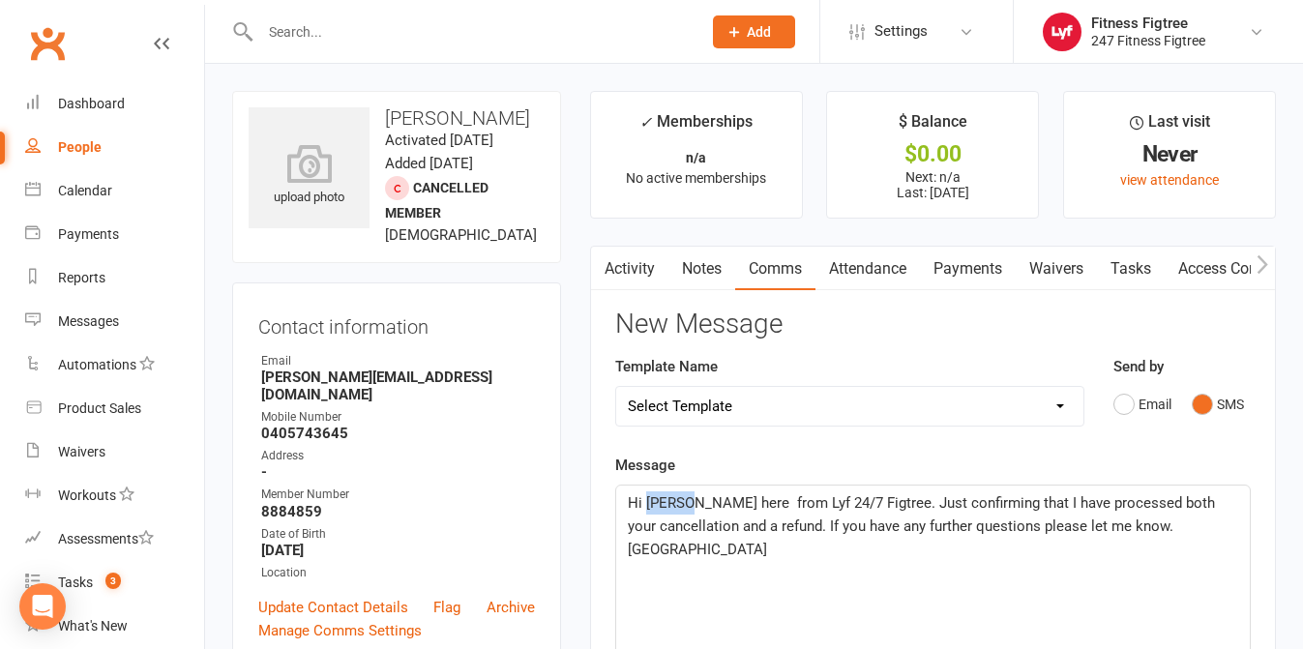
drag, startPoint x: 690, startPoint y: 503, endPoint x: 648, endPoint y: 500, distance: 41.7
click at [648, 500] on span "Hi Graham, Tahlia here from Lyf 24/7 Figtree. Just confirming that I have proce…" at bounding box center [923, 526] width 591 height 64
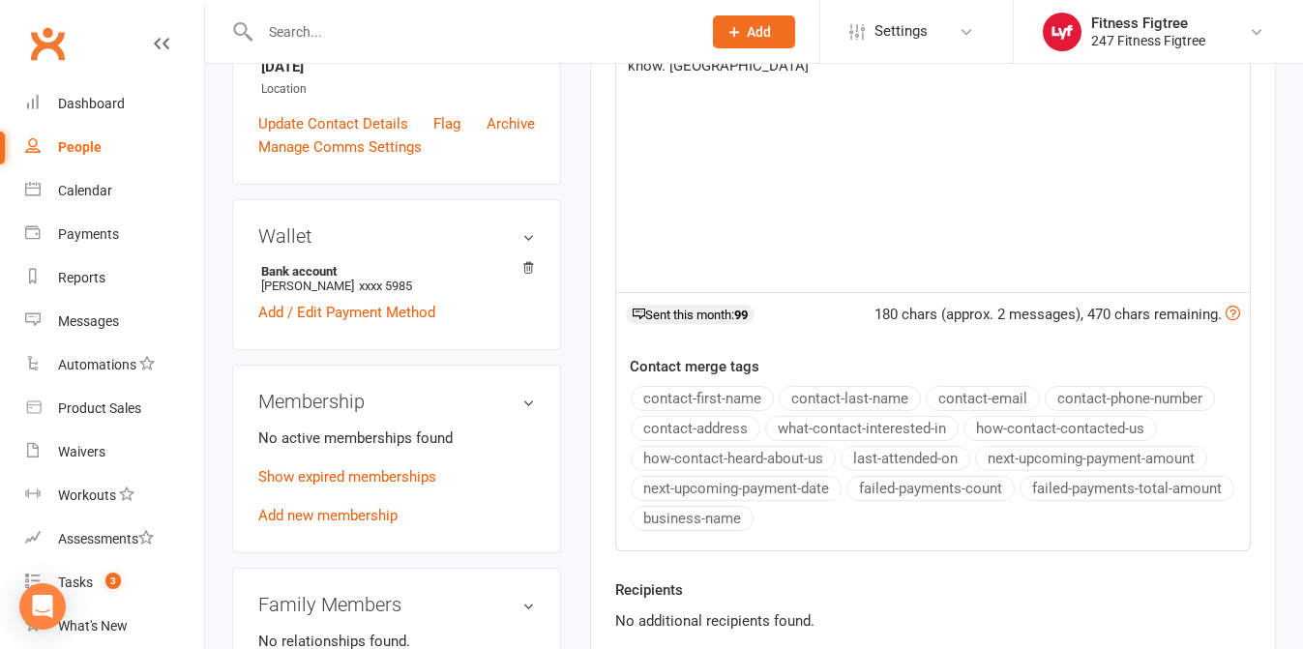
scroll to position [558, 0]
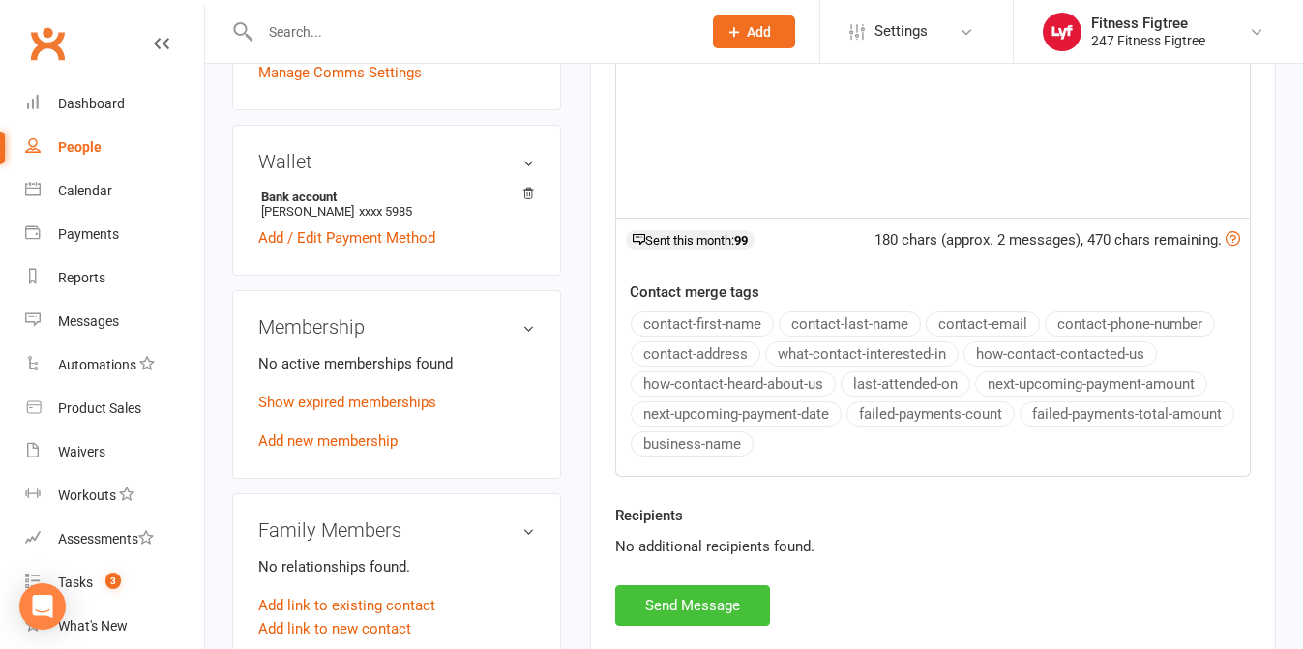
click at [669, 605] on button "Send Message" at bounding box center [692, 605] width 155 height 41
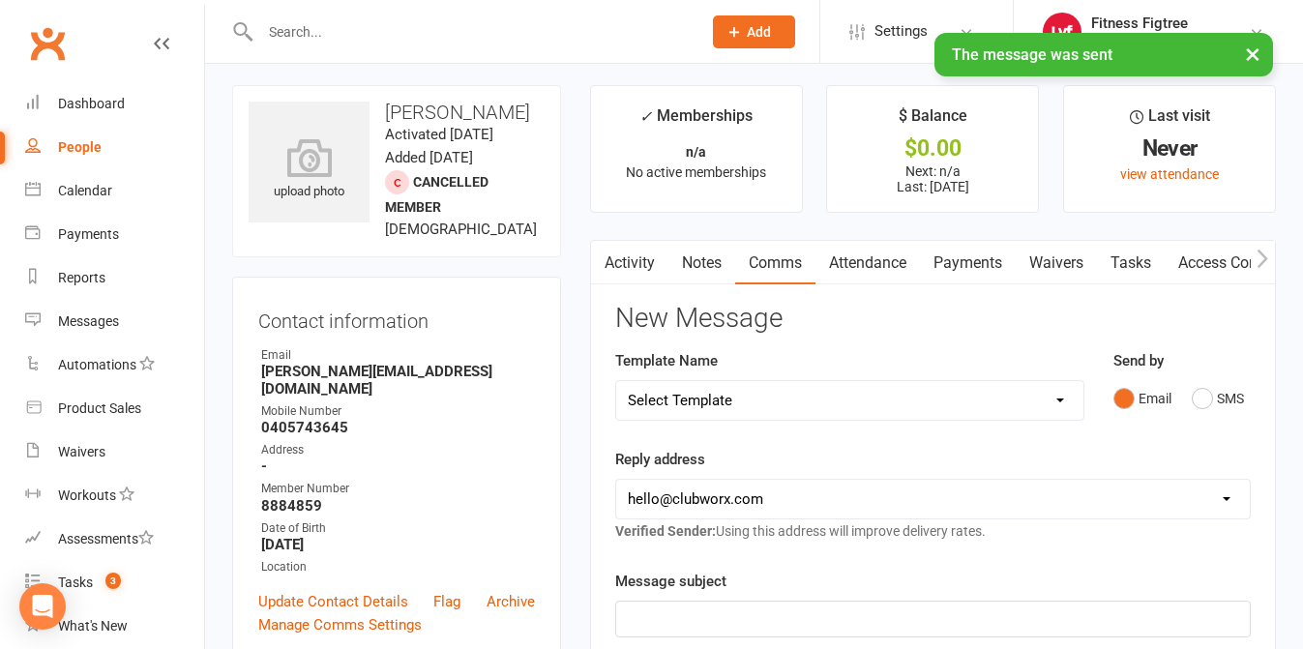
scroll to position [0, 0]
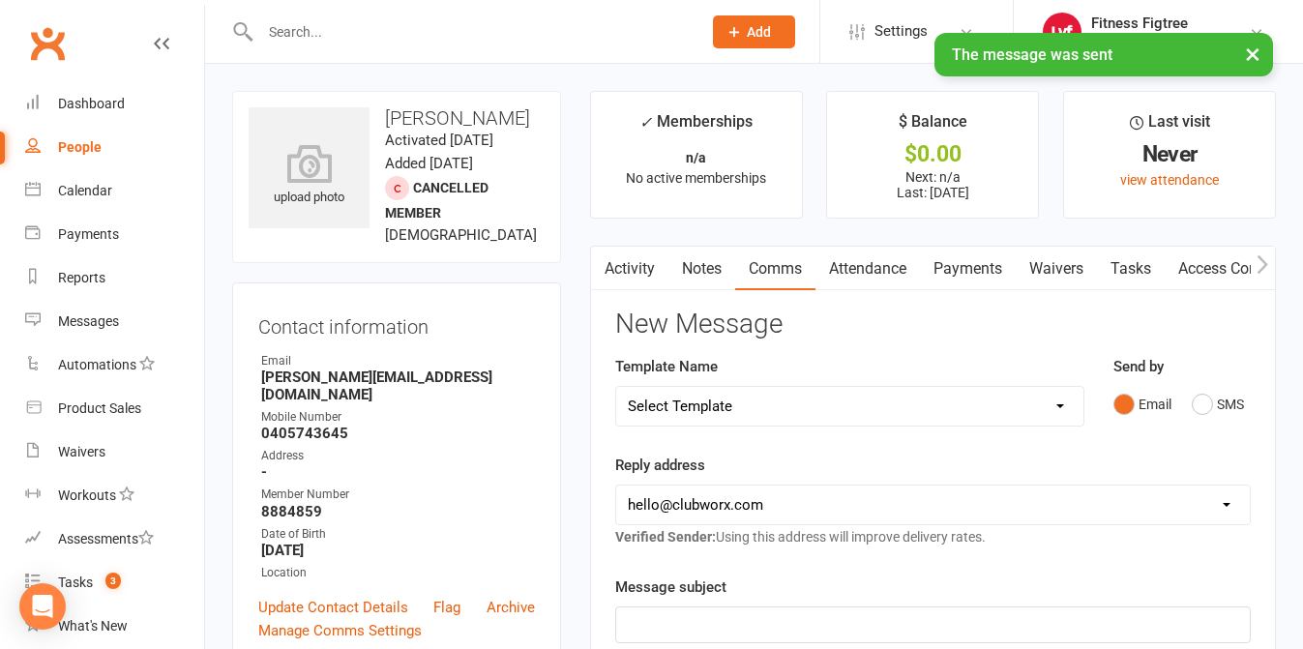
click at [1136, 271] on link "Tasks" at bounding box center [1131, 269] width 68 height 44
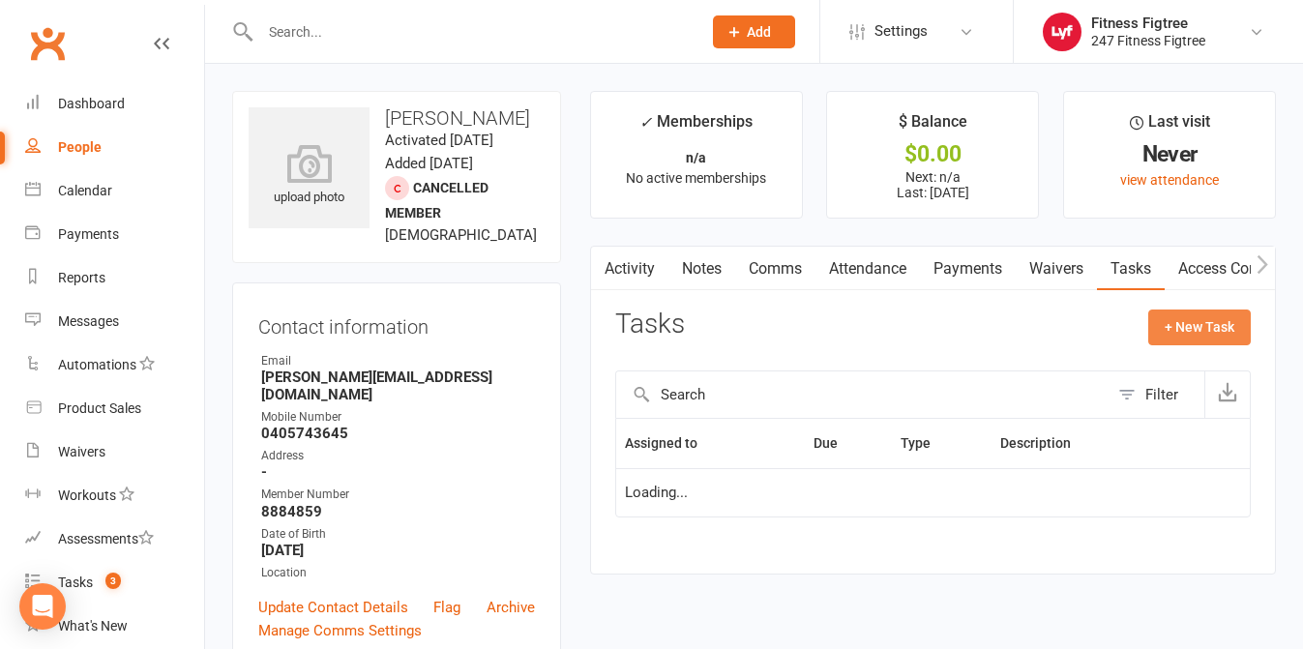
click at [1177, 332] on button "+ New Task" at bounding box center [1199, 327] width 103 height 35
select select "53336"
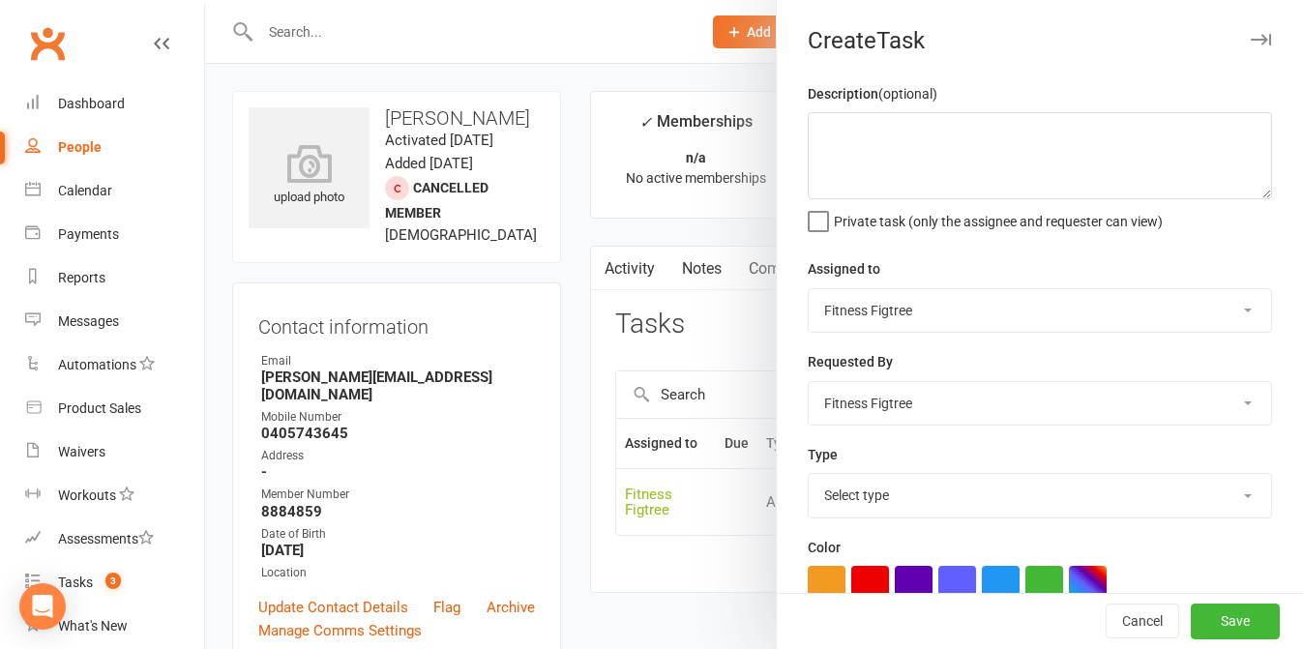
click at [1258, 39] on icon "button" at bounding box center [1261, 40] width 20 height 12
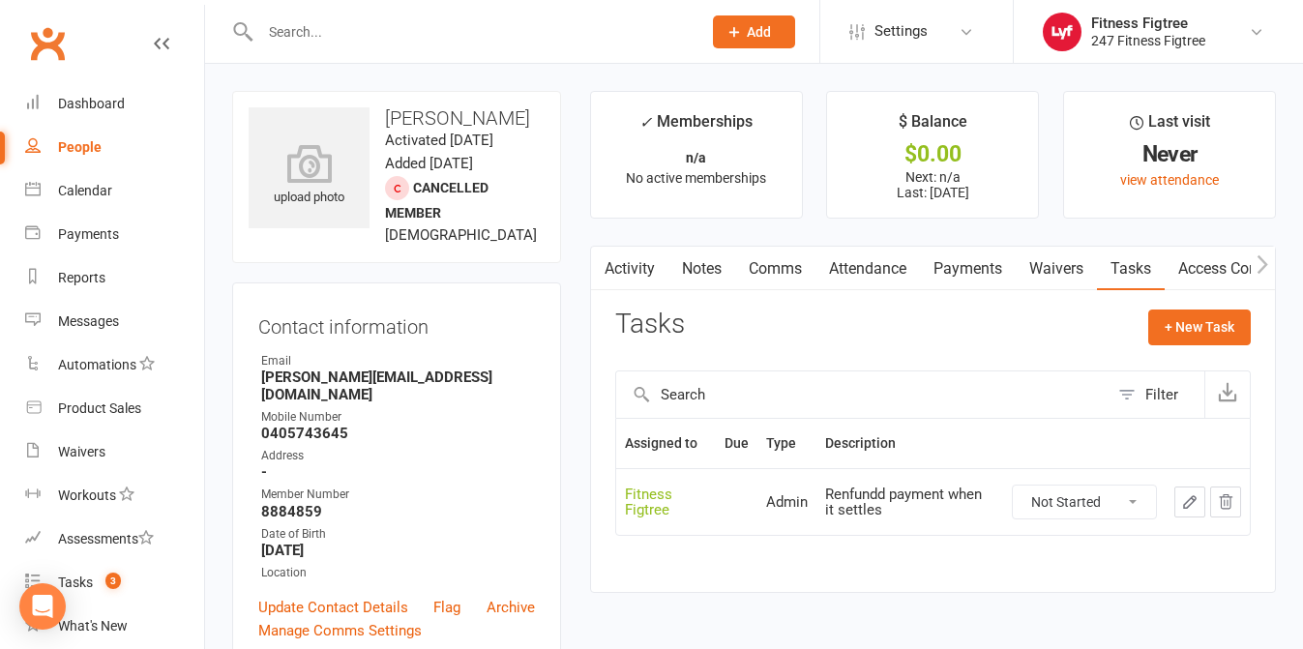
click at [1108, 489] on select "Not Started In Progress Waiting Complete" at bounding box center [1084, 502] width 143 height 33
select select "unstarted"
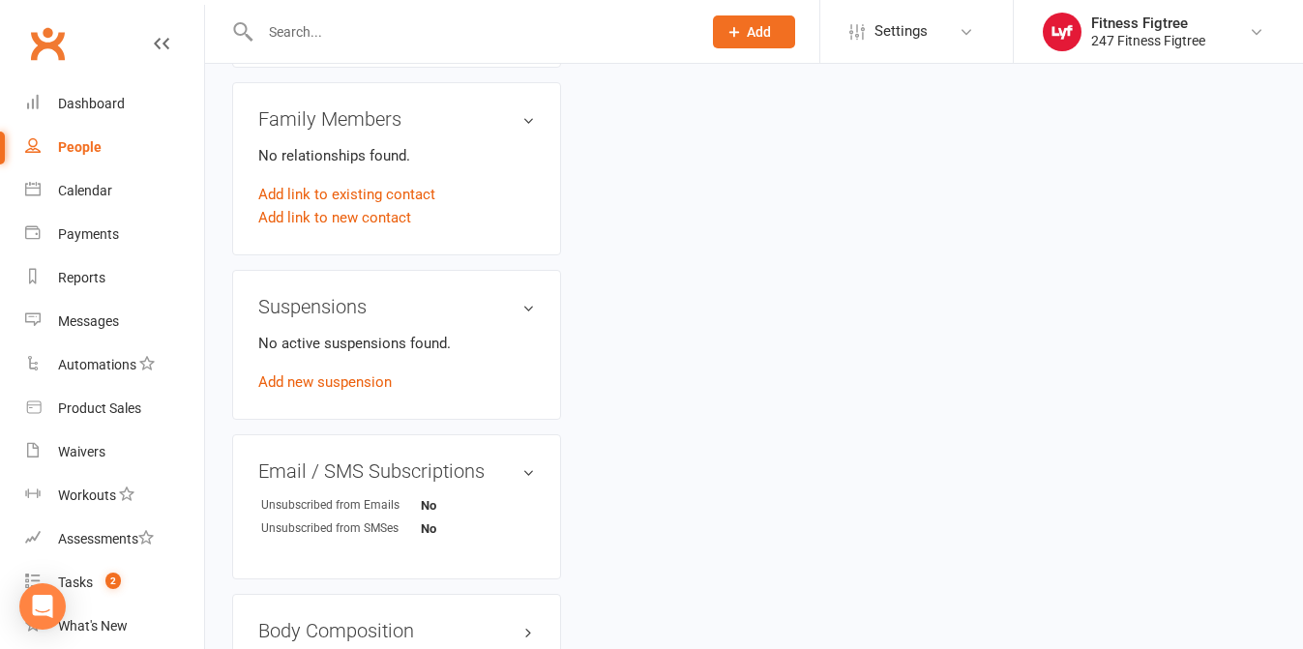
scroll to position [1164, 0]
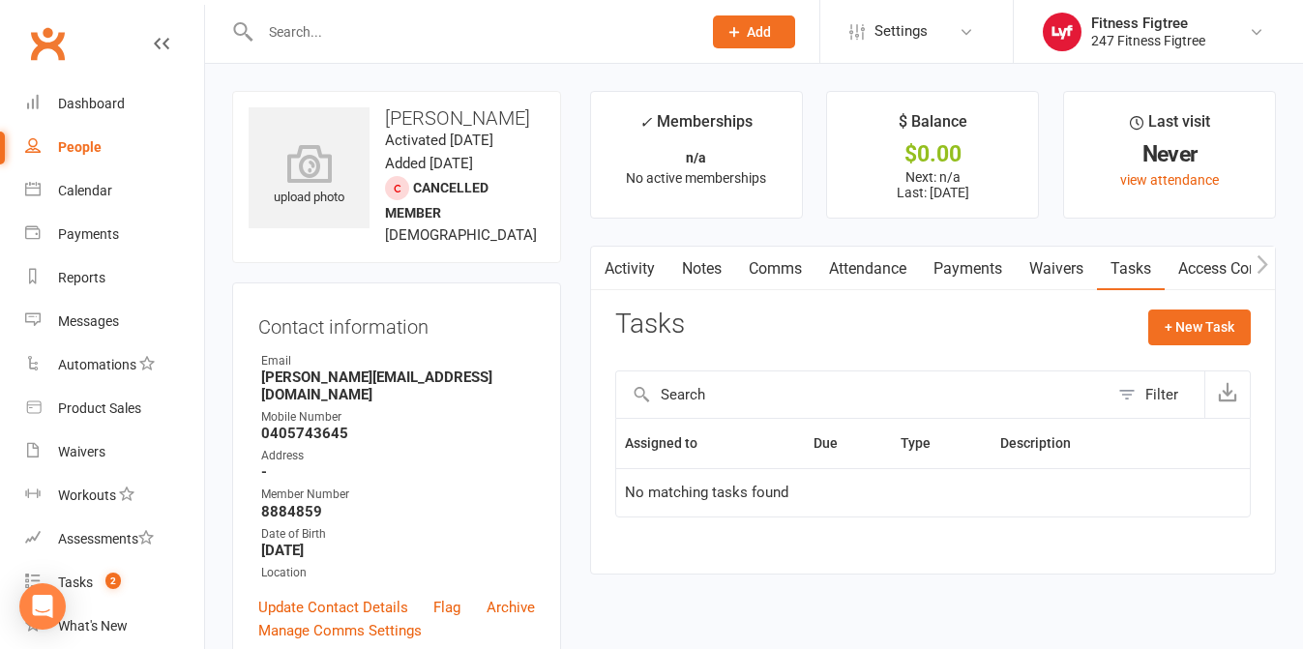
click at [307, 45] on div at bounding box center [460, 31] width 456 height 63
click at [312, 46] on div at bounding box center [460, 31] width 456 height 63
click at [321, 20] on input "text" at bounding box center [470, 31] width 433 height 27
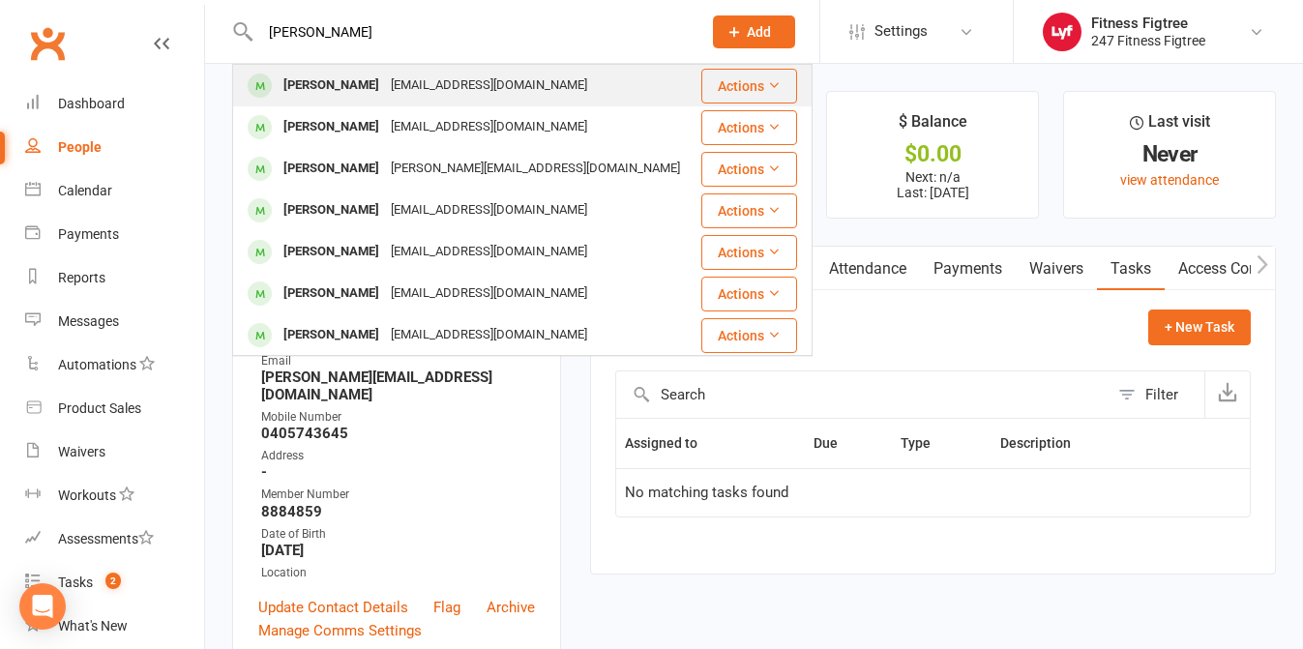
type input "Shane"
click at [328, 87] on div "Shane Tedstone" at bounding box center [331, 86] width 107 height 28
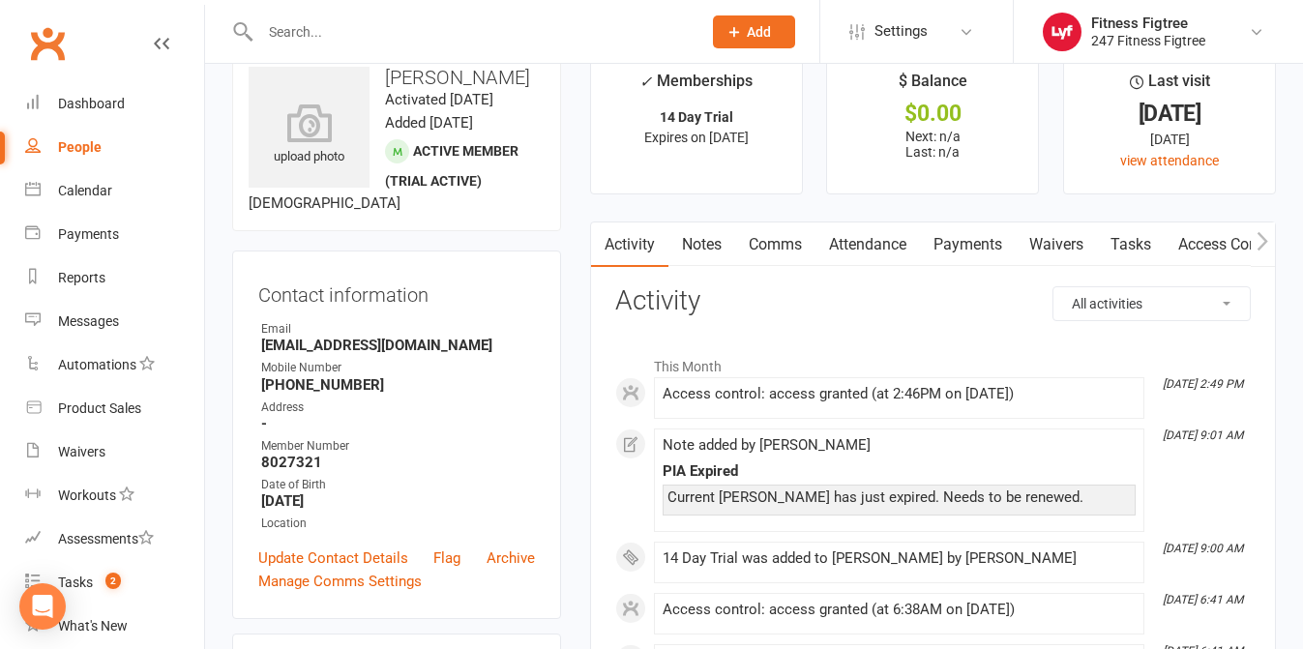
scroll to position [54, 0]
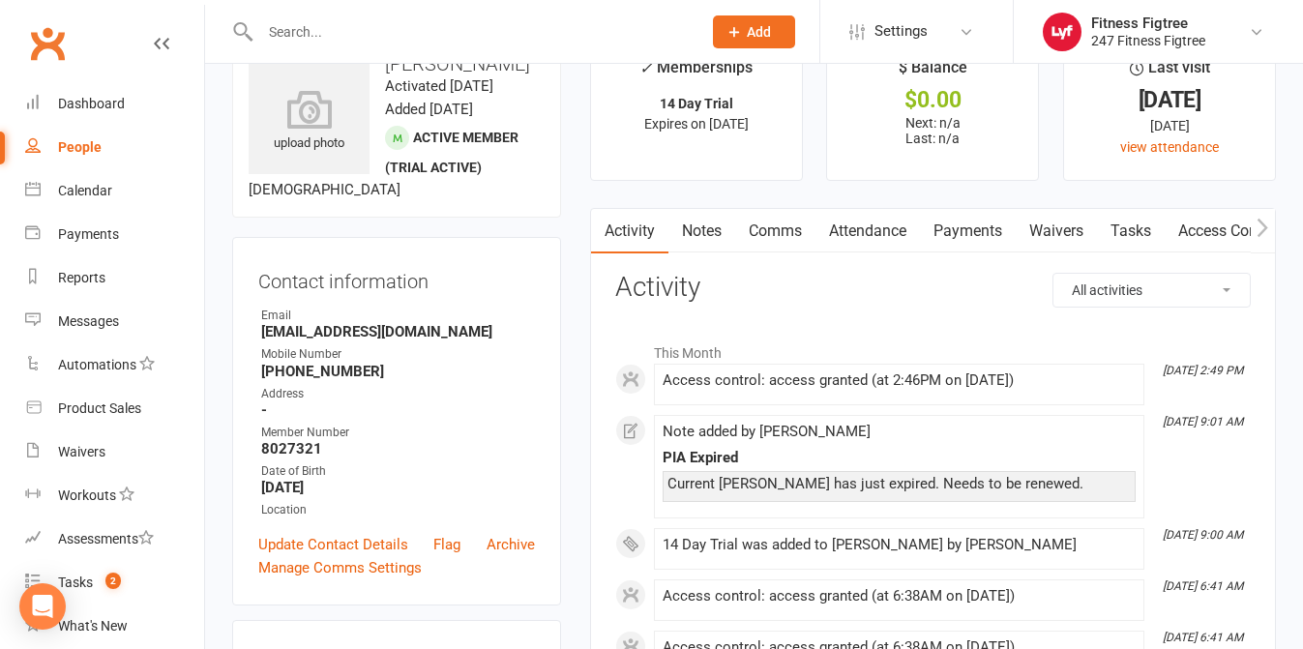
click at [471, 39] on input "text" at bounding box center [470, 31] width 433 height 27
paste input "Amy Donnelly"
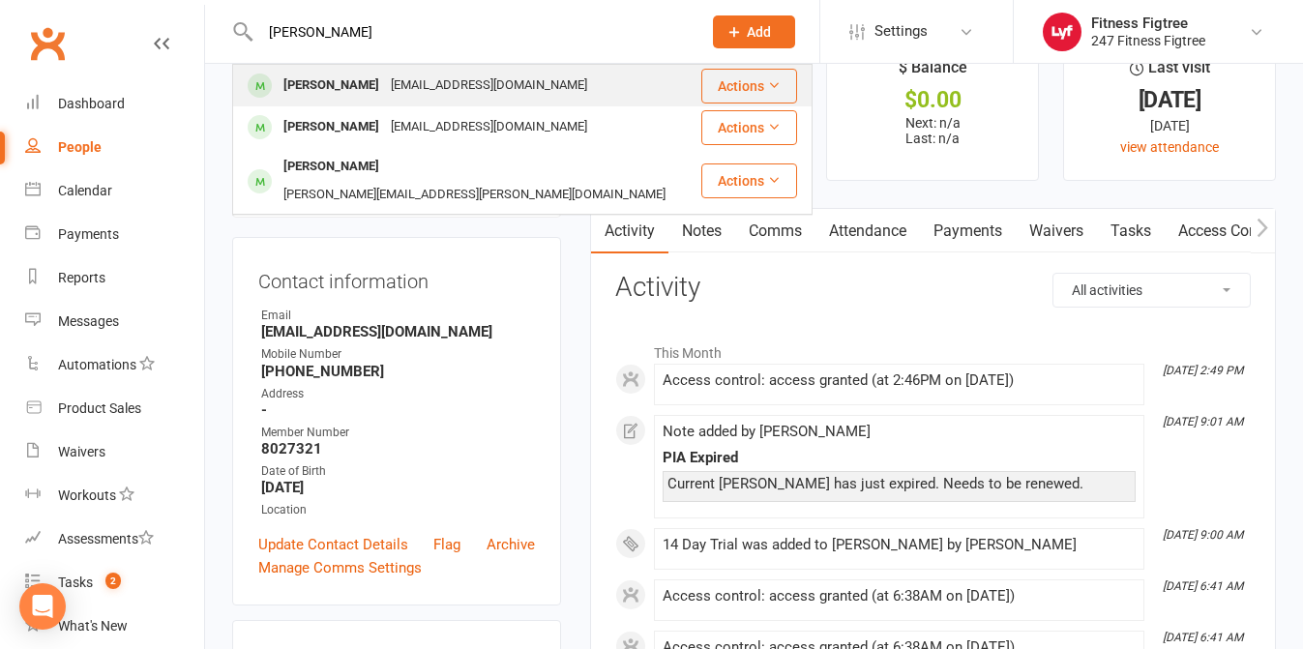
type input "Amy Donnelly"
click at [308, 79] on div "Amy Donnelly" at bounding box center [331, 86] width 107 height 28
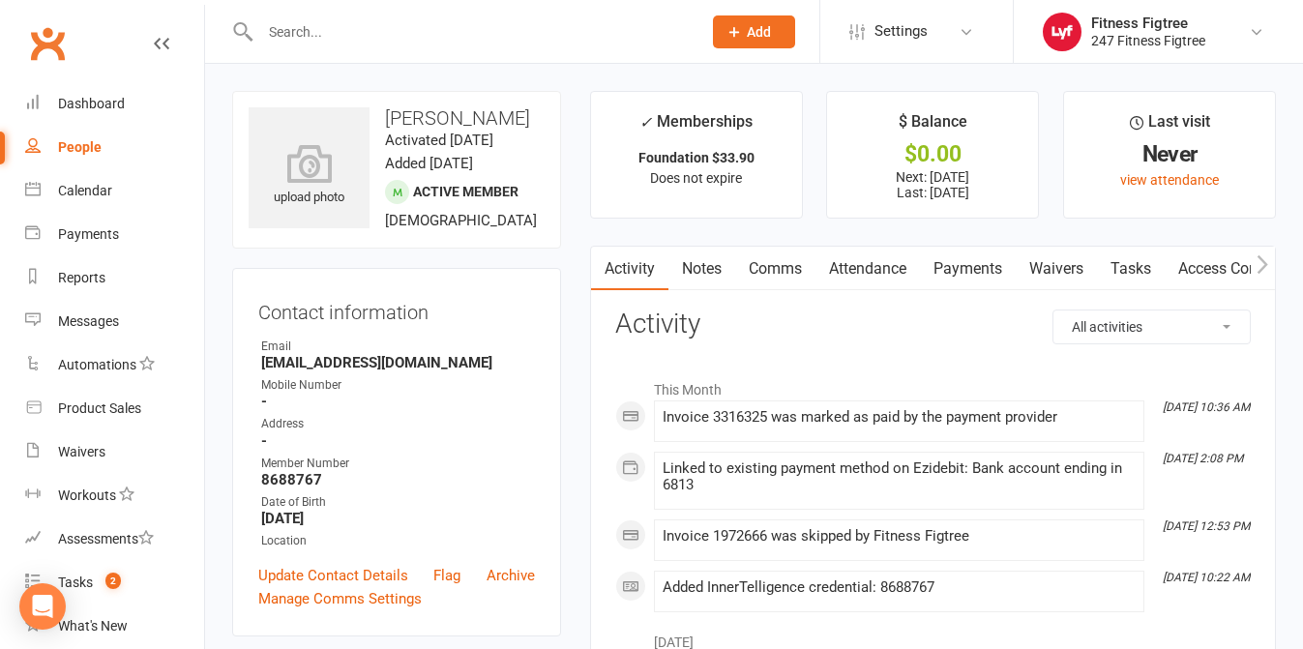
click at [696, 286] on link "Notes" at bounding box center [701, 269] width 67 height 44
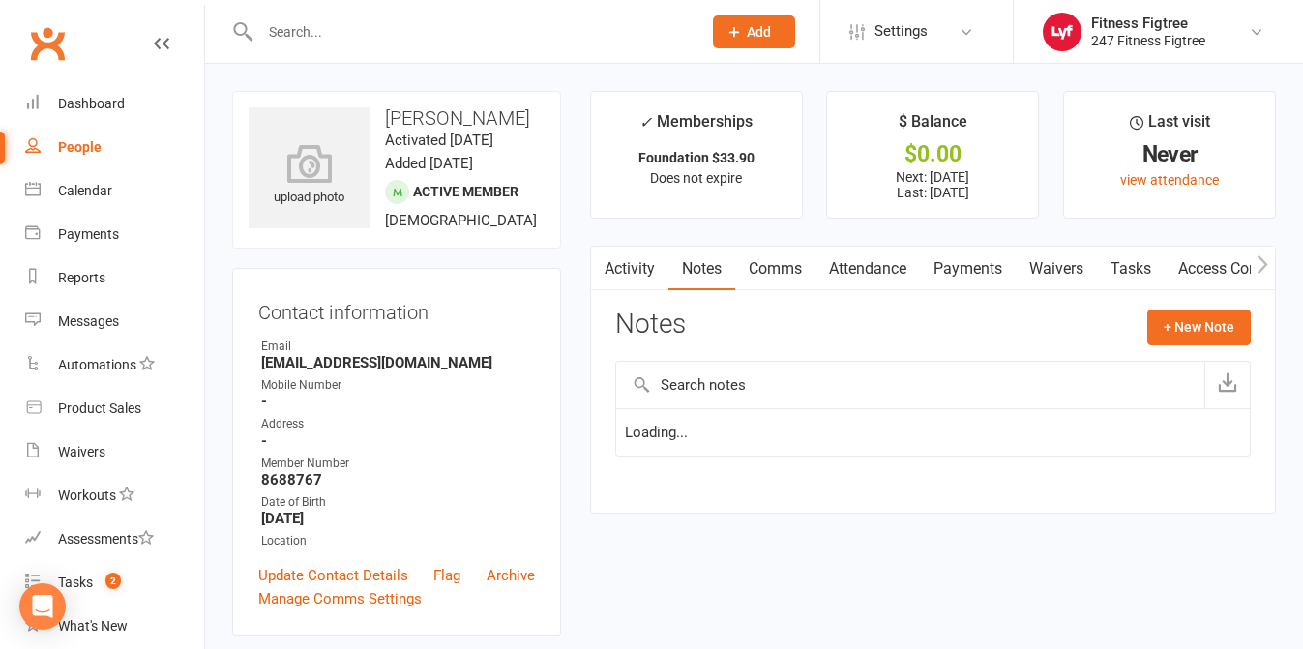
click at [773, 269] on link "Comms" at bounding box center [775, 269] width 80 height 44
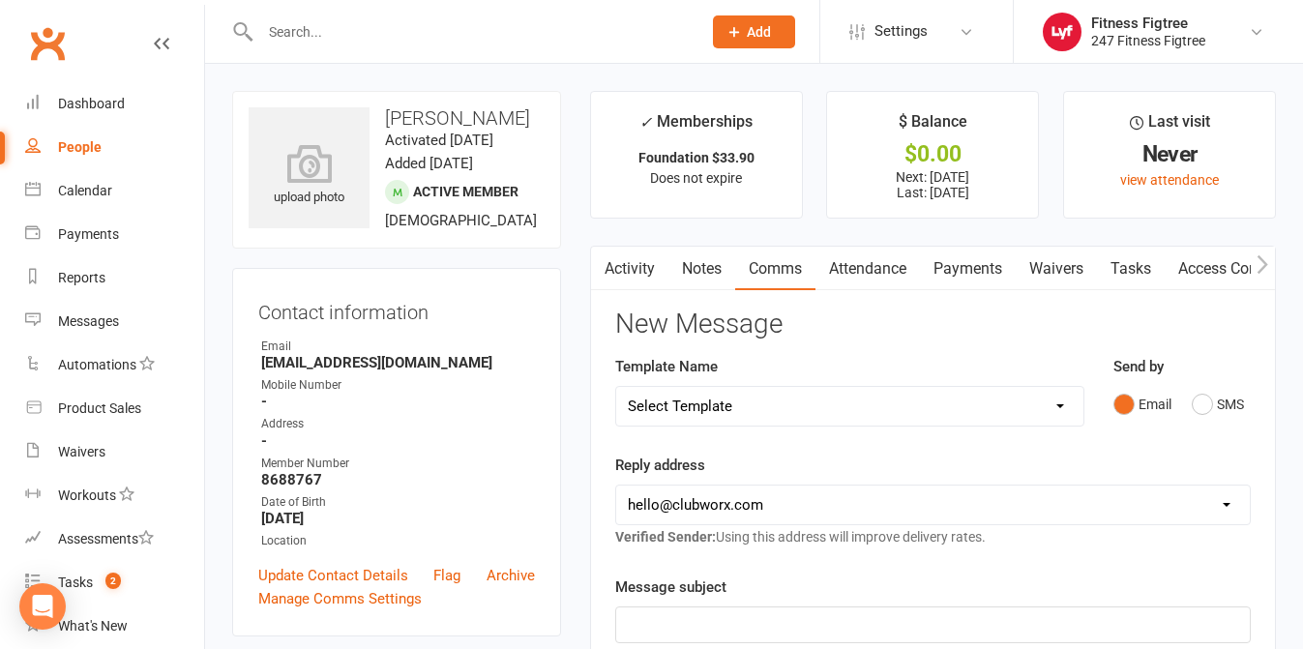
click at [858, 269] on link "Attendance" at bounding box center [867, 269] width 104 height 44
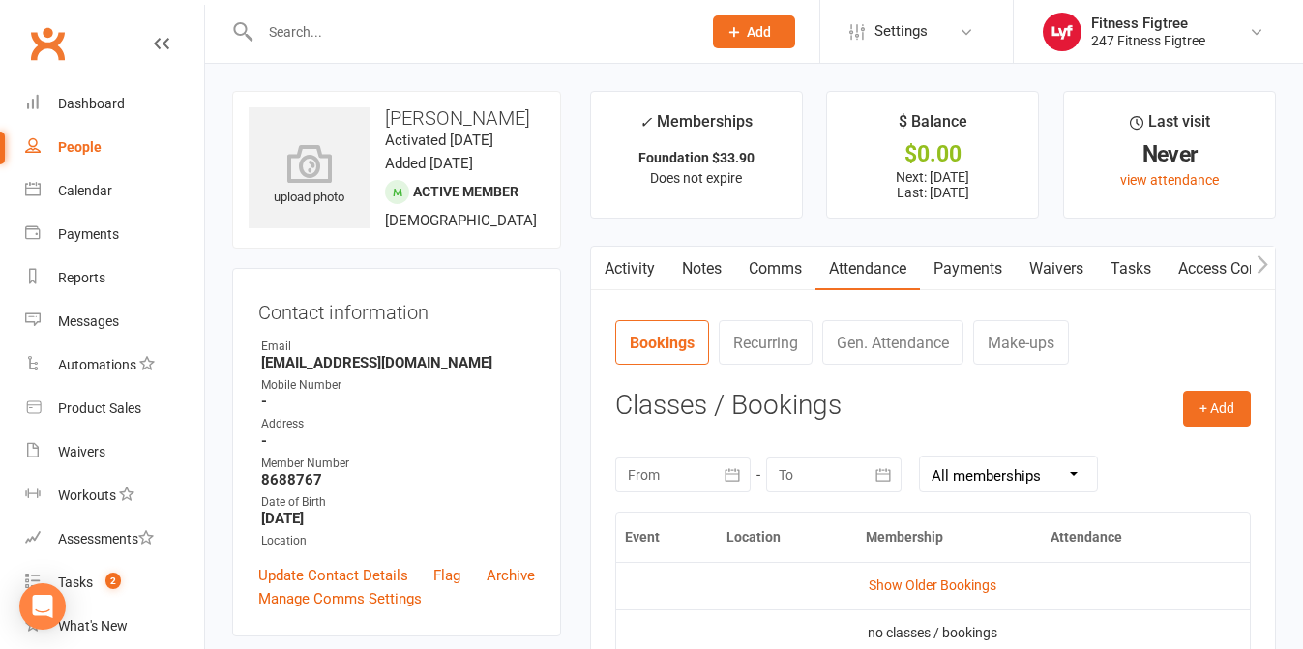
click at [996, 260] on link "Payments" at bounding box center [968, 269] width 96 height 44
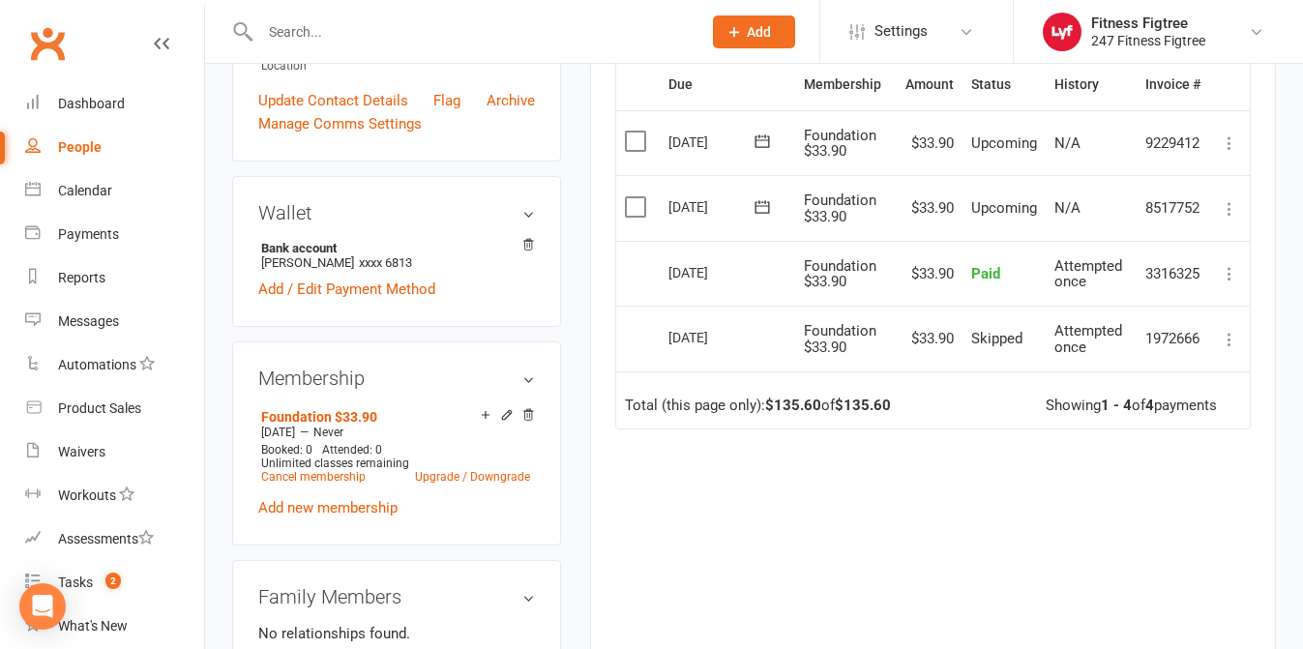
scroll to position [428, 0]
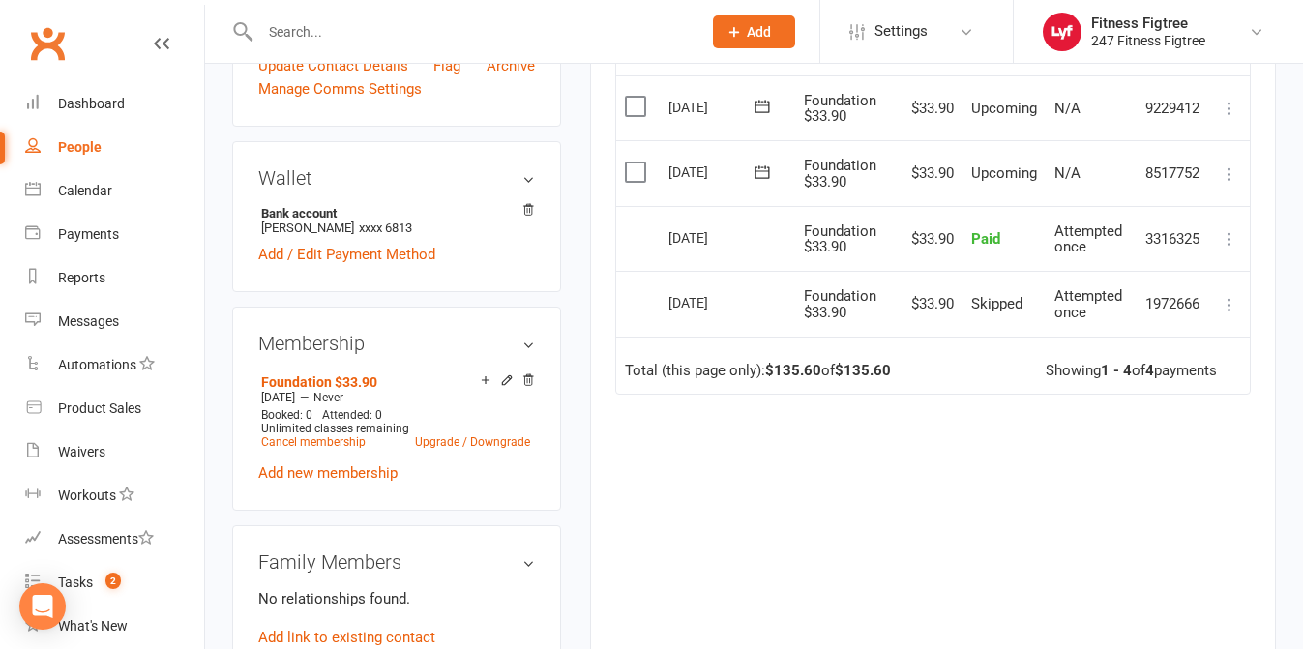
scroll to position [663, 0]
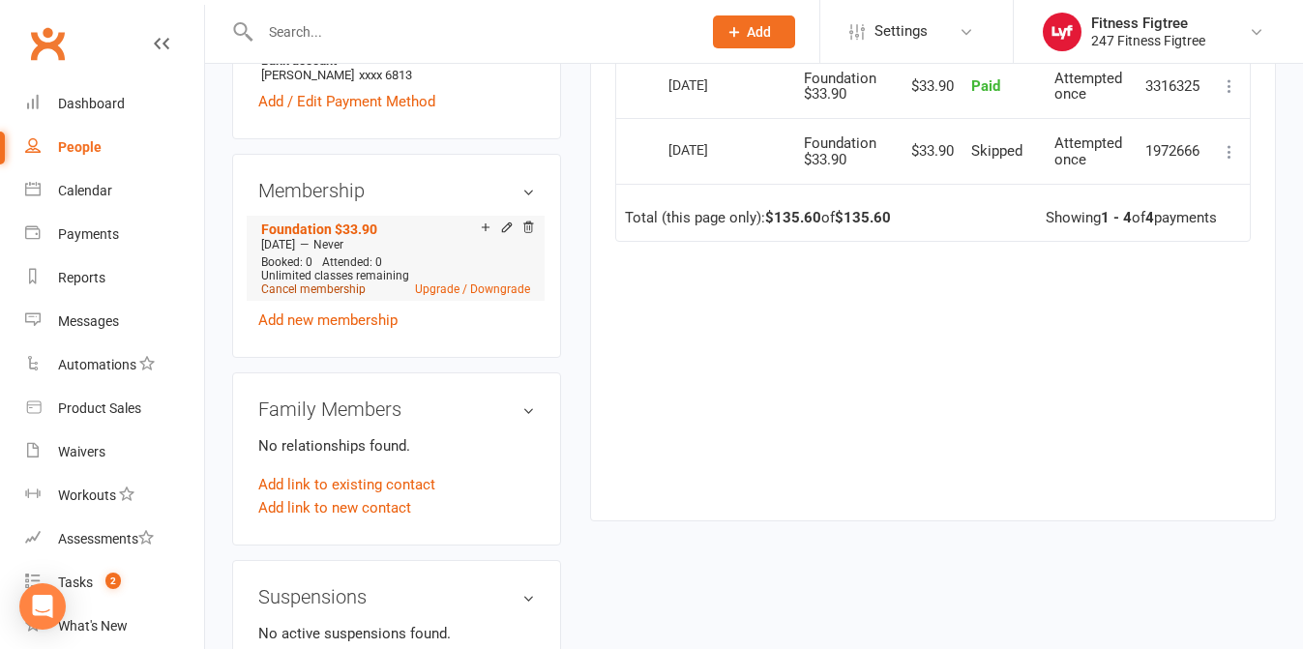
click at [278, 289] on link "Cancel membership" at bounding box center [313, 289] width 104 height 14
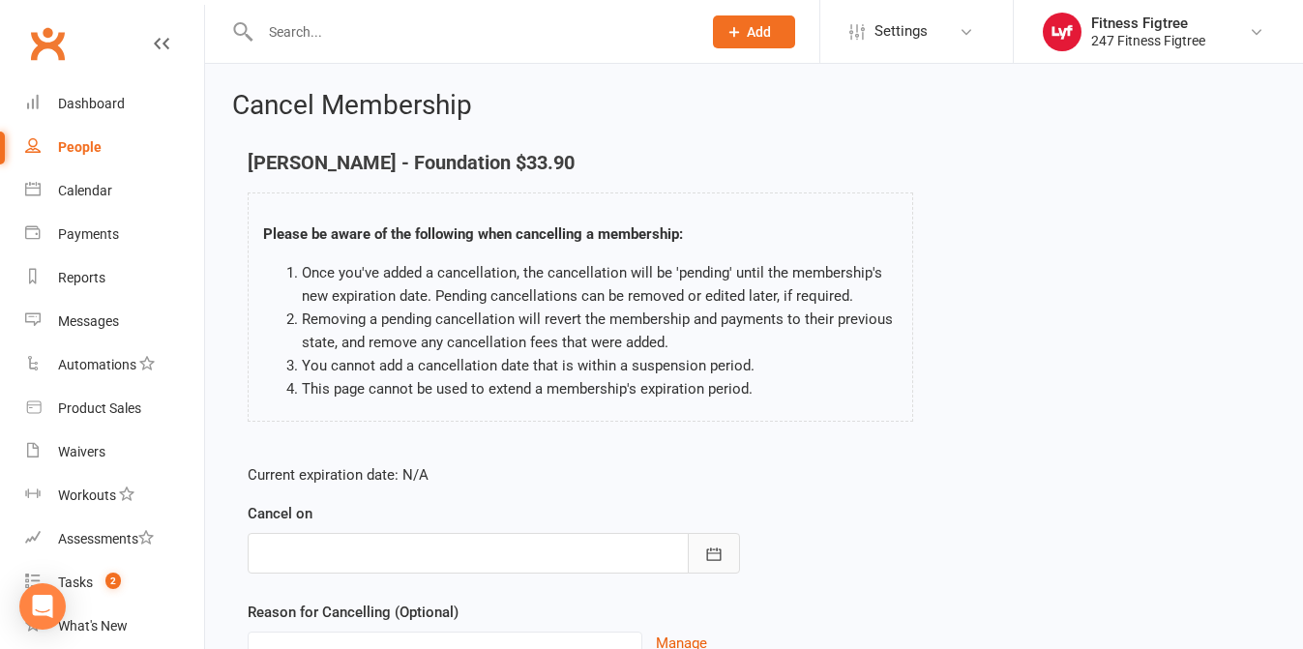
click at [712, 547] on icon "button" at bounding box center [713, 554] width 19 height 19
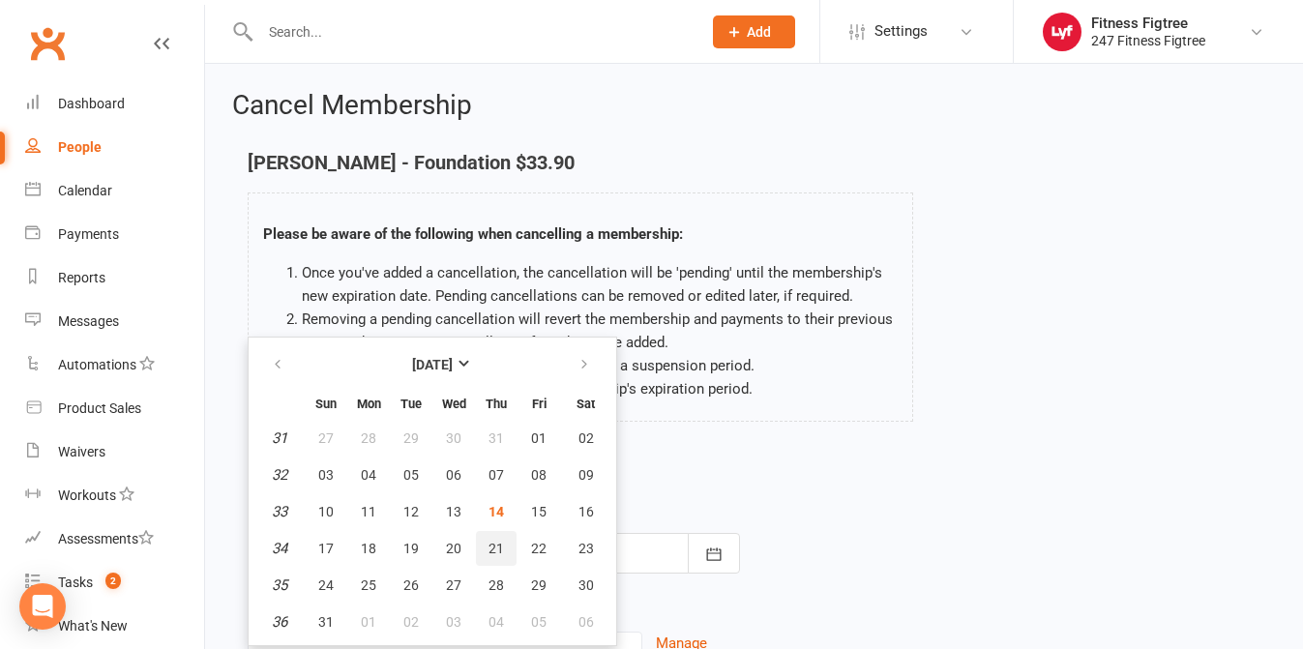
click at [498, 551] on span "21" at bounding box center [495, 548] width 15 height 15
type input "21 Aug 2025"
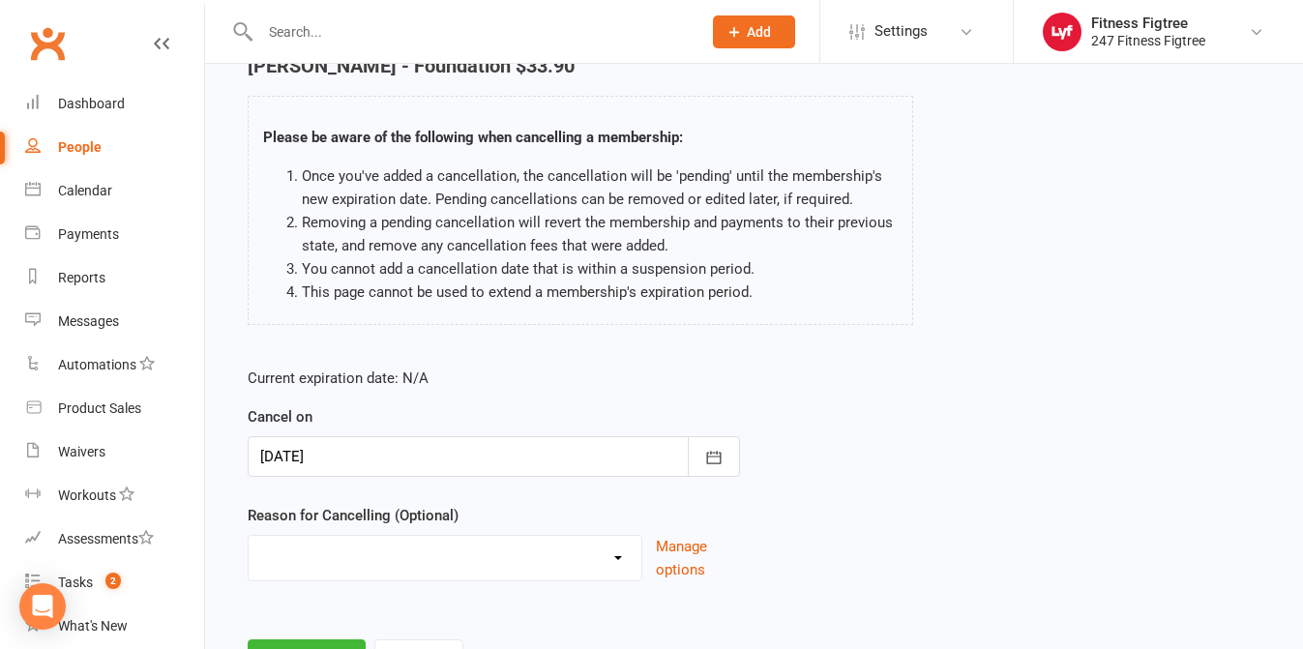
scroll to position [187, 0]
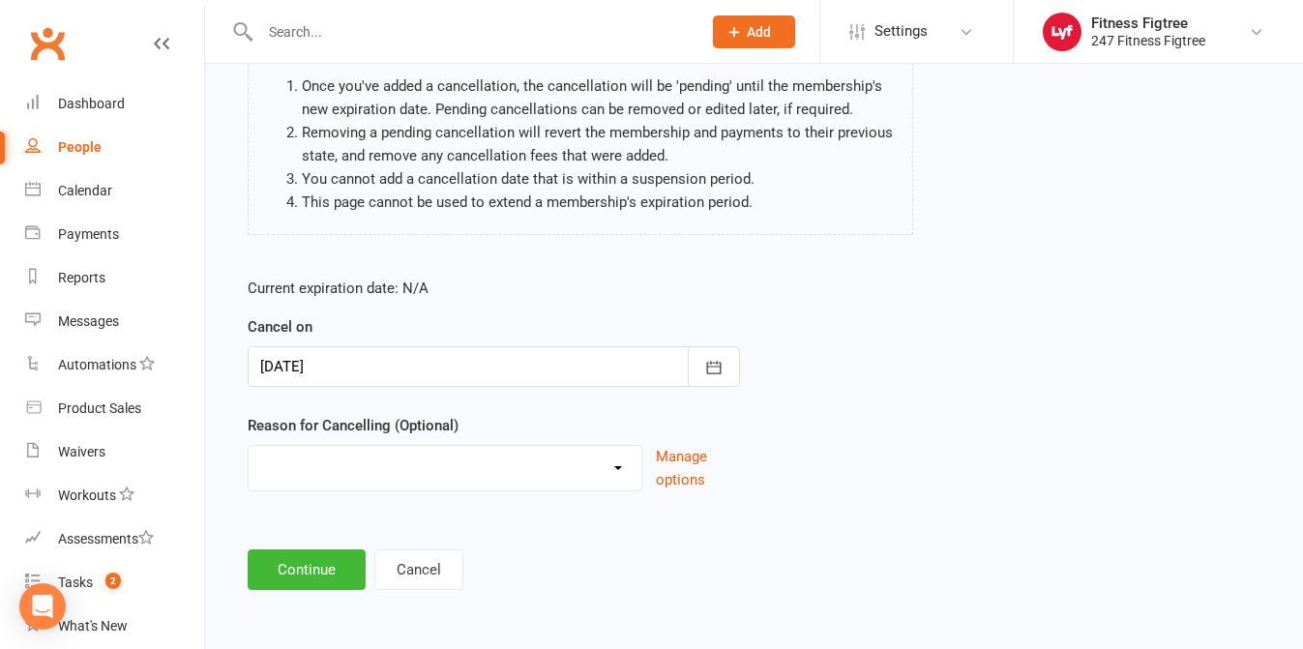
click at [617, 467] on select "Holiday Injury Moving Stripe Migration The Great Migration Other reason" at bounding box center [445, 465] width 393 height 39
select select "4"
click at [289, 573] on button "Continue" at bounding box center [307, 569] width 118 height 41
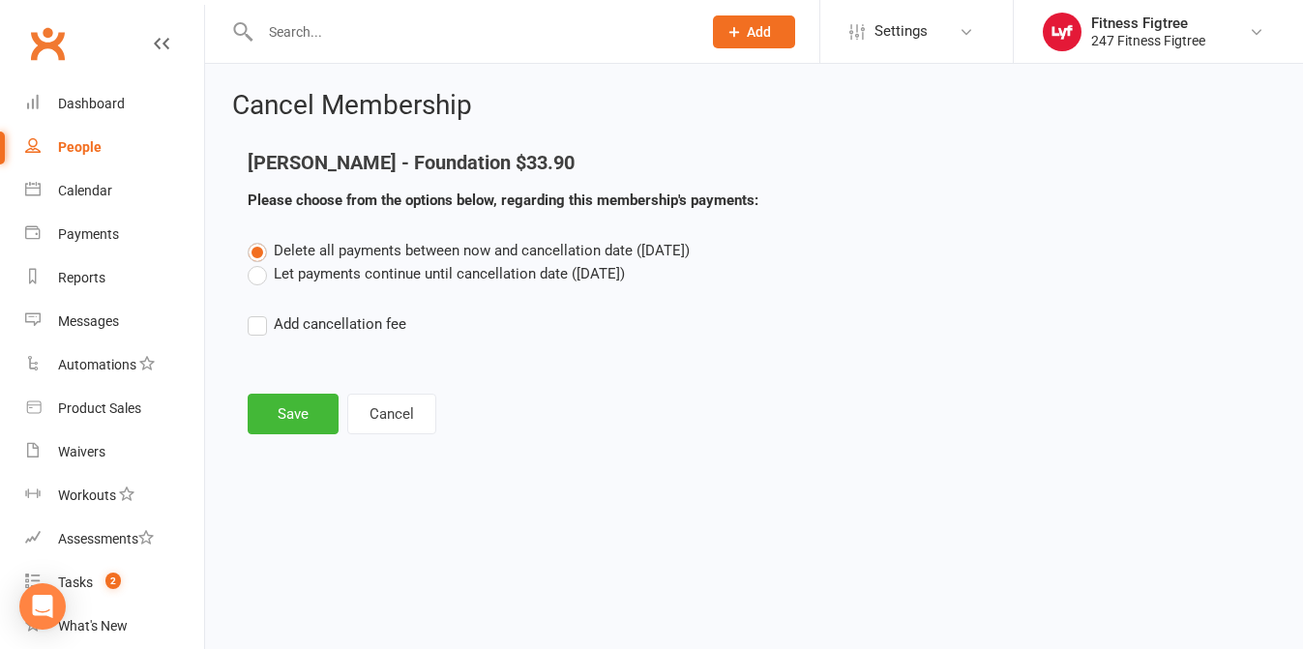
scroll to position [0, 0]
click at [302, 405] on button "Save" at bounding box center [293, 414] width 91 height 41
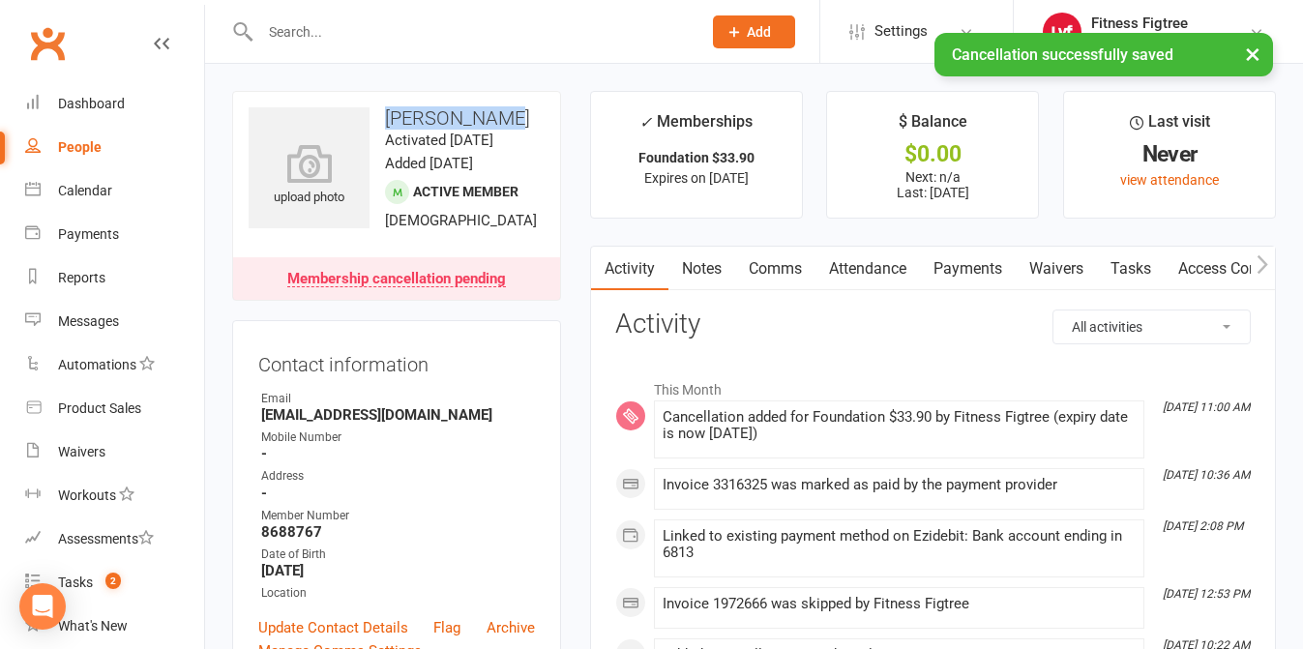
drag, startPoint x: 501, startPoint y: 118, endPoint x: 384, endPoint y: 115, distance: 117.1
click at [384, 115] on h3 "Amy Donnelly" at bounding box center [397, 117] width 296 height 21
copy h3 "Amy Donnelly"
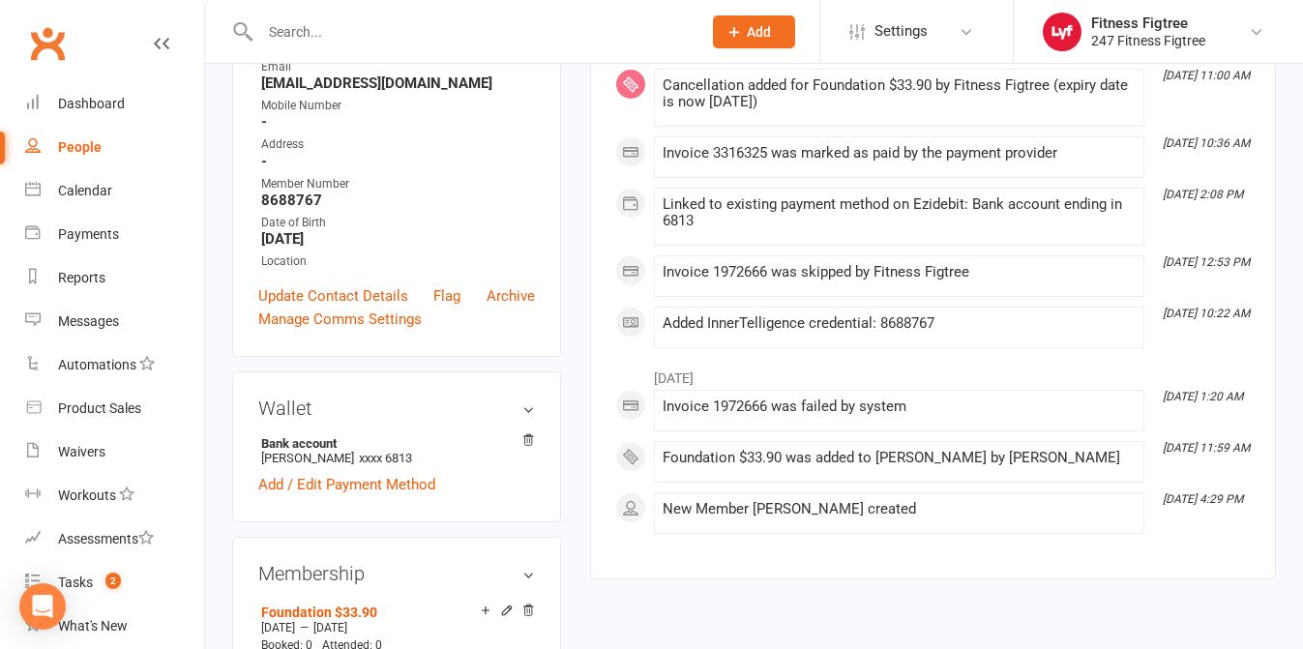
scroll to position [316, 0]
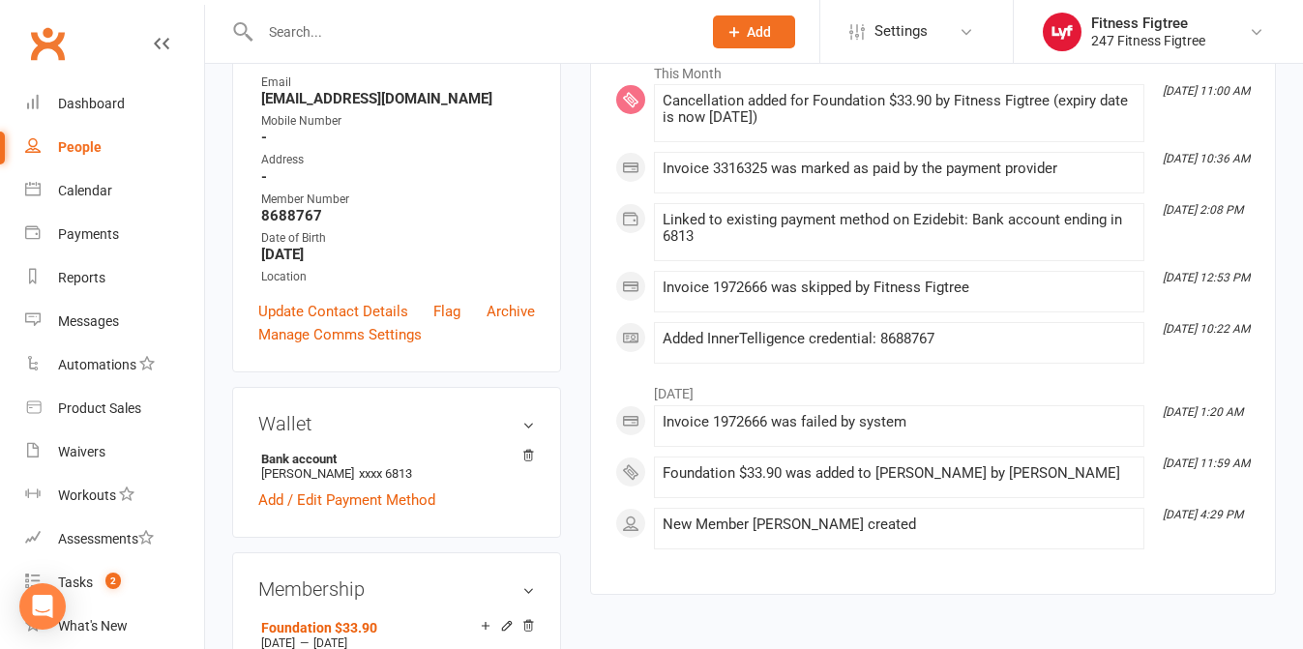
click at [283, 34] on input "text" at bounding box center [470, 31] width 433 height 27
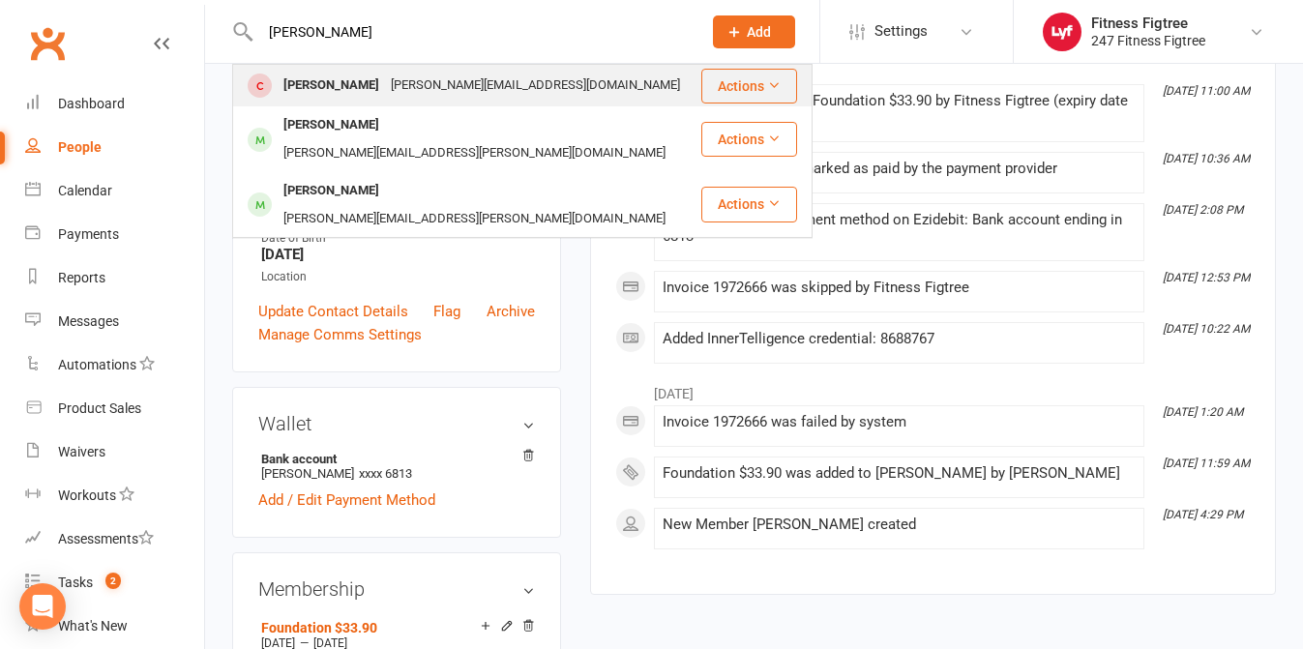
type input "tim"
click at [334, 98] on div "Tim Lowe" at bounding box center [331, 86] width 107 height 28
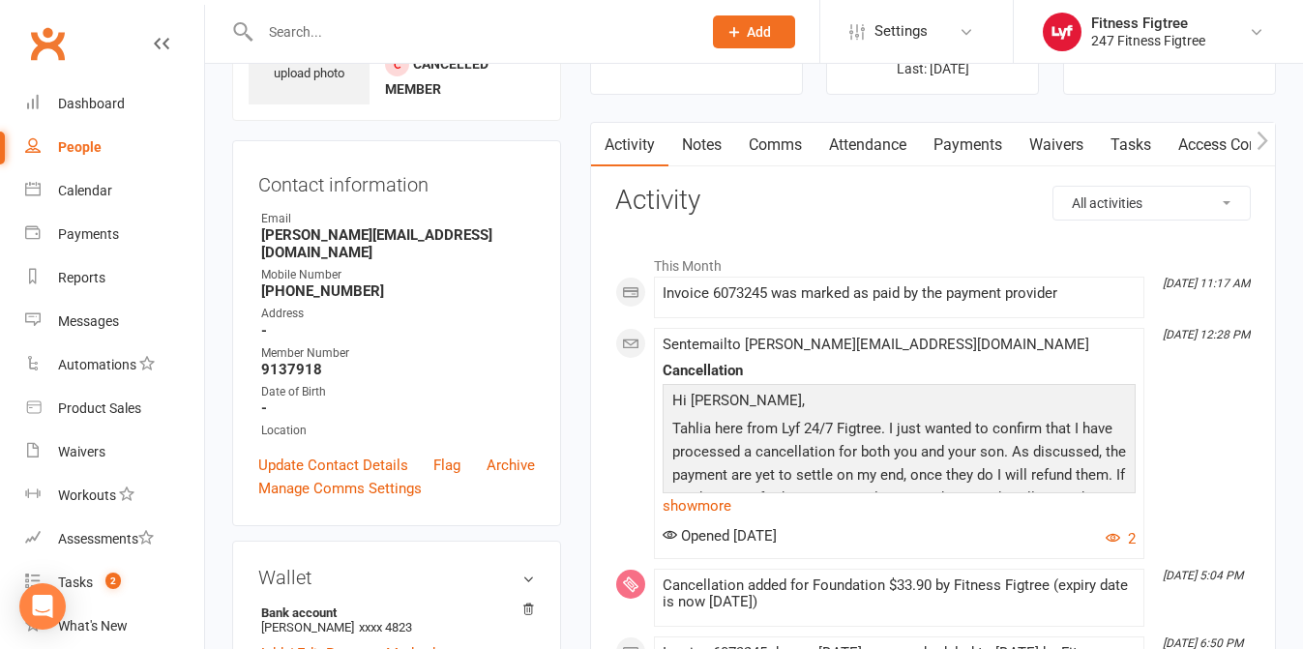
scroll to position [76, 0]
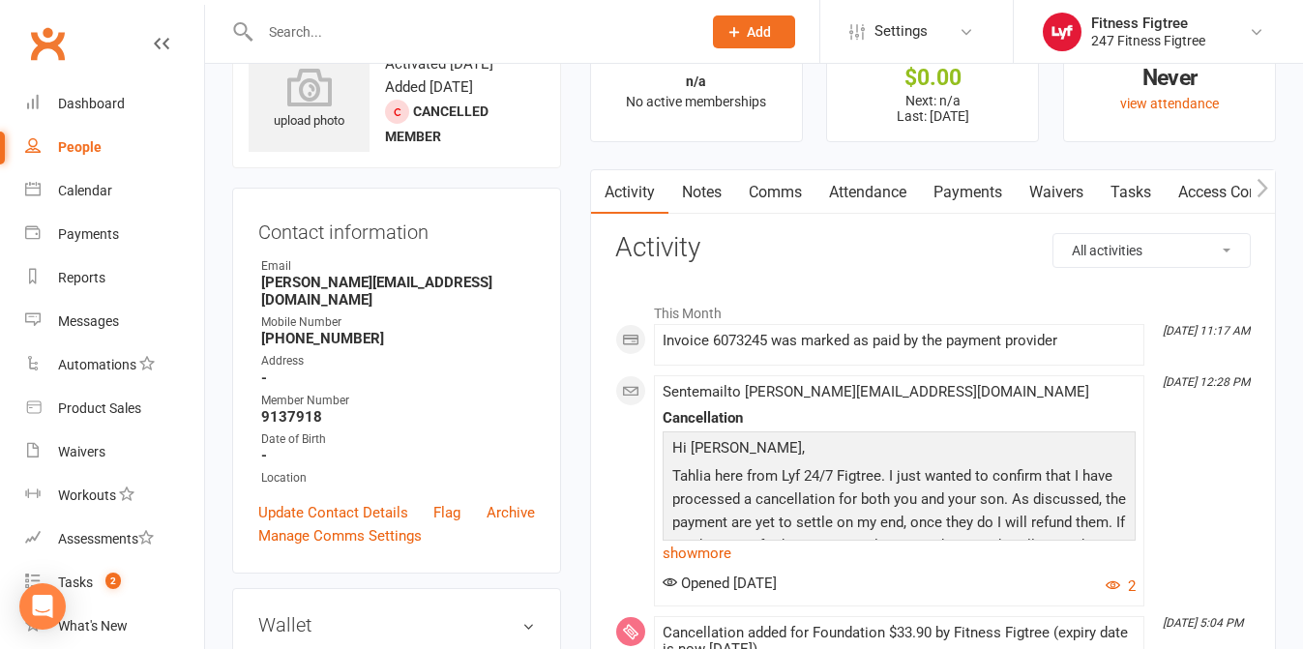
click at [980, 182] on link "Payments" at bounding box center [968, 192] width 96 height 44
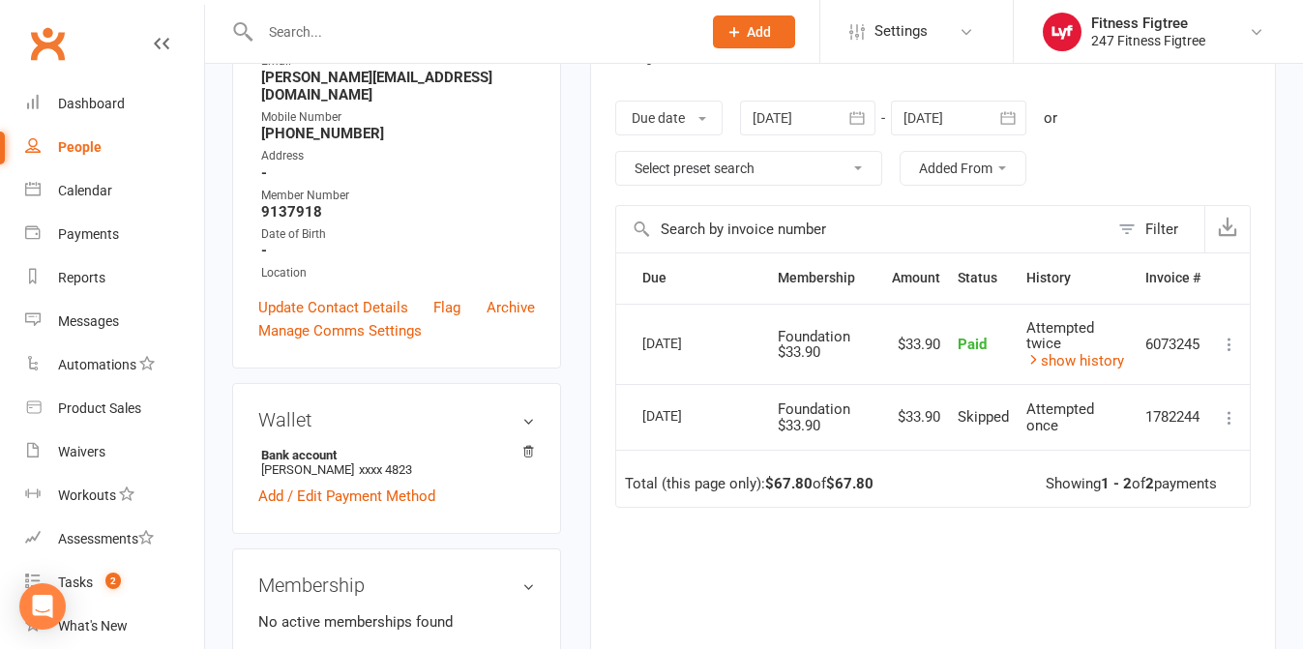
scroll to position [354, 0]
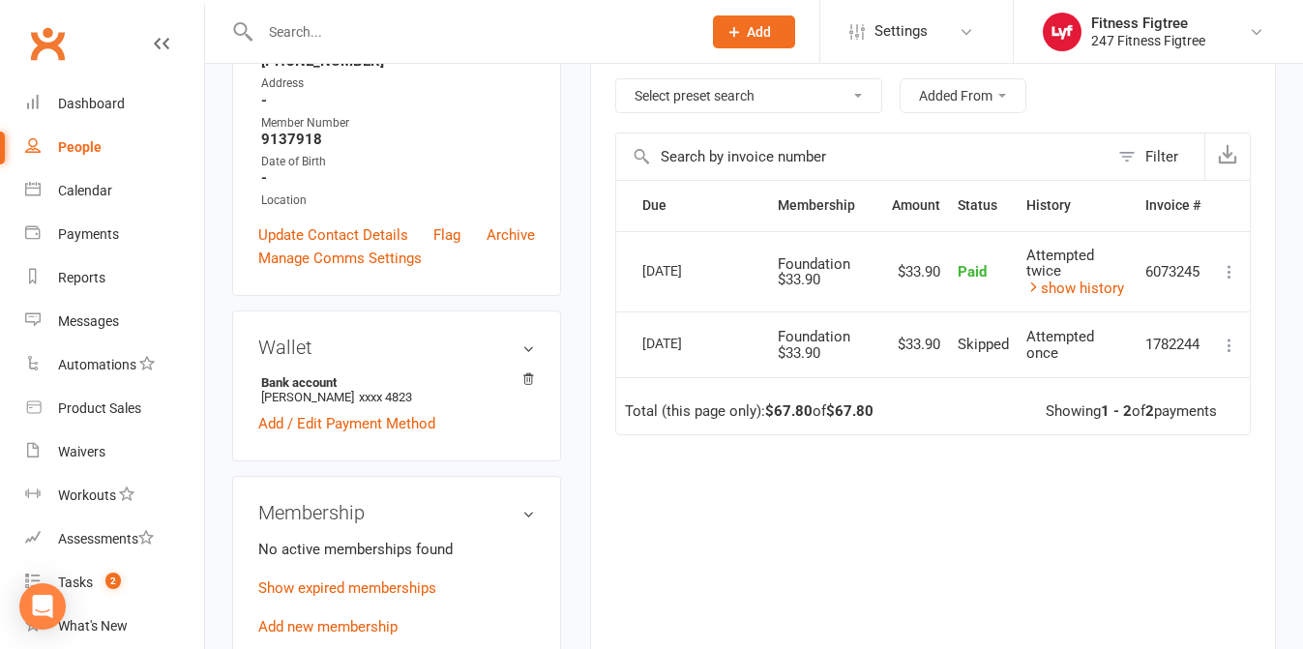
click at [1230, 273] on icon at bounding box center [1229, 271] width 19 height 19
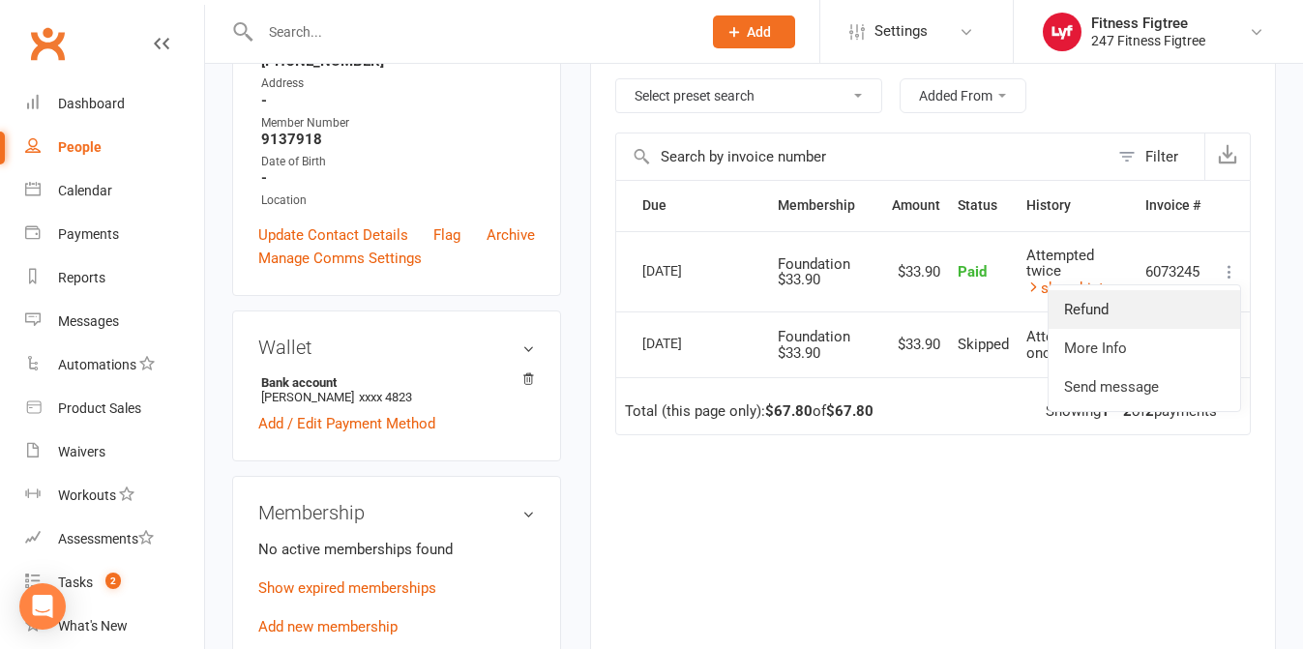
click at [1148, 308] on link "Refund" at bounding box center [1145, 309] width 192 height 39
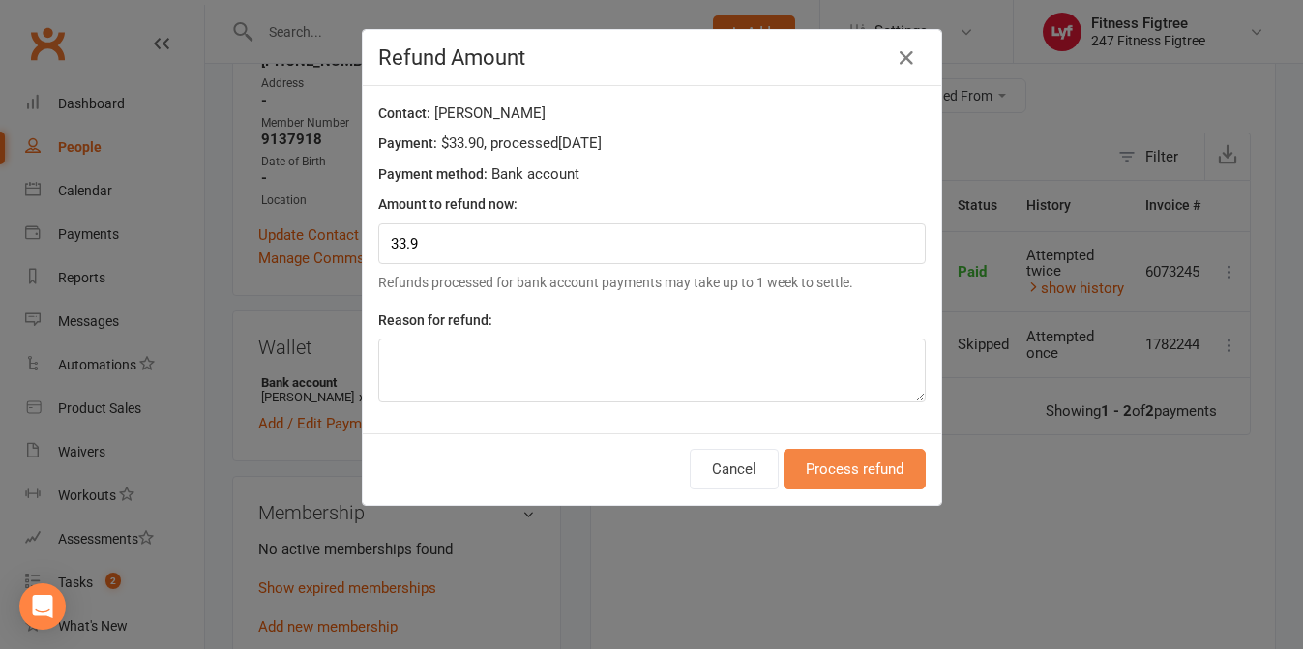
click at [864, 477] on button "Process refund" at bounding box center [854, 469] width 142 height 41
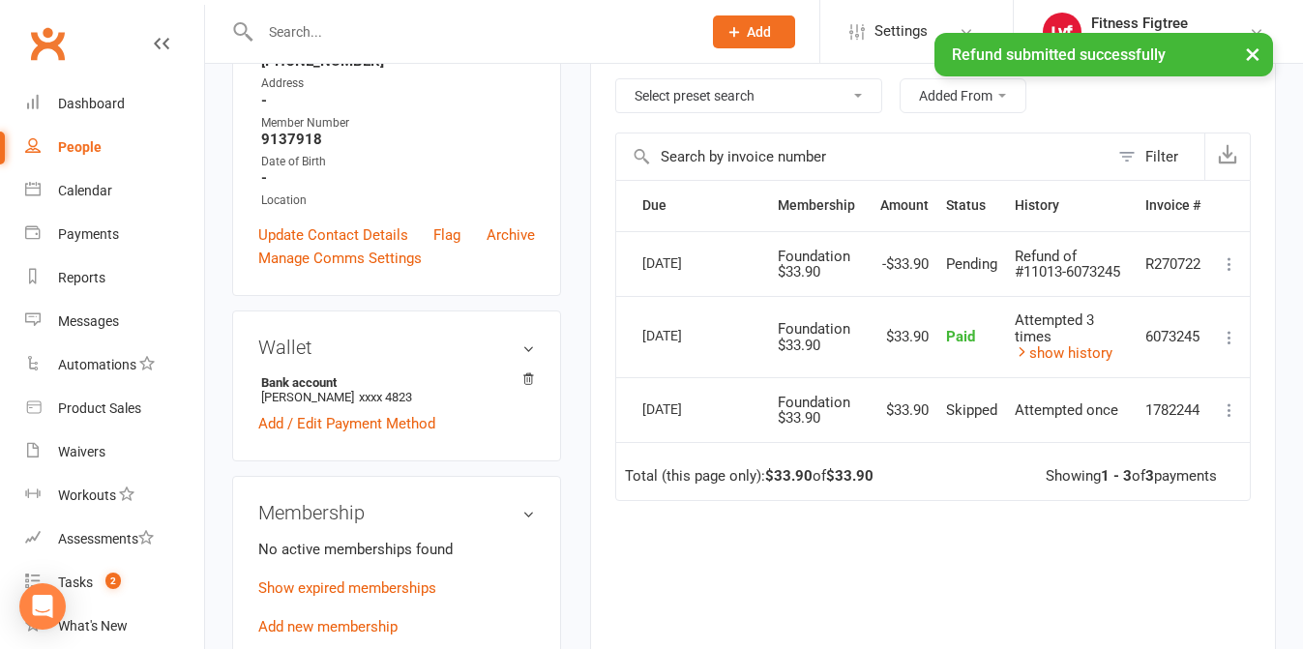
click at [374, 29] on input "text" at bounding box center [470, 31] width 433 height 27
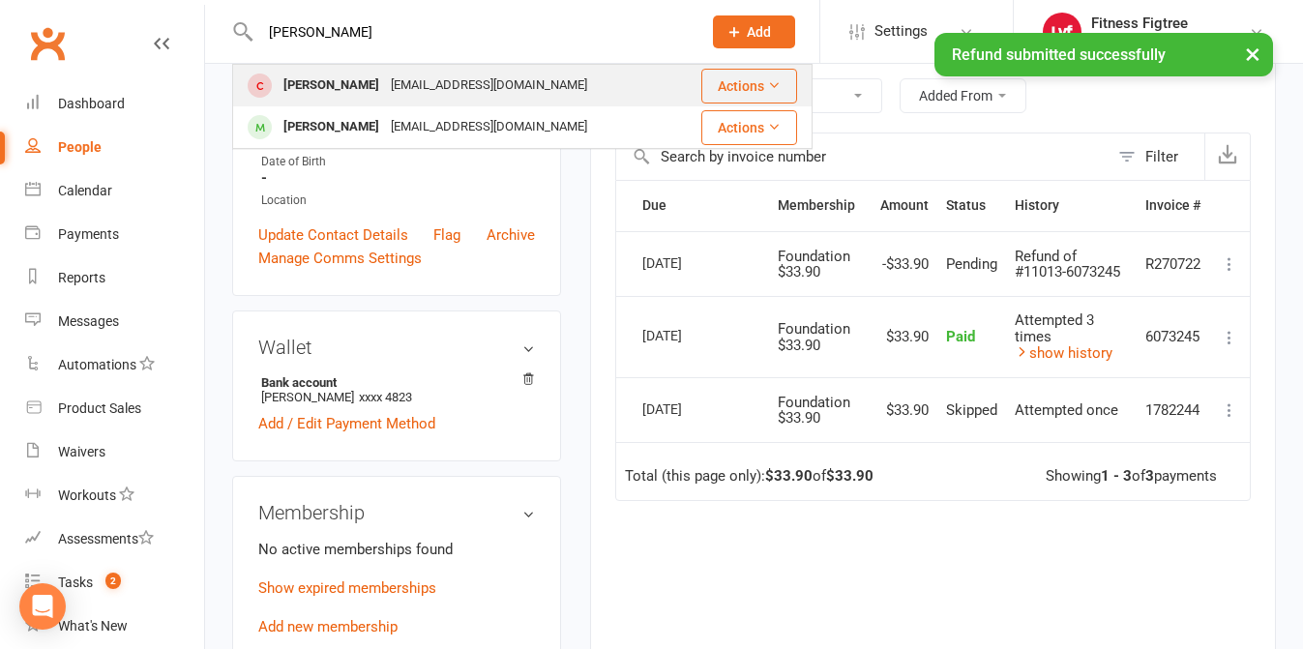
type input "Aaron"
click at [318, 93] on div "Aaron Lowe" at bounding box center [331, 86] width 107 height 28
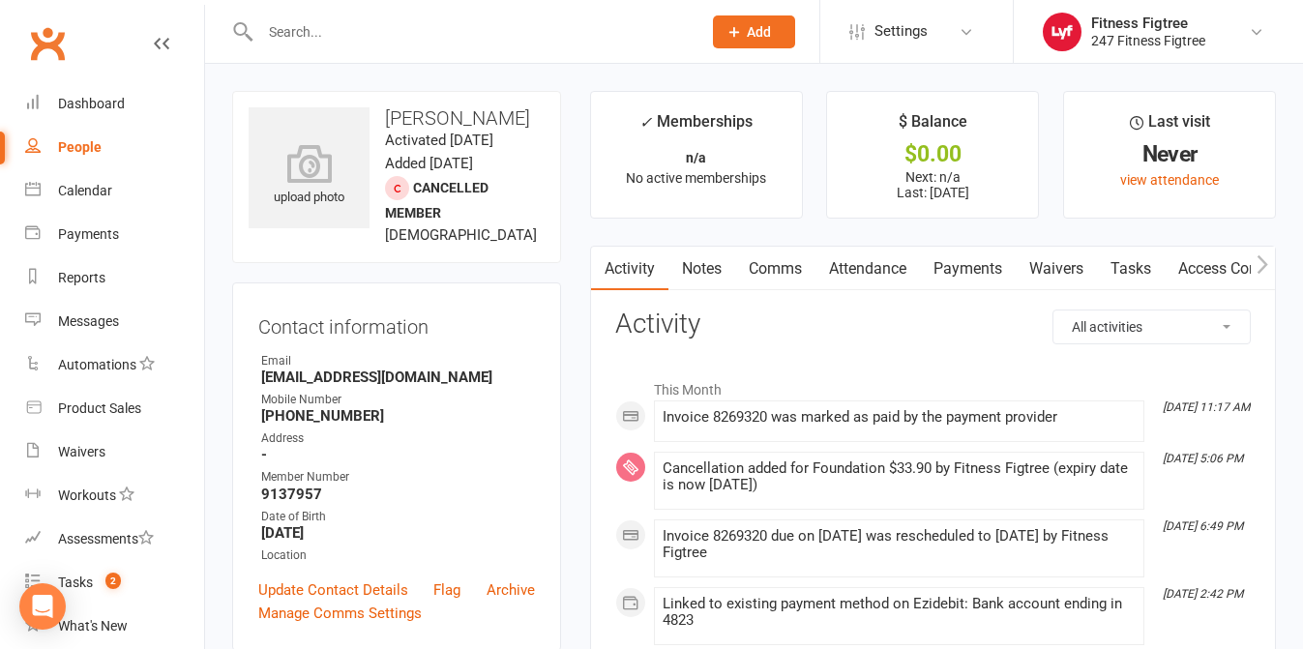
click at [956, 268] on link "Payments" at bounding box center [968, 269] width 96 height 44
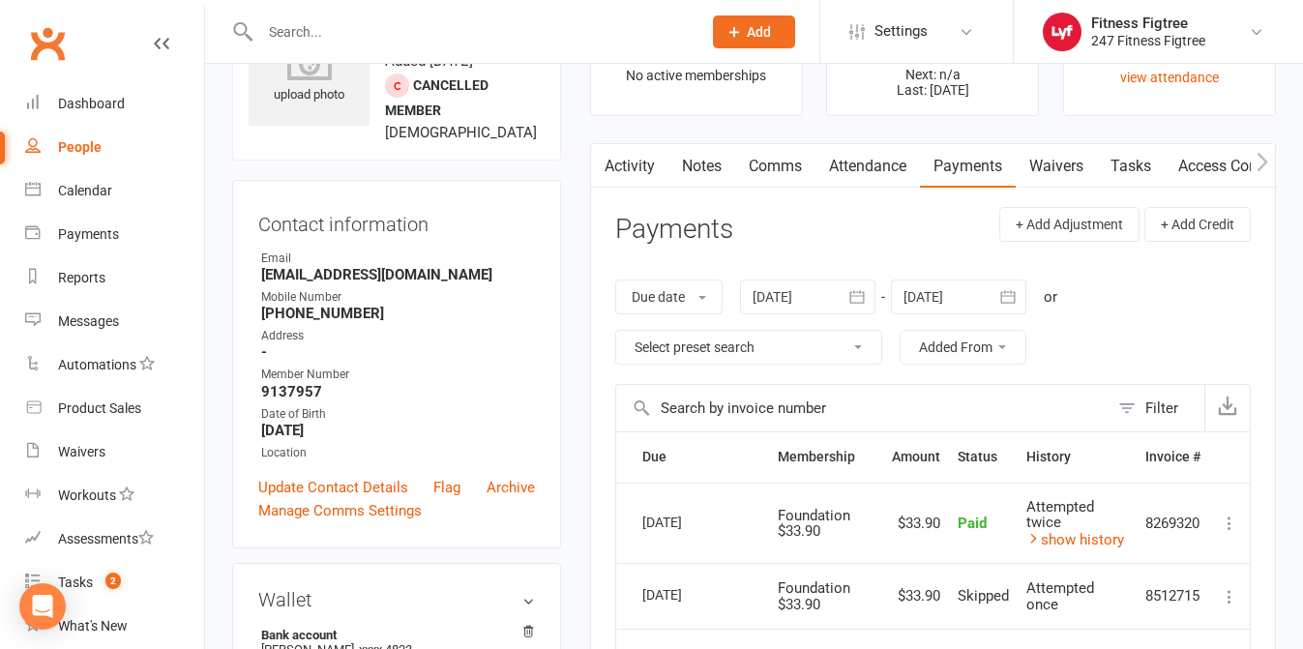
scroll to position [251, 0]
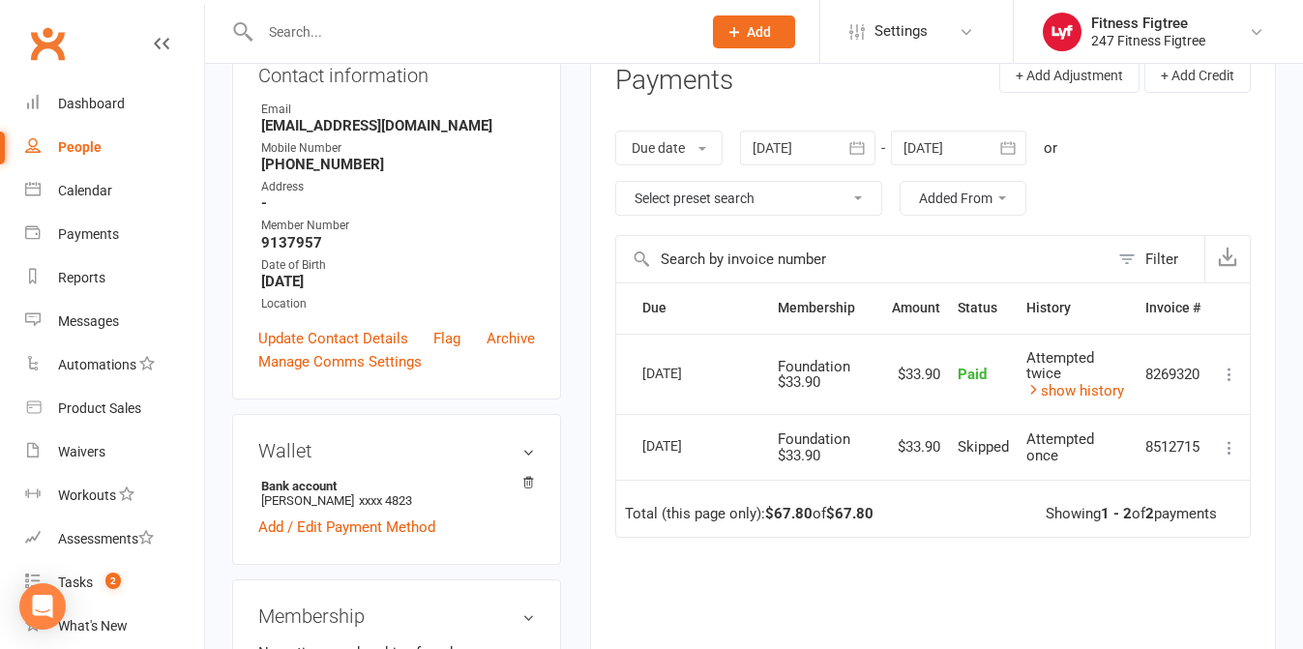
click at [1231, 373] on icon at bounding box center [1229, 374] width 19 height 19
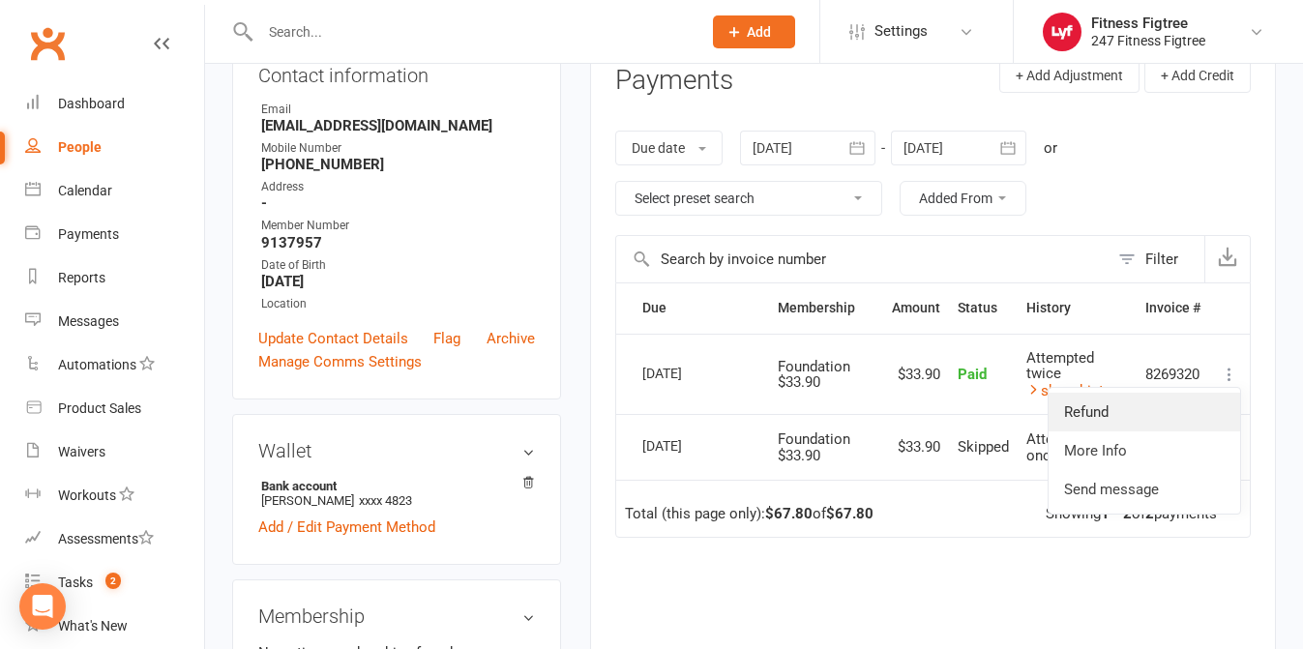
click at [1202, 406] on link "Refund" at bounding box center [1145, 412] width 192 height 39
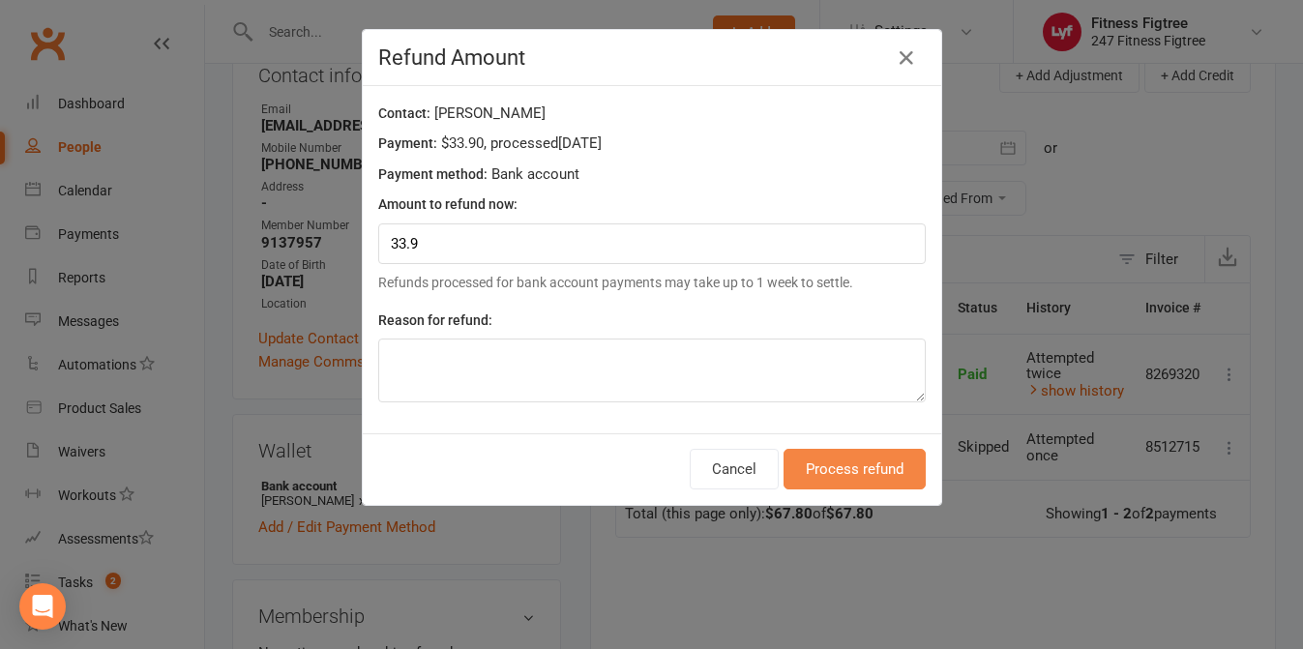
click at [828, 476] on button "Process refund" at bounding box center [854, 469] width 142 height 41
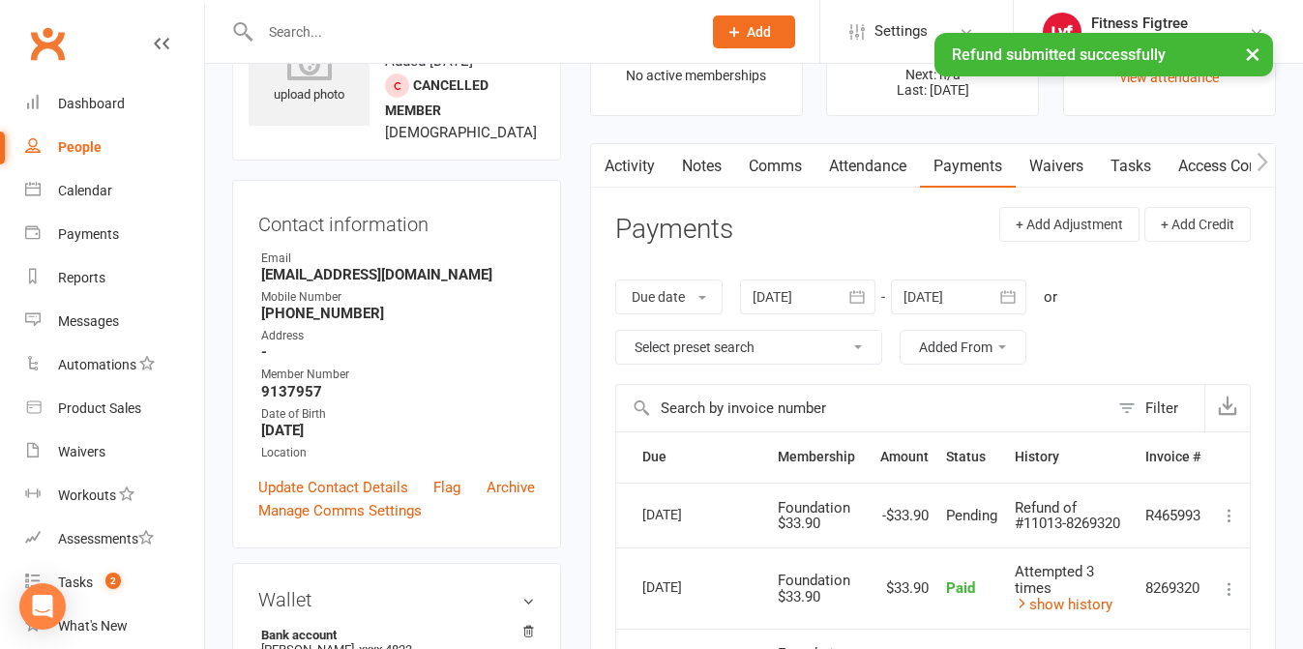
scroll to position [0, 0]
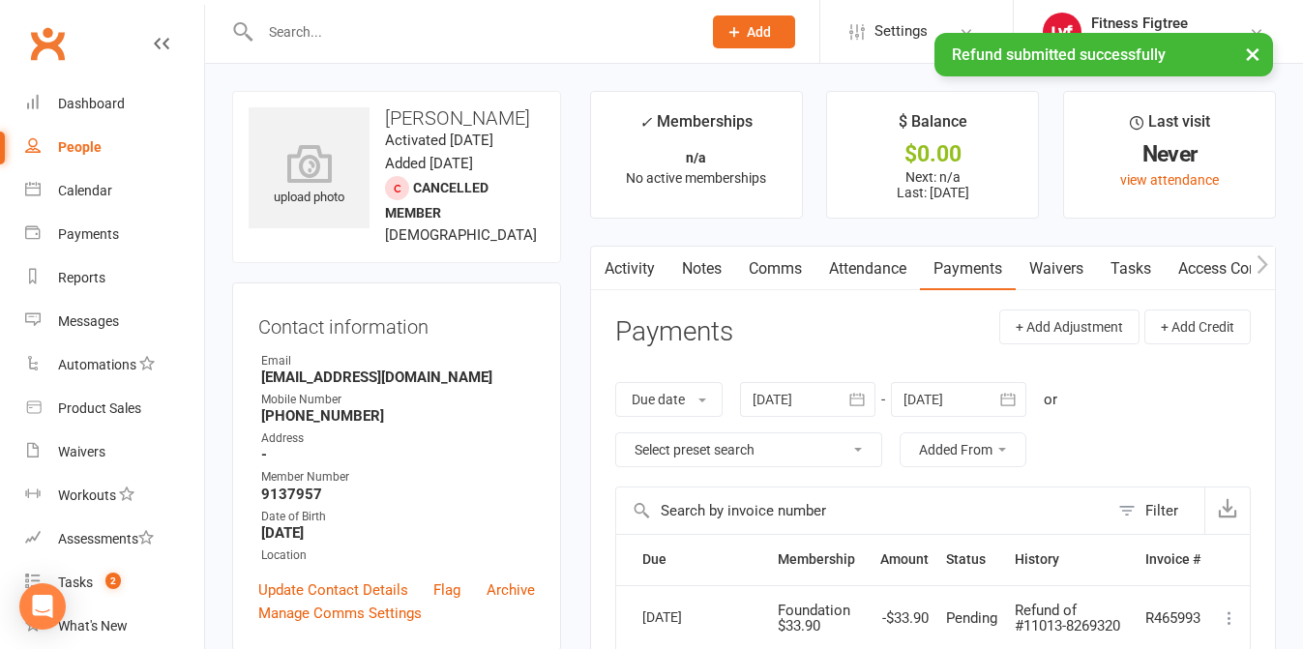
click at [294, 31] on input "text" at bounding box center [470, 31] width 433 height 27
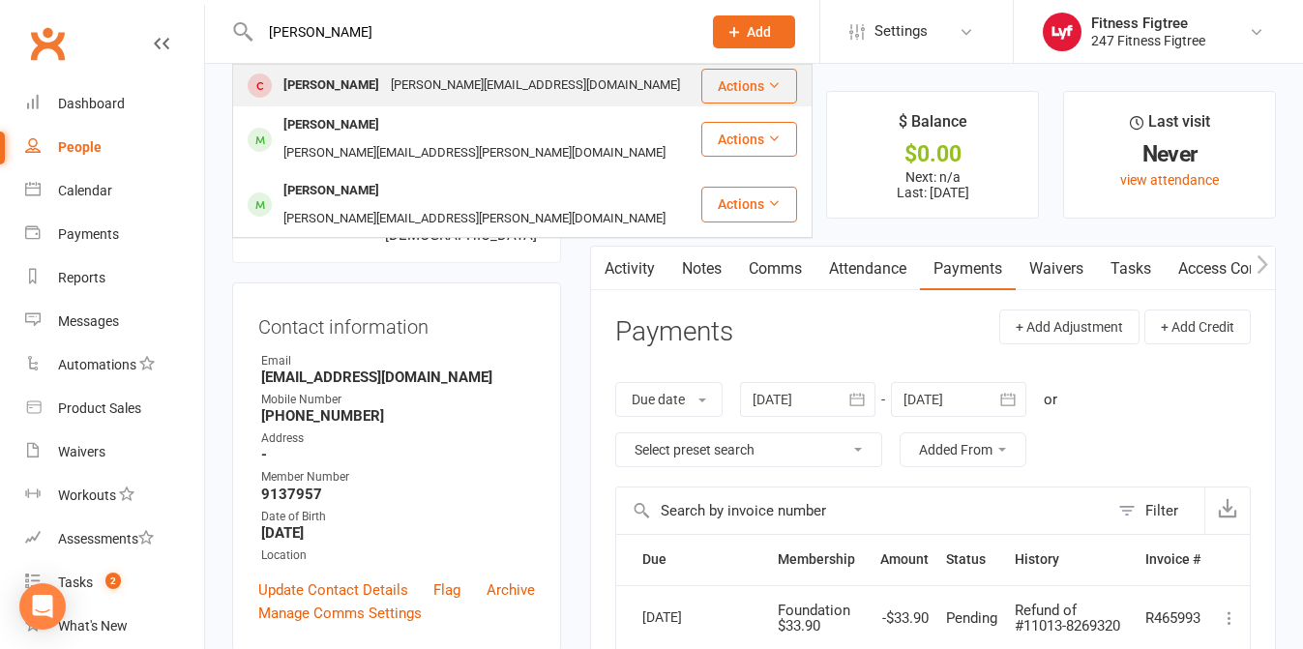
type input "Tim"
click at [385, 83] on div "t.r.lowe@hotmail.com" at bounding box center [535, 86] width 301 height 28
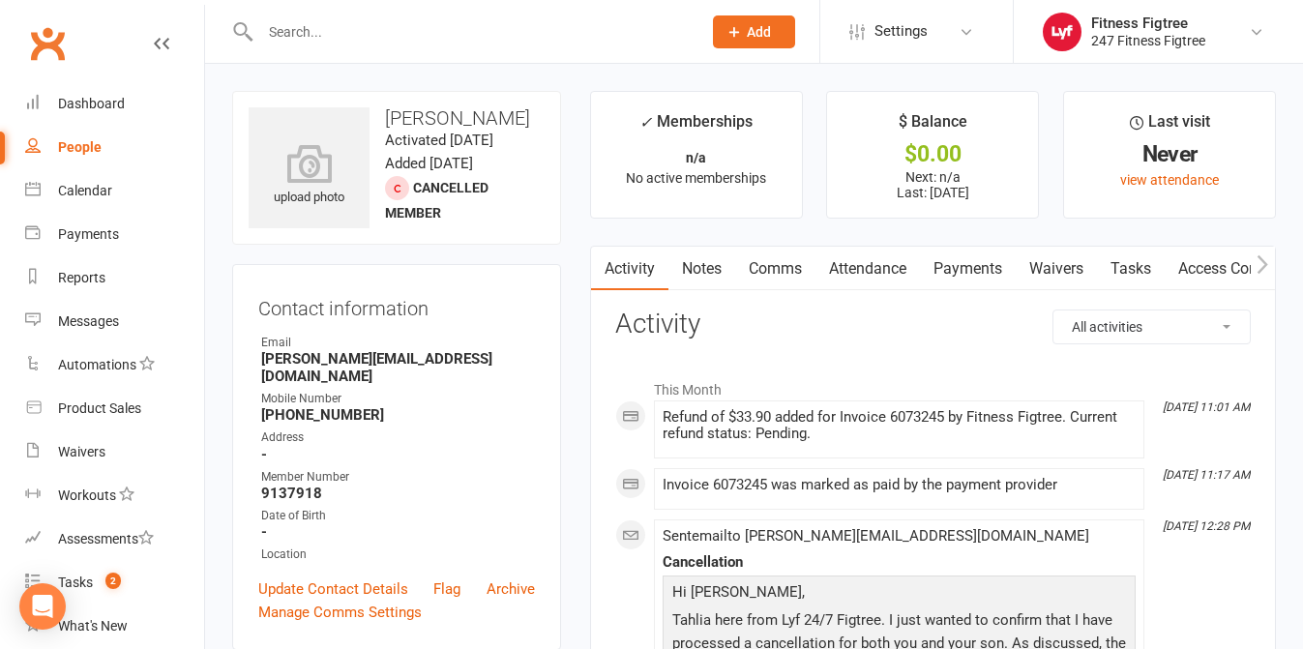
click at [783, 275] on link "Comms" at bounding box center [775, 269] width 80 height 44
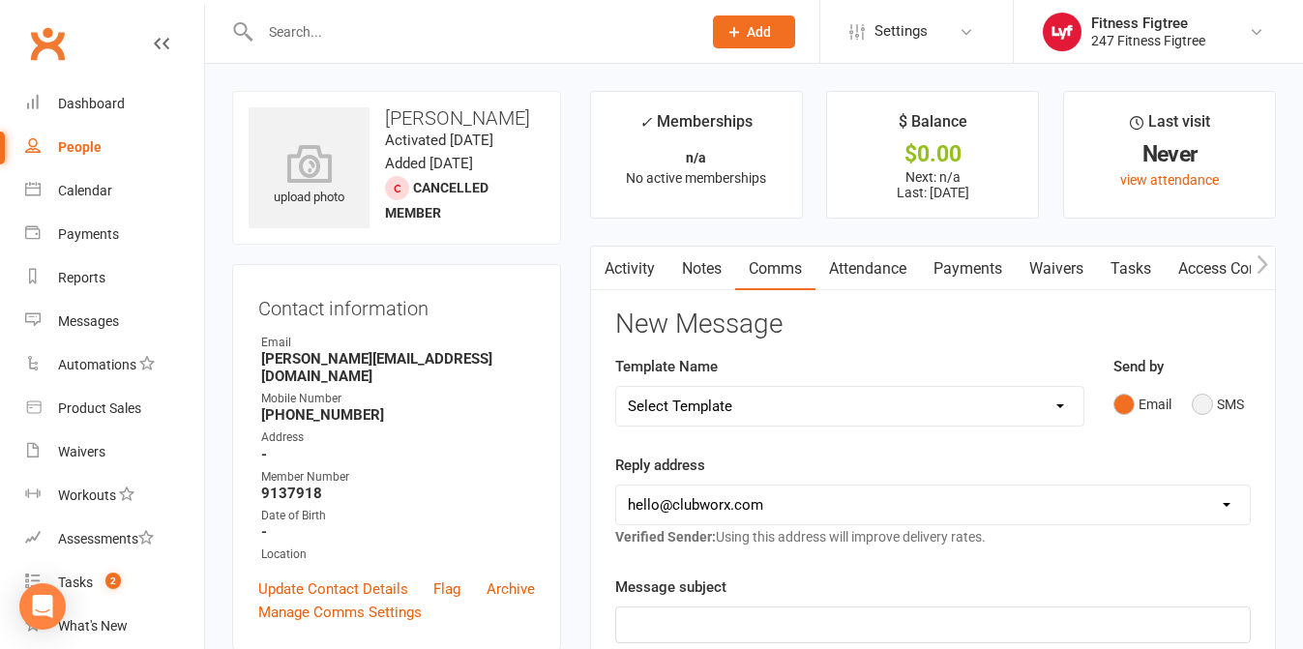
click at [1230, 408] on button "SMS" at bounding box center [1218, 404] width 52 height 37
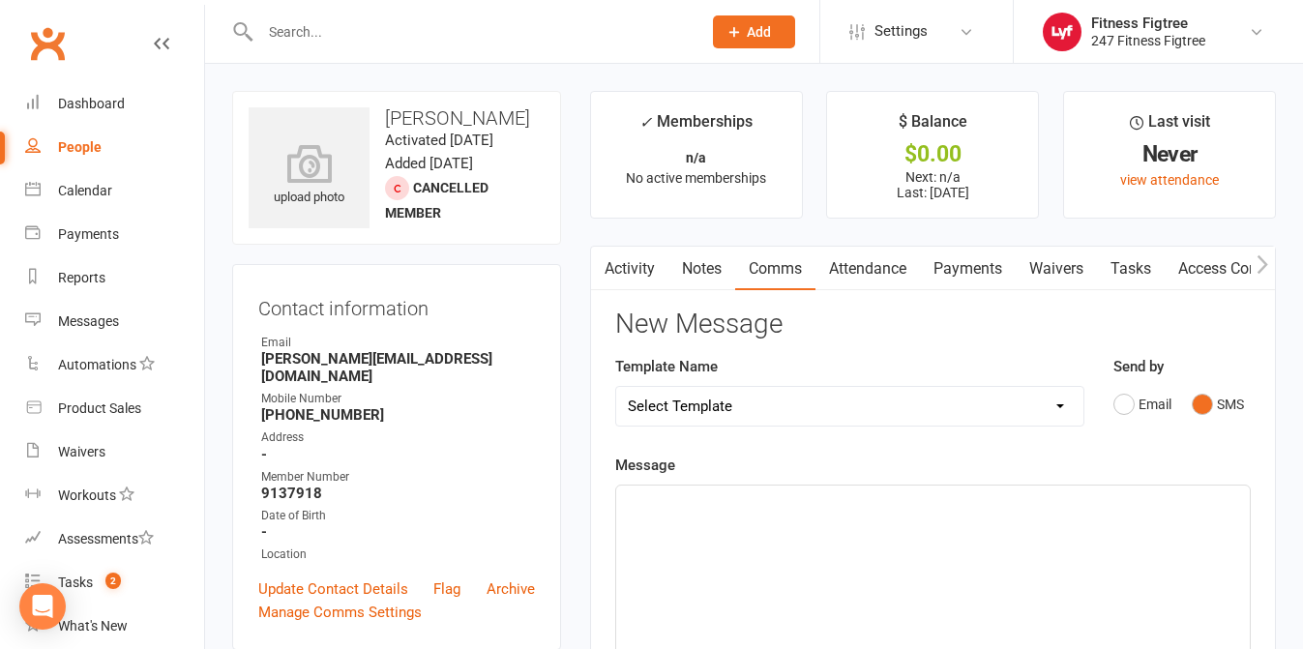
click at [878, 499] on p "﻿" at bounding box center [933, 502] width 610 height 23
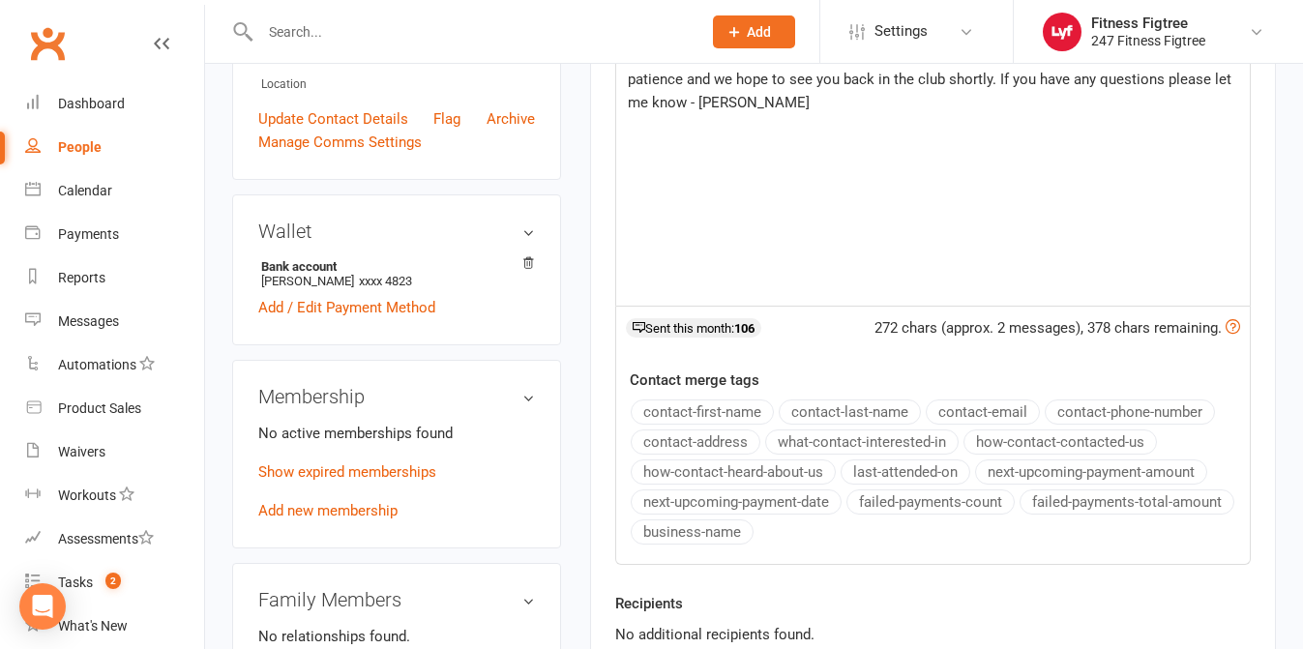
scroll to position [710, 0]
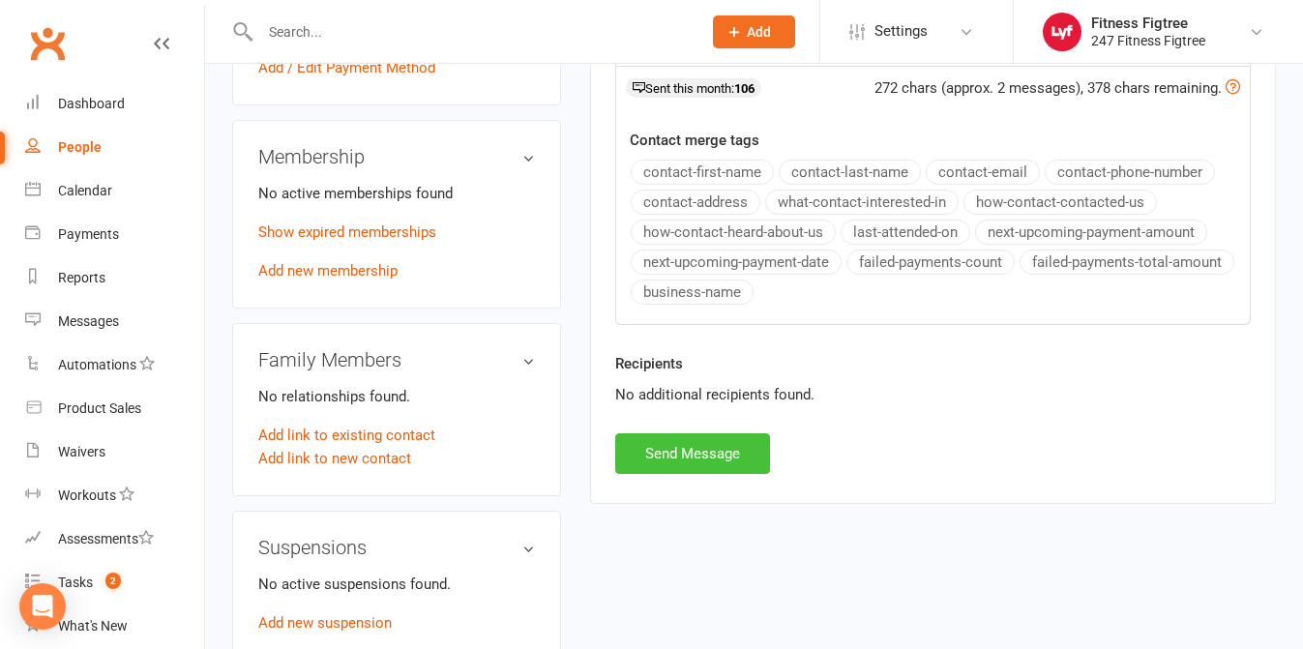
click at [717, 452] on button "Send Message" at bounding box center [692, 453] width 155 height 41
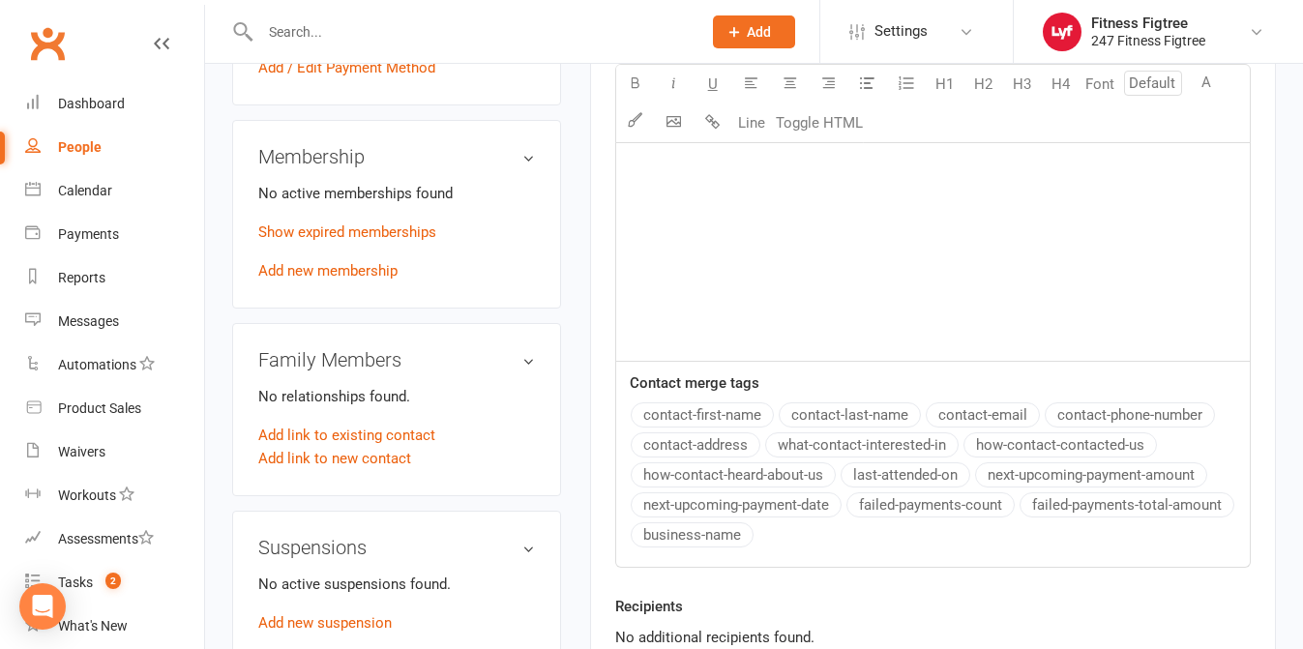
click at [338, 28] on input "text" at bounding box center [470, 31] width 433 height 27
paste input "Brian Horan"
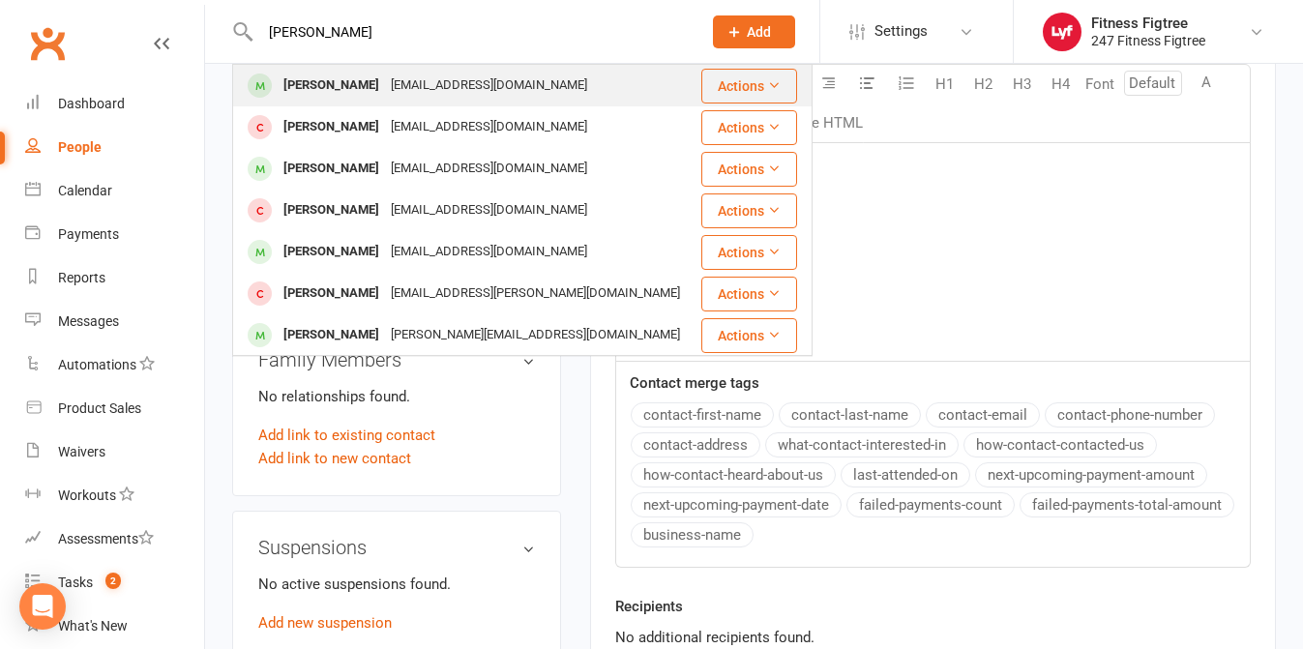
type input "Brian Horan"
click at [312, 83] on div "Brian Horan" at bounding box center [331, 86] width 107 height 28
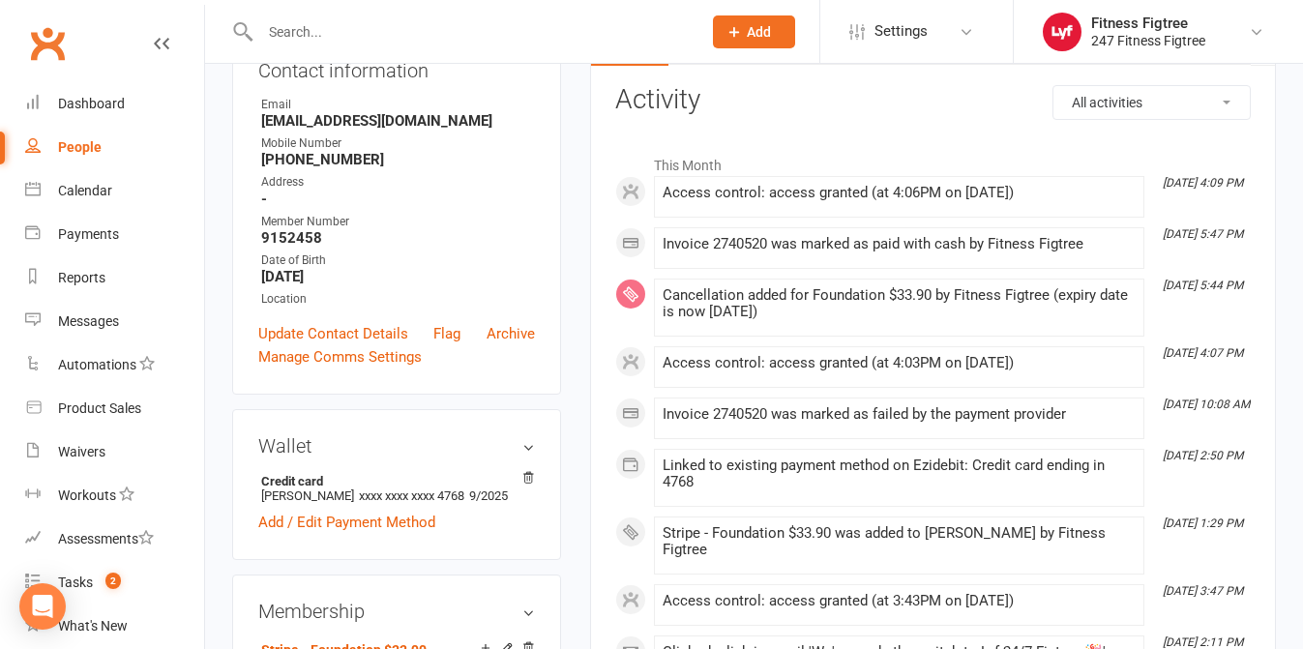
scroll to position [196, 0]
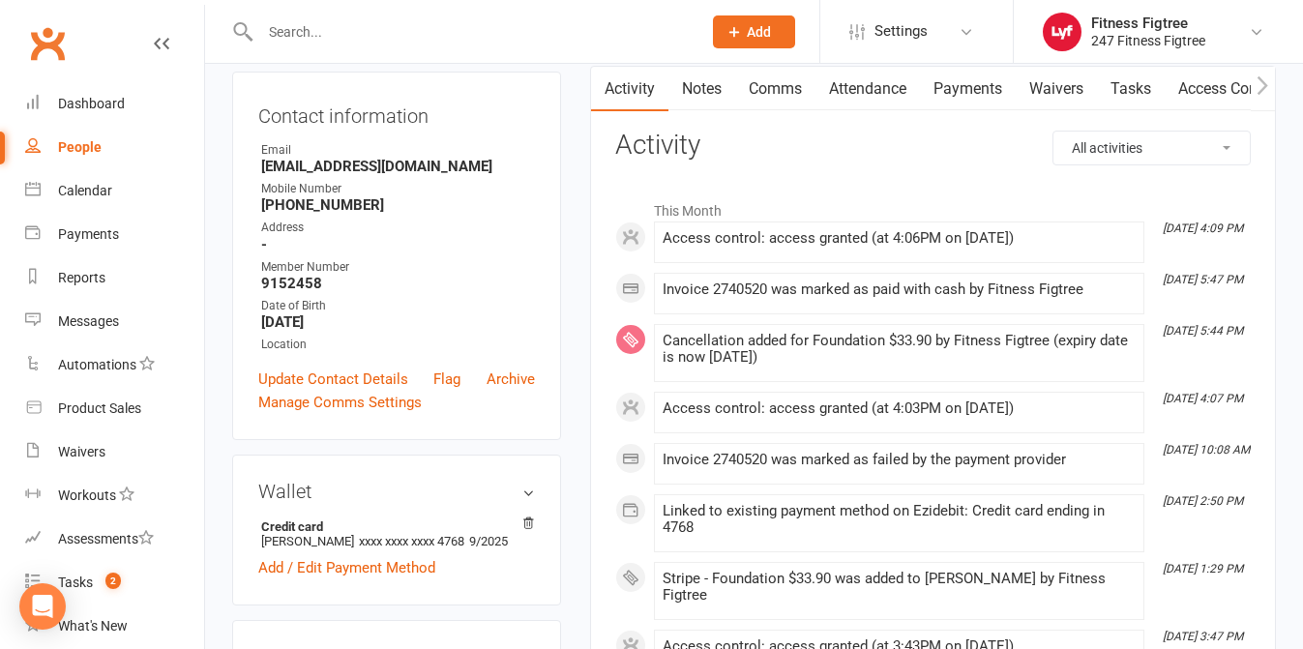
click at [319, 44] on input "text" at bounding box center [470, 31] width 433 height 27
paste input "Warwick Marsh"
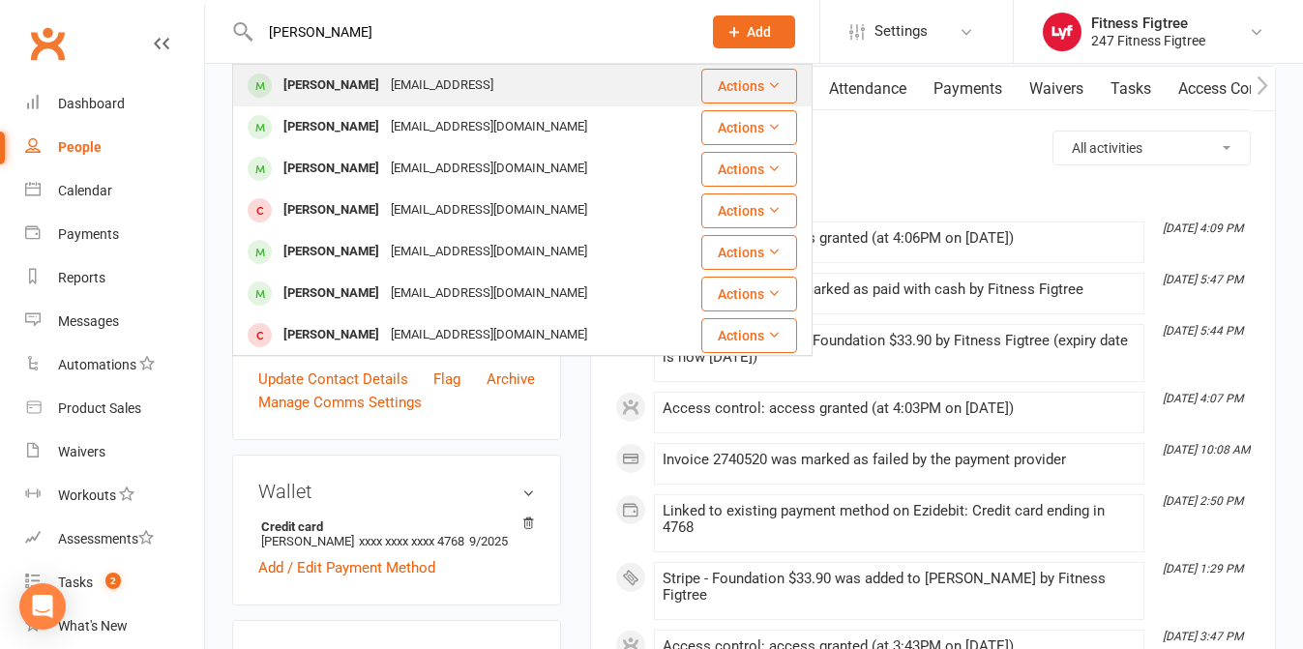
type input "Warwick Marsh"
click at [358, 88] on div "Warwick Marsh" at bounding box center [331, 86] width 107 height 28
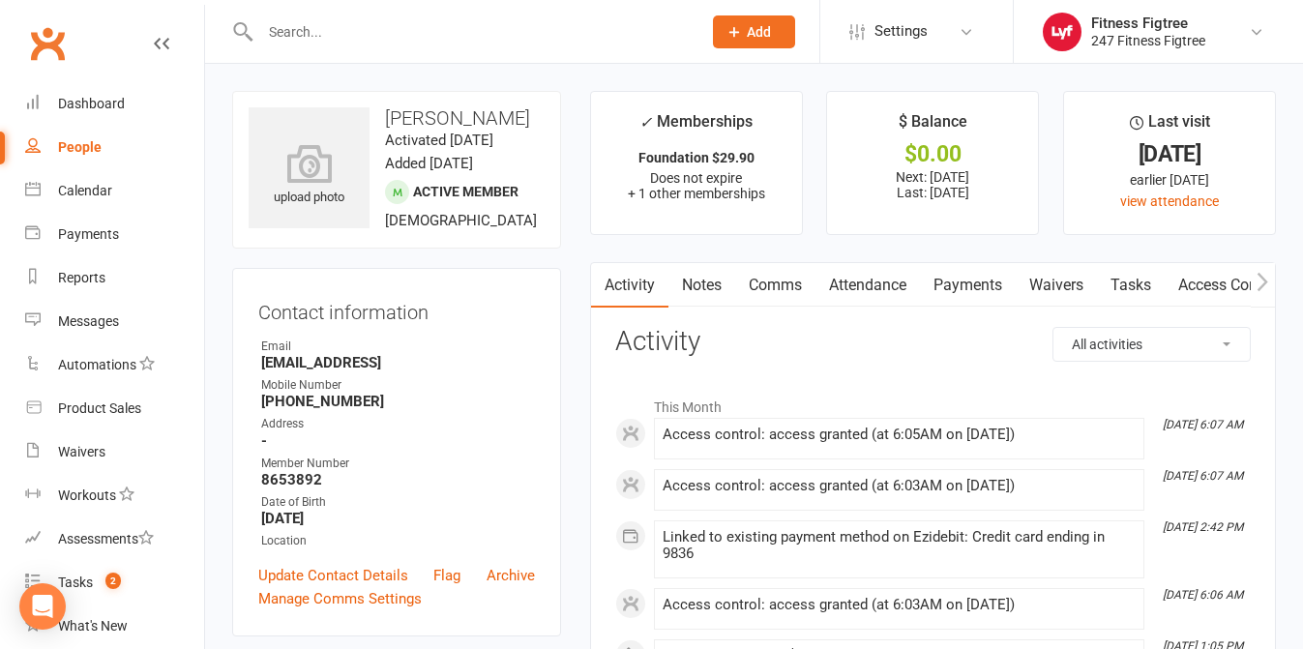
click at [962, 286] on link "Payments" at bounding box center [968, 285] width 96 height 44
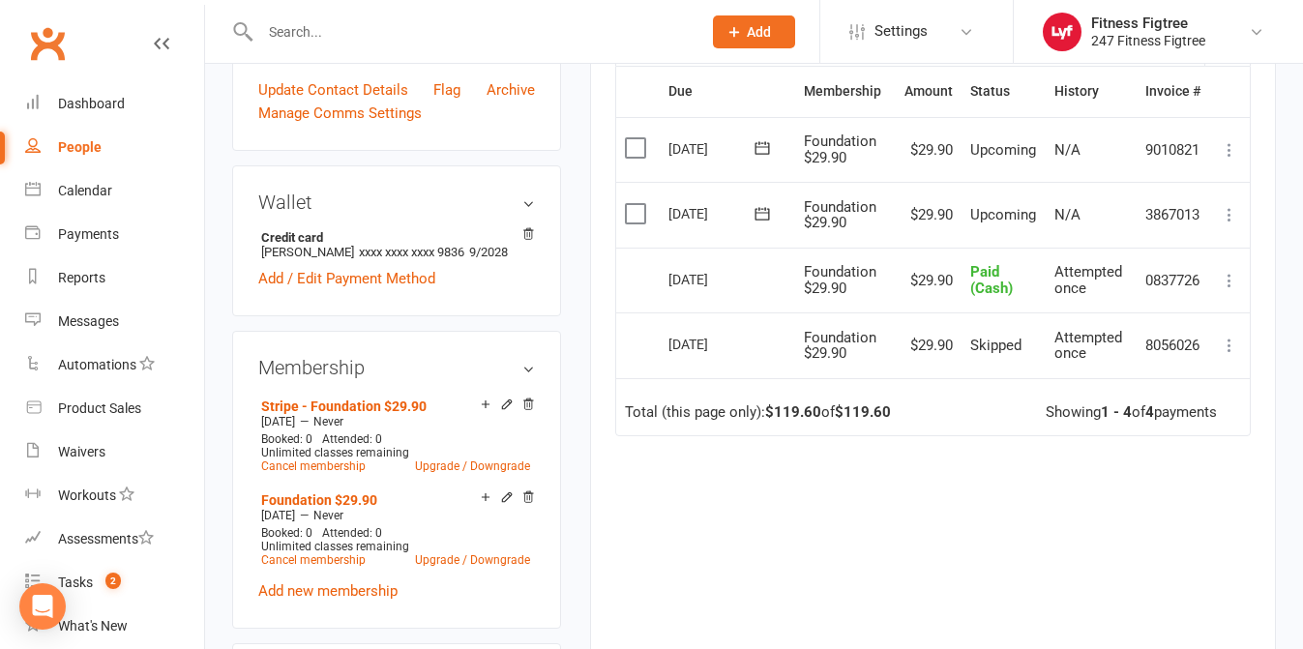
scroll to position [654, 0]
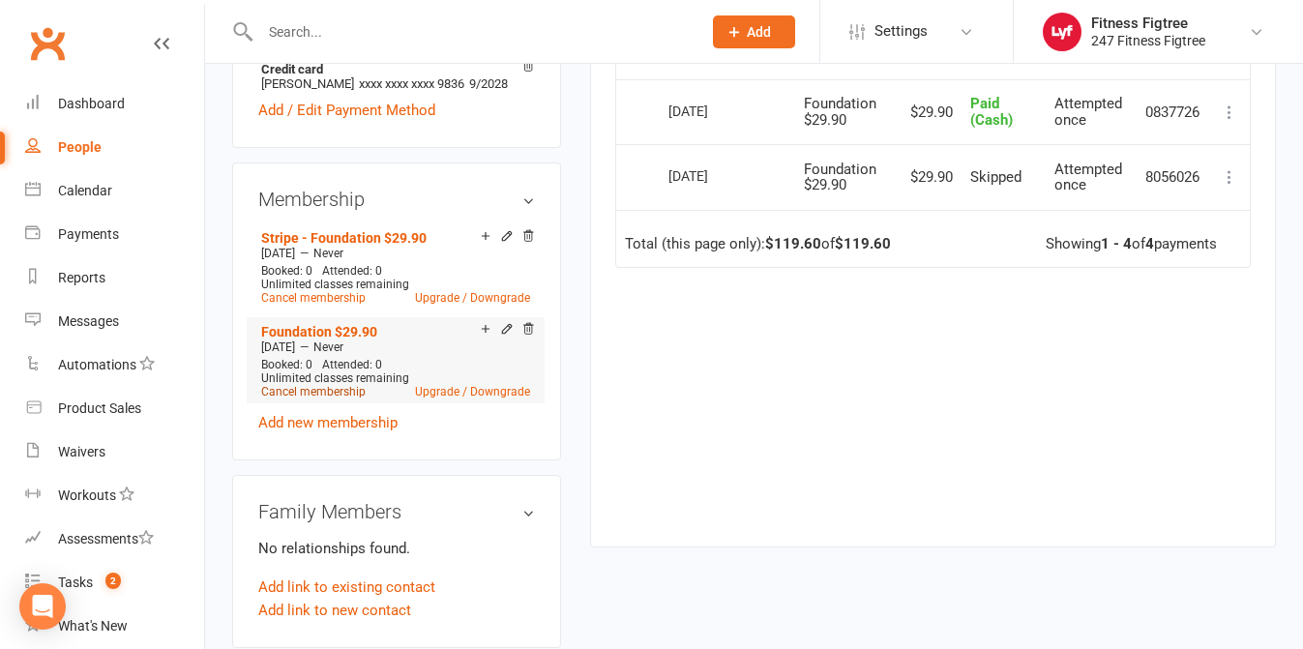
click at [292, 387] on link "Cancel membership" at bounding box center [313, 392] width 104 height 14
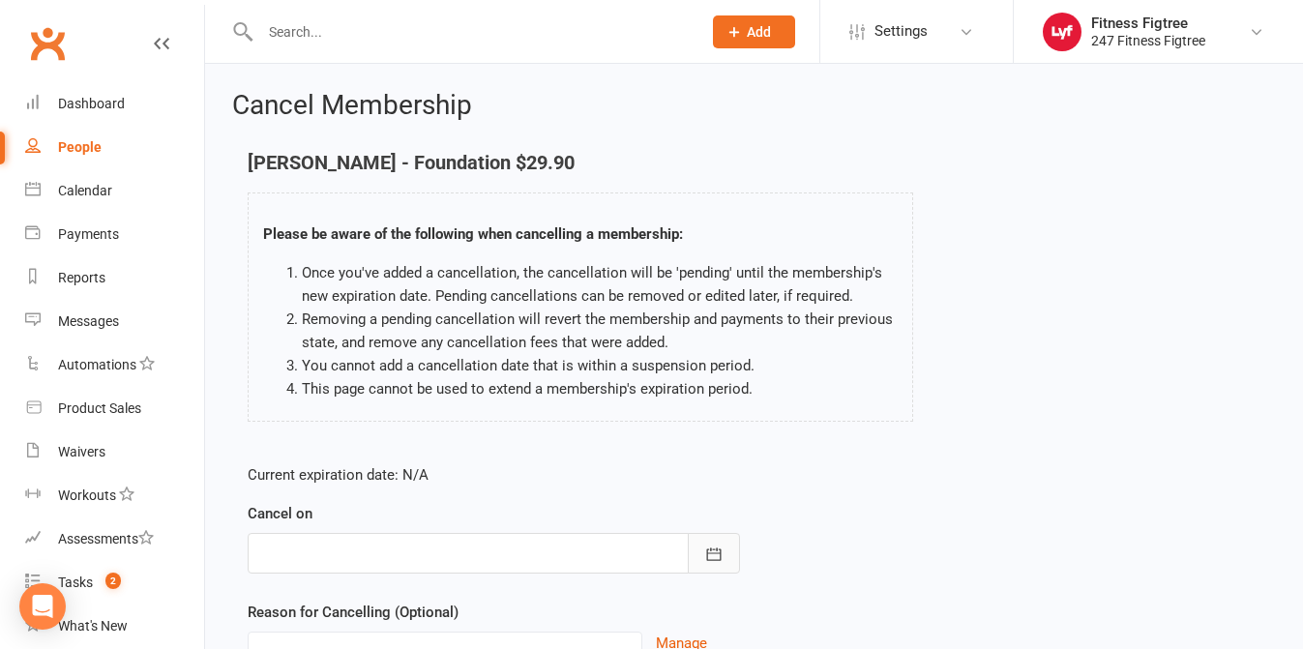
click at [715, 545] on icon "button" at bounding box center [713, 554] width 19 height 19
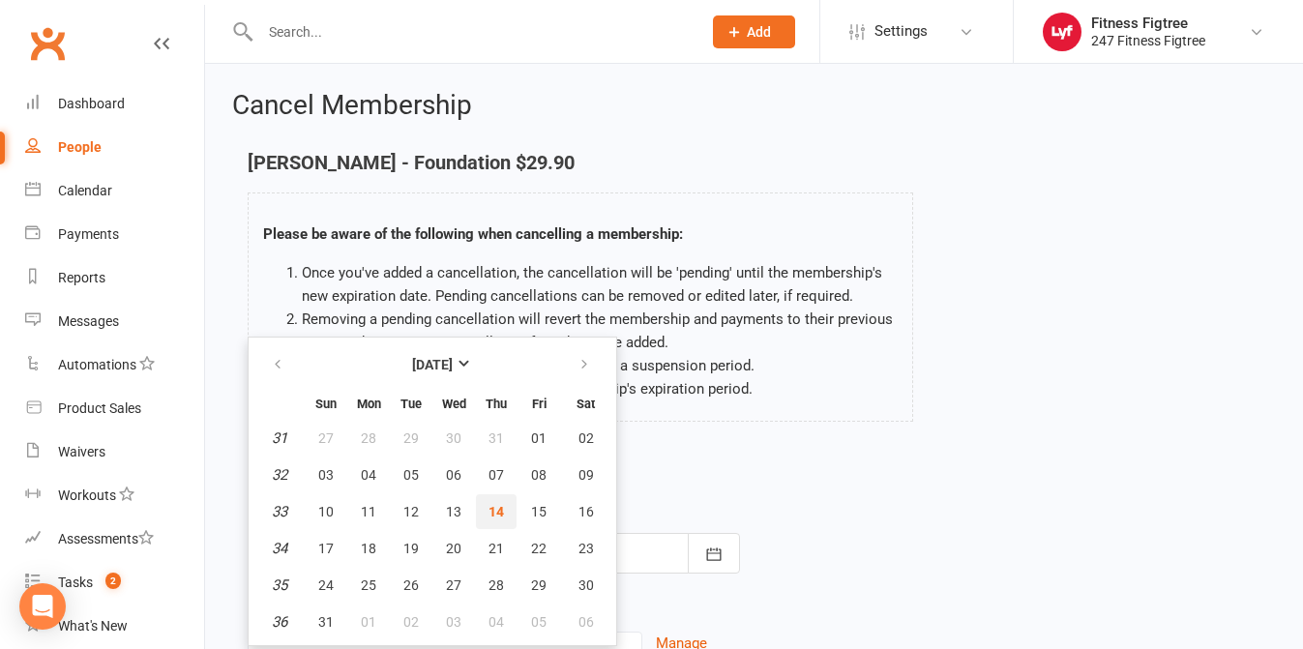
click at [503, 506] on button "14" at bounding box center [496, 511] width 41 height 35
type input "14 Aug 2025"
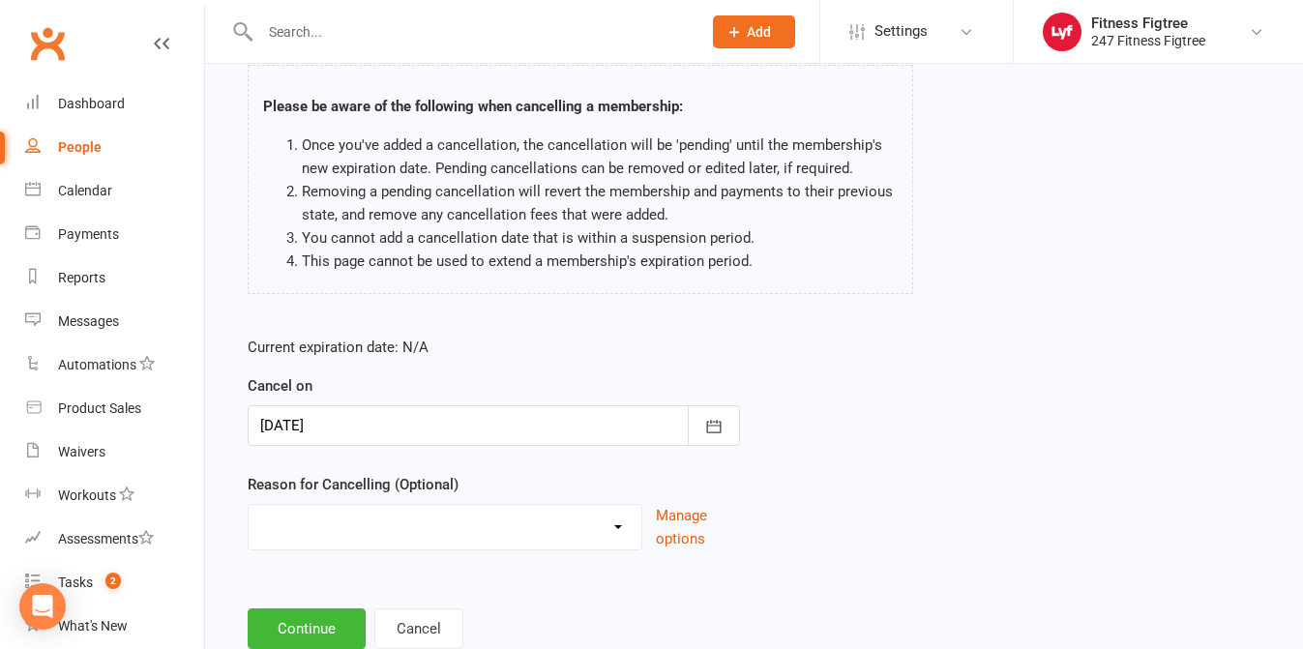
scroll to position [187, 0]
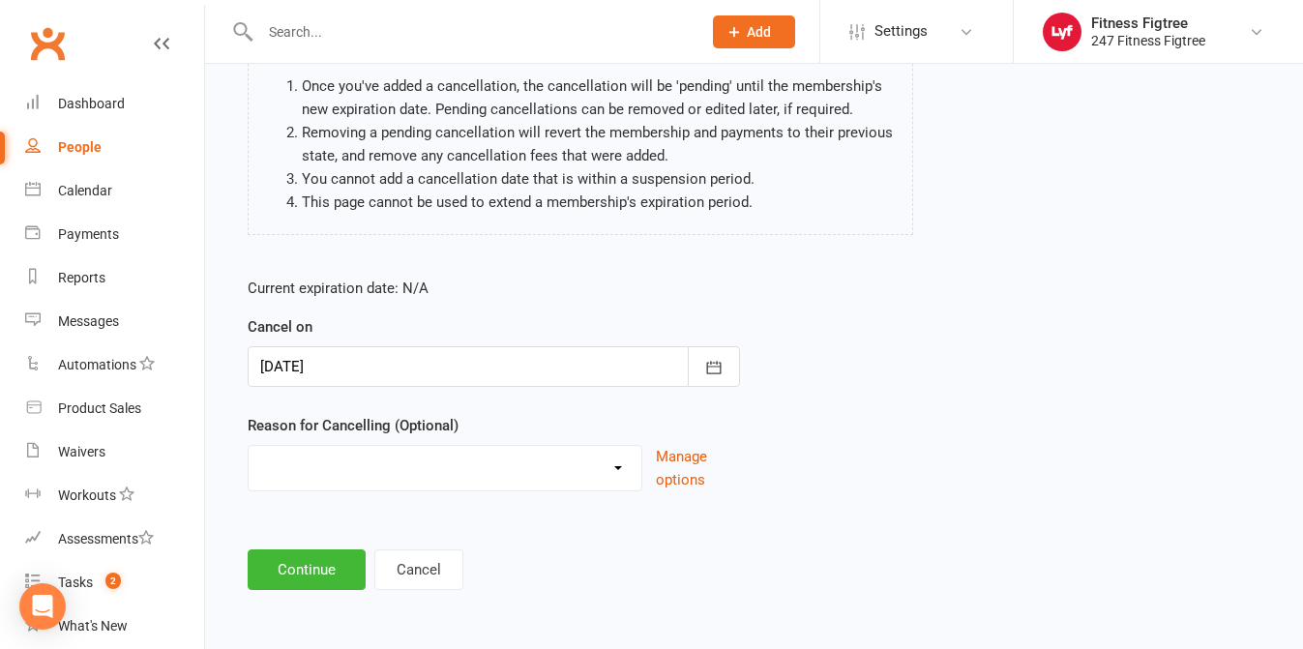
click at [616, 469] on select "Holiday Injury Moving Stripe Migration The Great Migration Other reason" at bounding box center [445, 465] width 393 height 39
select select "3"
click at [319, 558] on button "Continue" at bounding box center [307, 569] width 118 height 41
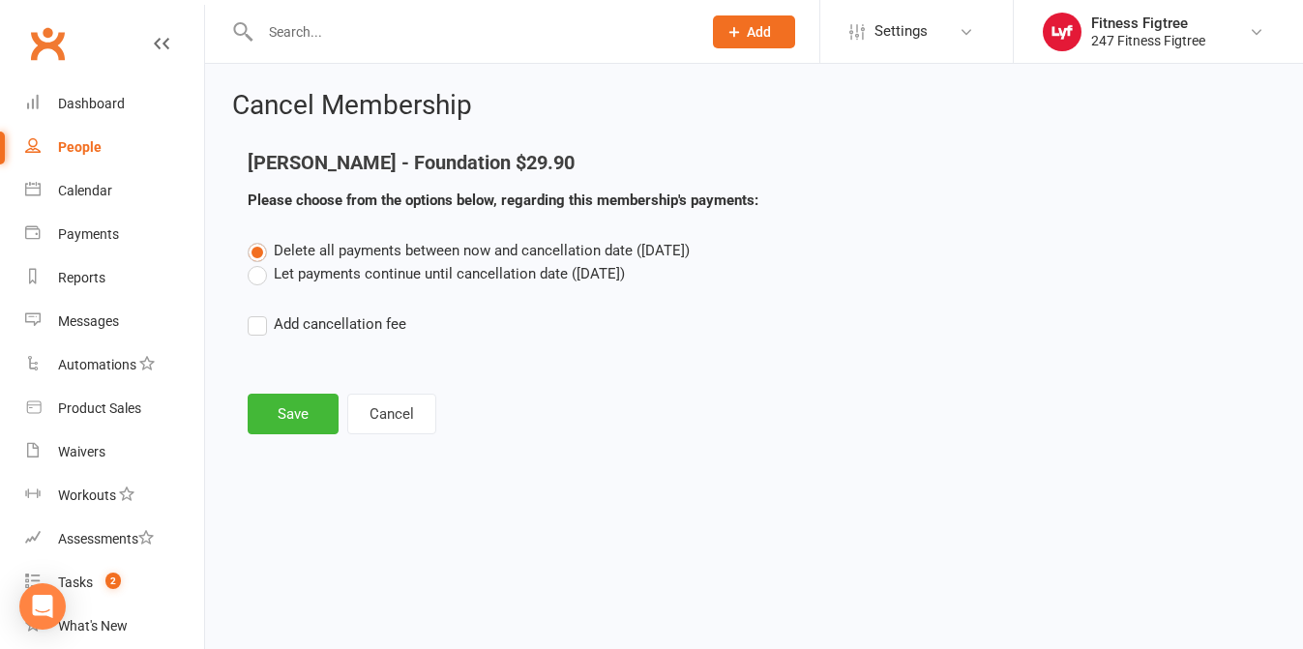
click at [266, 366] on main "Warwick Marsh - Foundation $29.90 Please choose from the options below, regardi…" at bounding box center [754, 293] width 1044 height 282
click at [267, 408] on button "Save" at bounding box center [293, 414] width 91 height 41
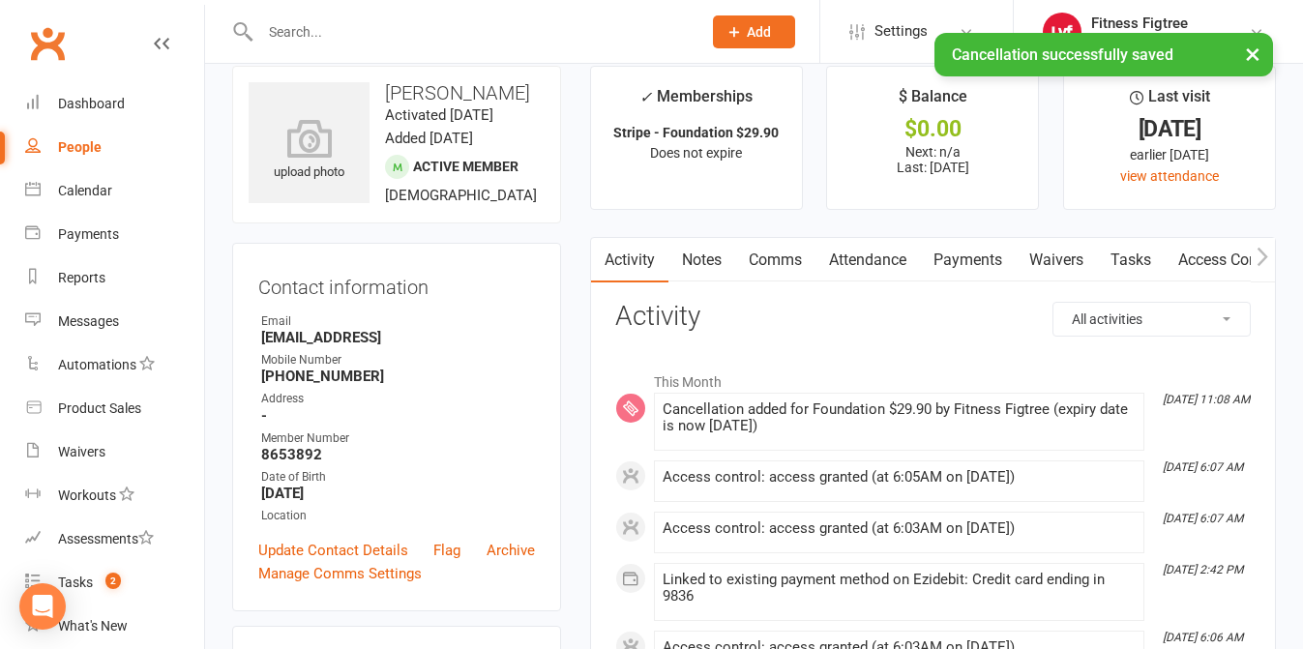
scroll to position [26, 0]
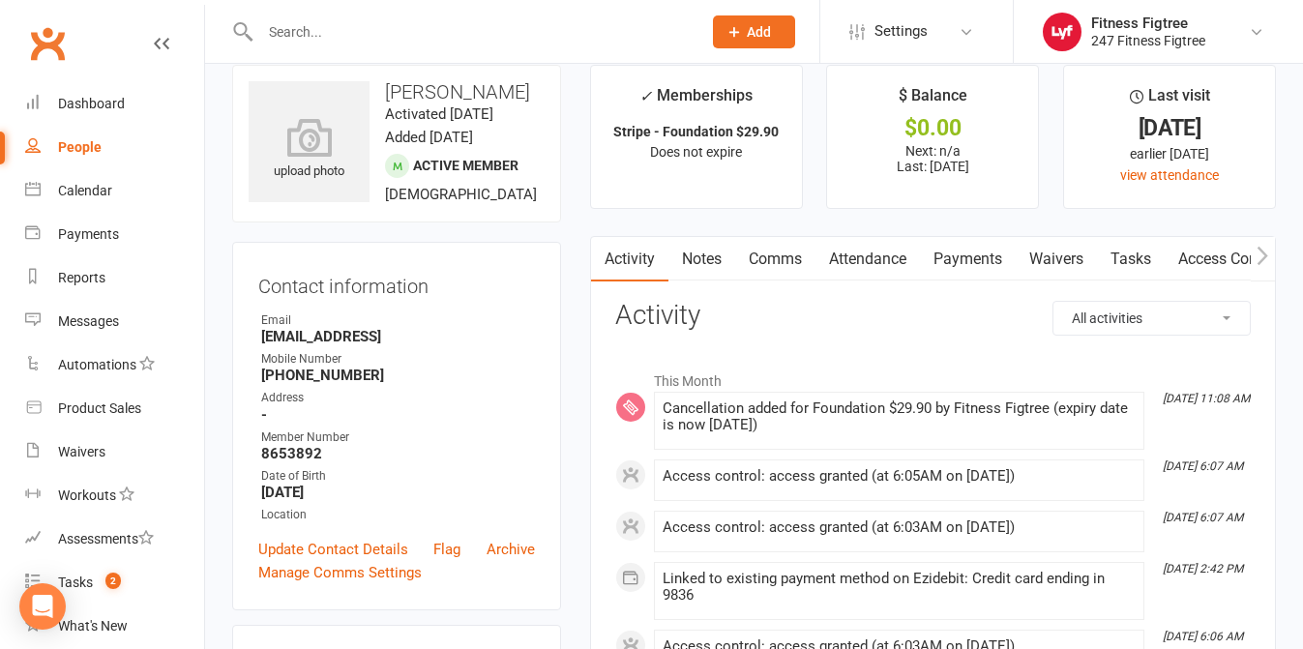
click at [415, 65] on div "upload photo Warwick Marsh Activated 14 July, 2025 Added 11 July, 2025 Active m…" at bounding box center [396, 144] width 329 height 158
click at [429, 20] on input "text" at bounding box center [470, 31] width 433 height 27
paste input "Persa Radojicic"
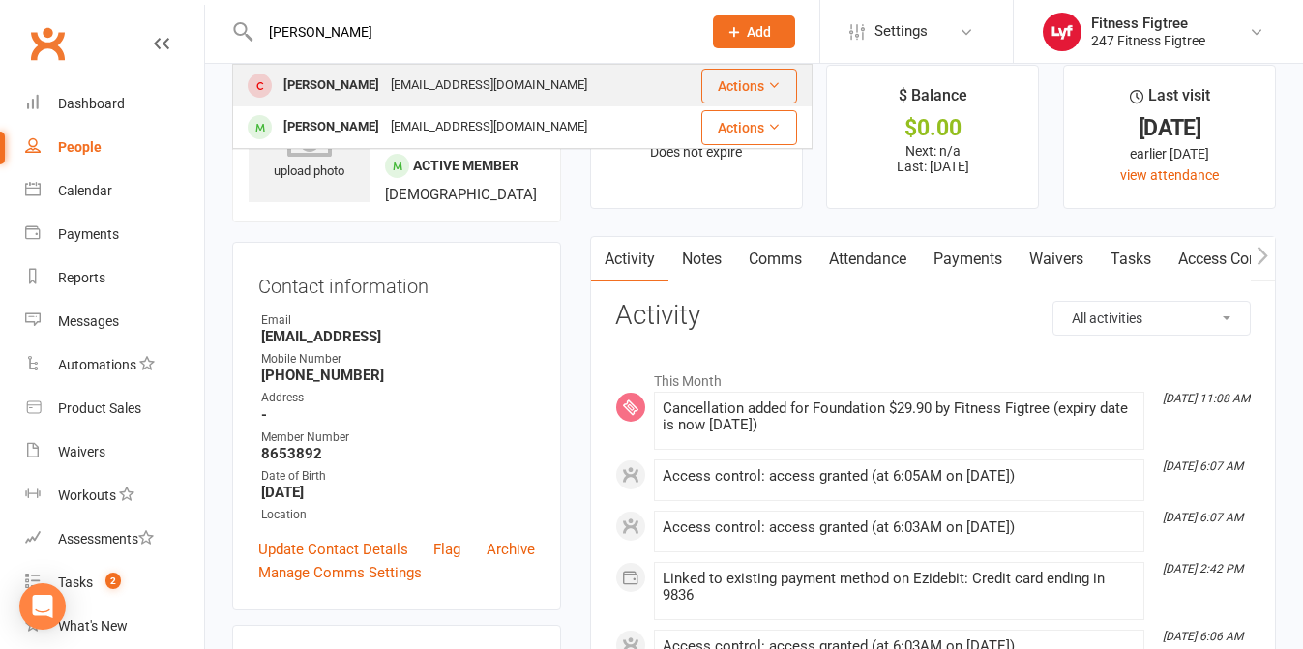
type input "Persa Radojicic"
click at [385, 99] on div "zr@example.com" at bounding box center [489, 86] width 208 height 28
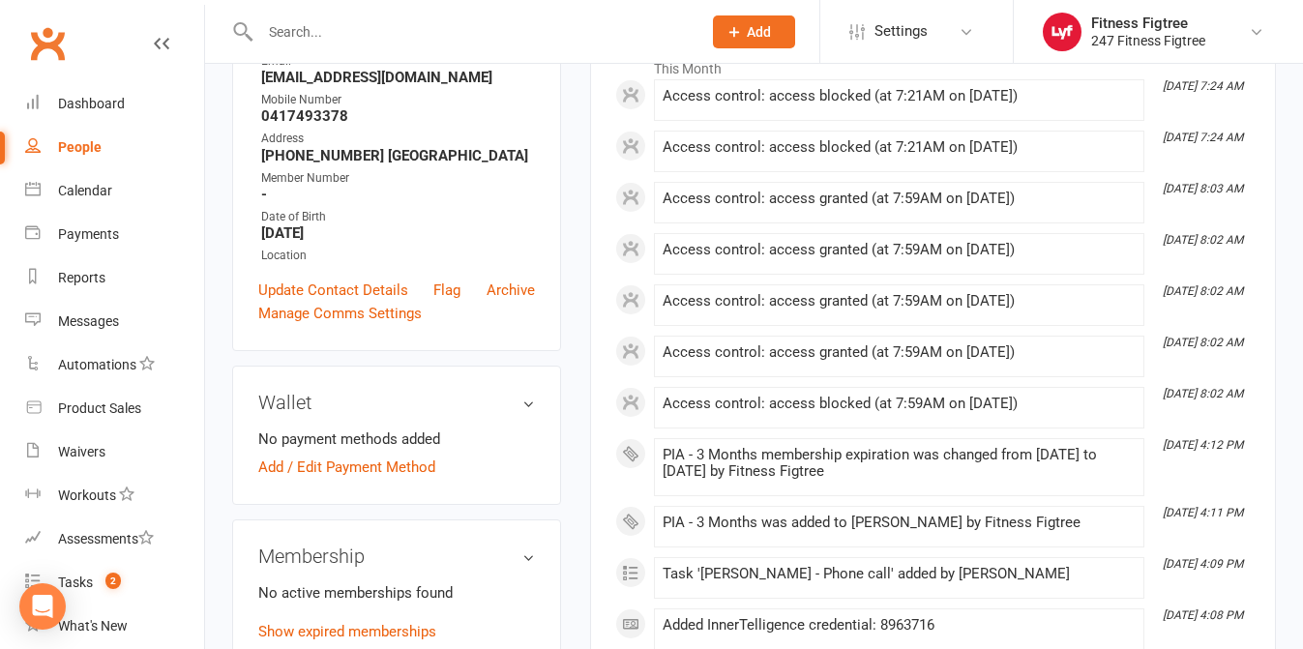
scroll to position [462, 0]
